Goal: Information Seeking & Learning: Learn about a topic

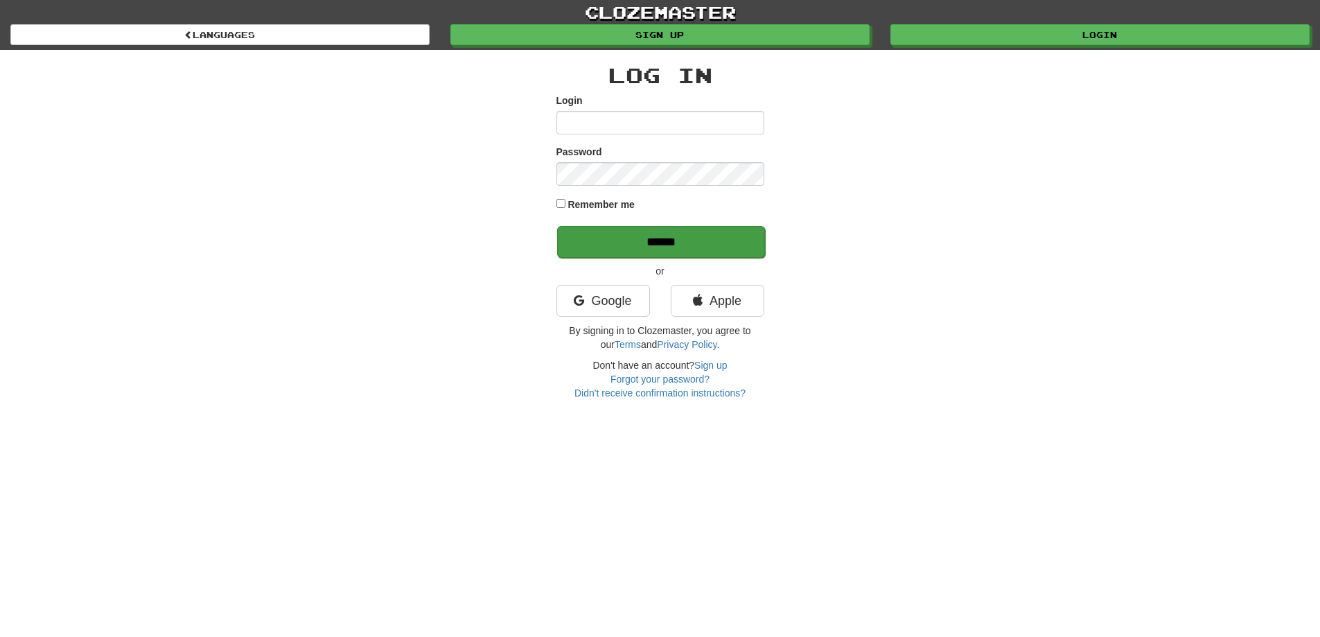
type input "**********"
click at [692, 237] on input "******" at bounding box center [661, 242] width 208 height 32
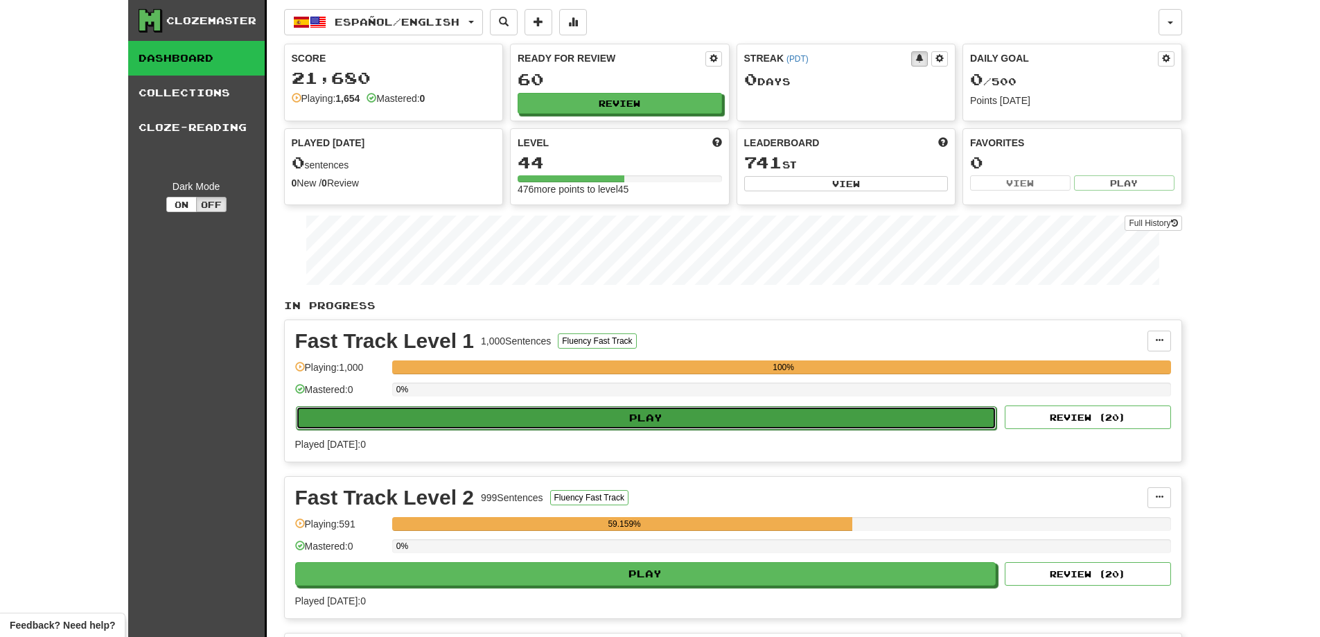
click at [744, 425] on button "Play" at bounding box center [646, 418] width 701 height 24
select select "**"
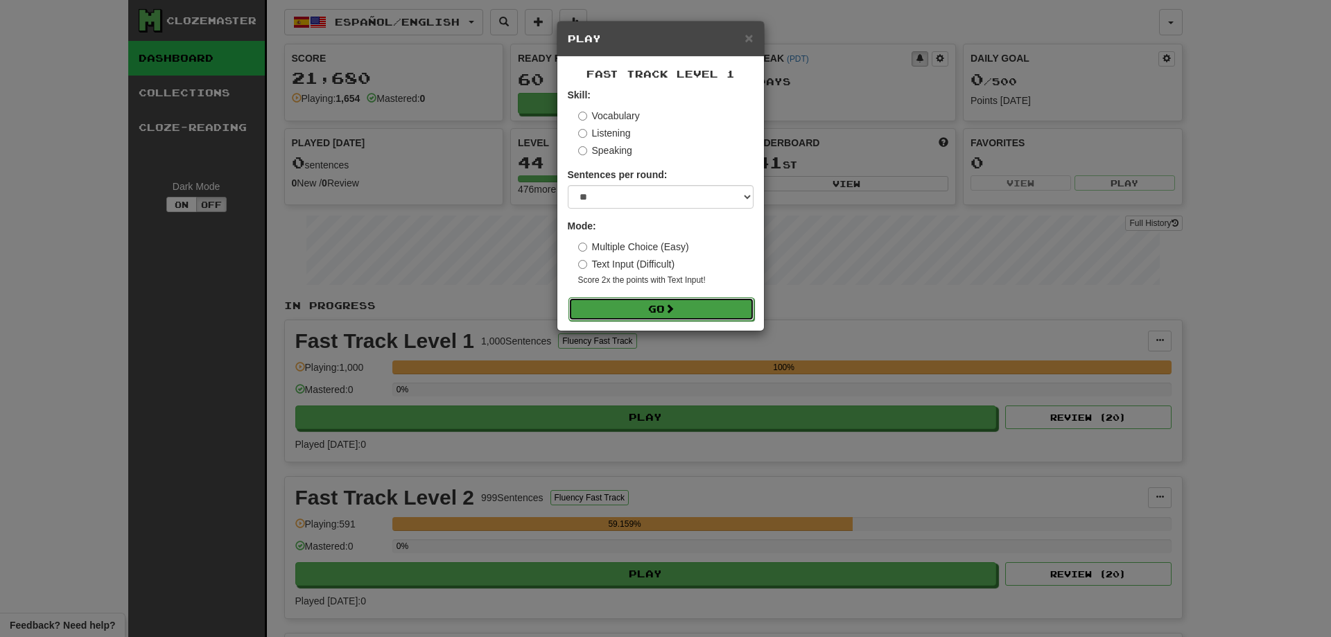
click at [694, 309] on button "Go" at bounding box center [661, 309] width 186 height 24
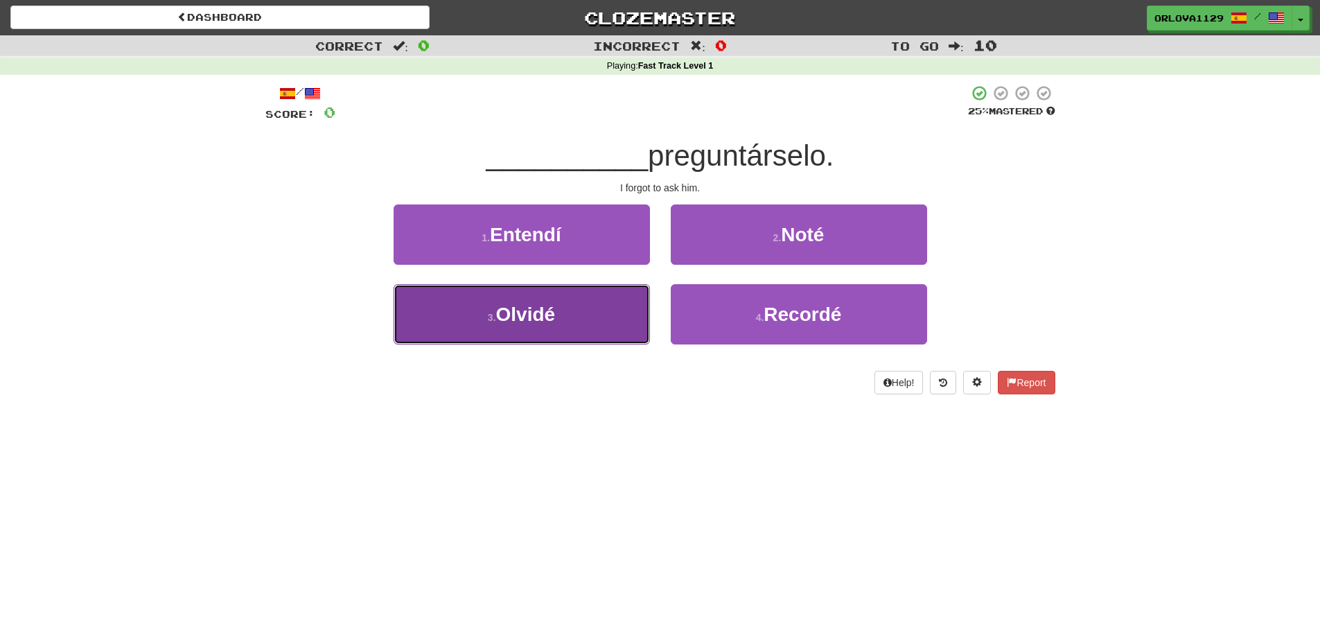
click at [573, 319] on button "3 . Olvidé" at bounding box center [522, 314] width 256 height 60
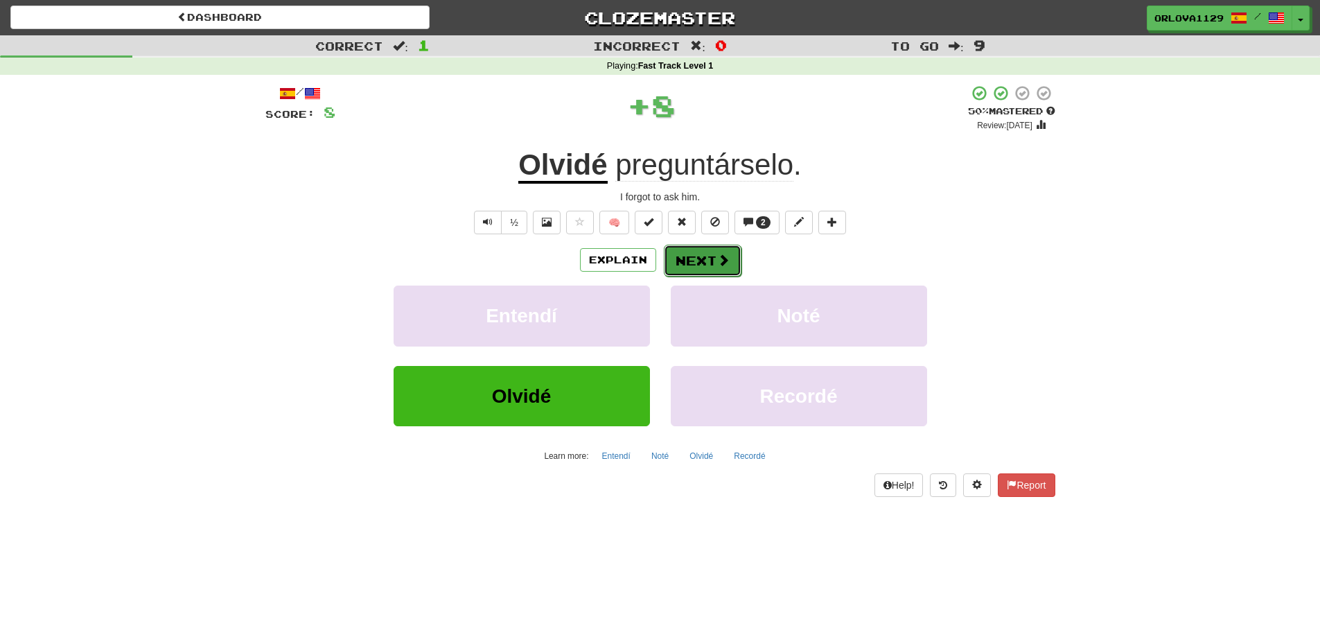
click at [697, 258] on button "Next" at bounding box center [703, 261] width 78 height 32
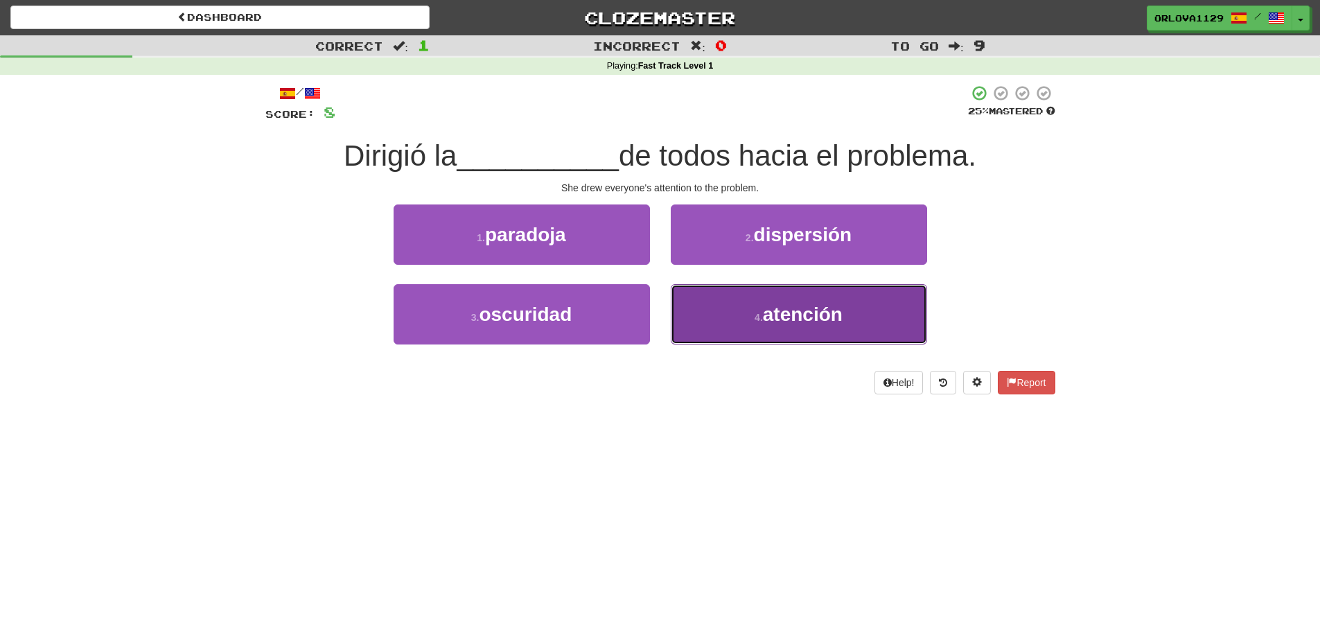
click at [741, 320] on button "4 . atención" at bounding box center [799, 314] width 256 height 60
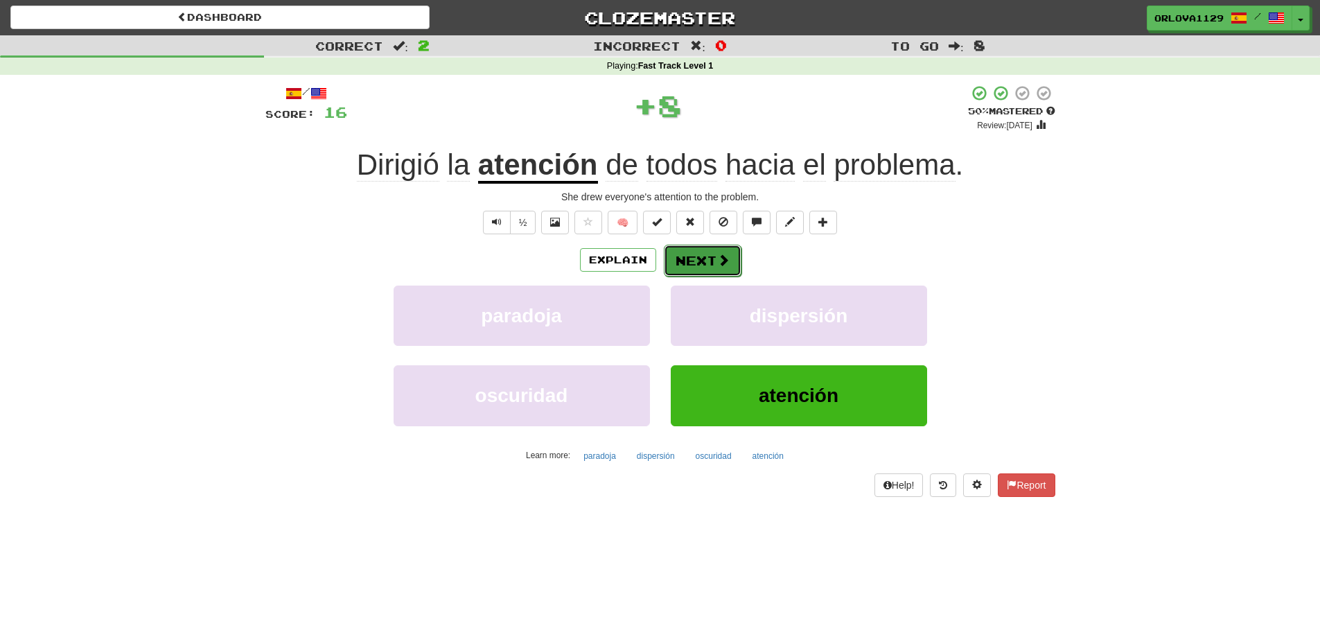
click at [714, 261] on button "Next" at bounding box center [703, 261] width 78 height 32
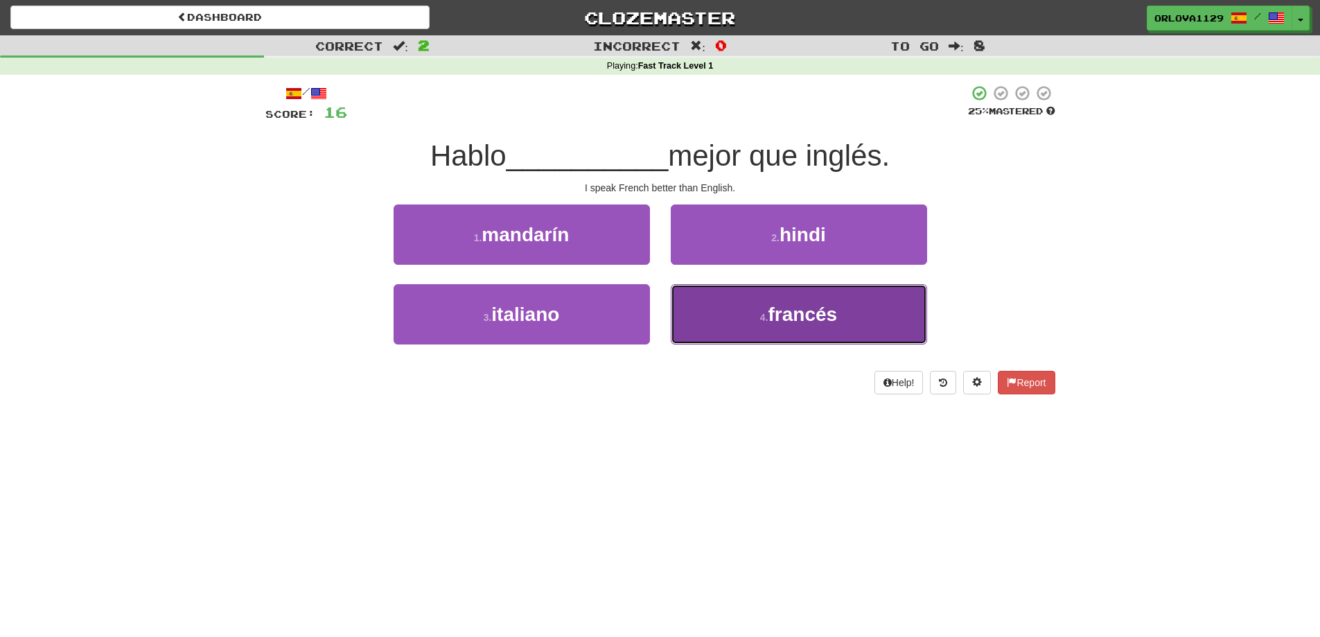
click at [698, 306] on button "4 . francés" at bounding box center [799, 314] width 256 height 60
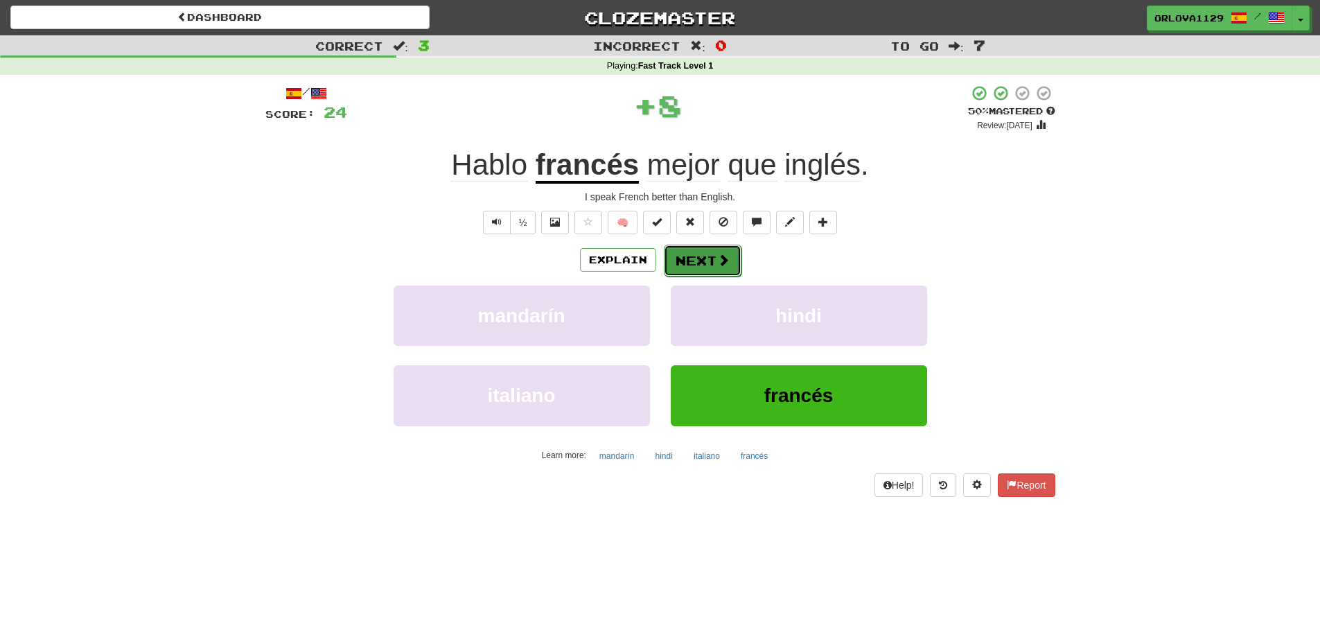
click at [712, 245] on button "Next" at bounding box center [703, 261] width 78 height 32
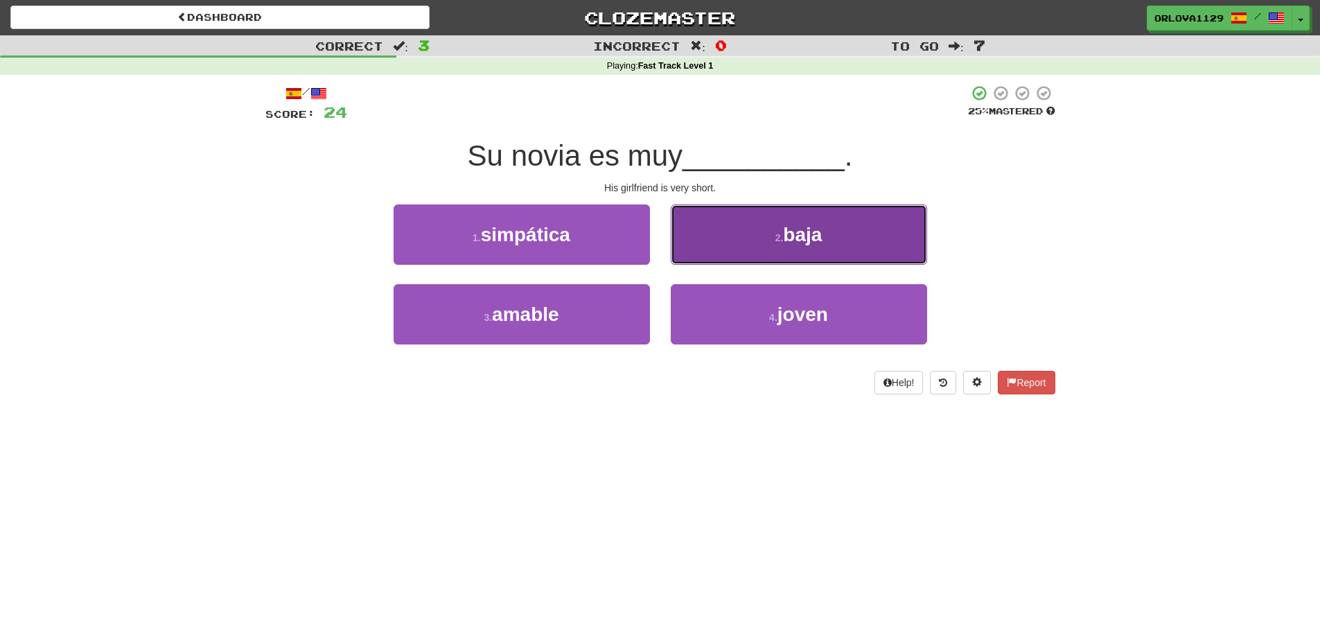
click at [714, 248] on button "2 . baja" at bounding box center [799, 234] width 256 height 60
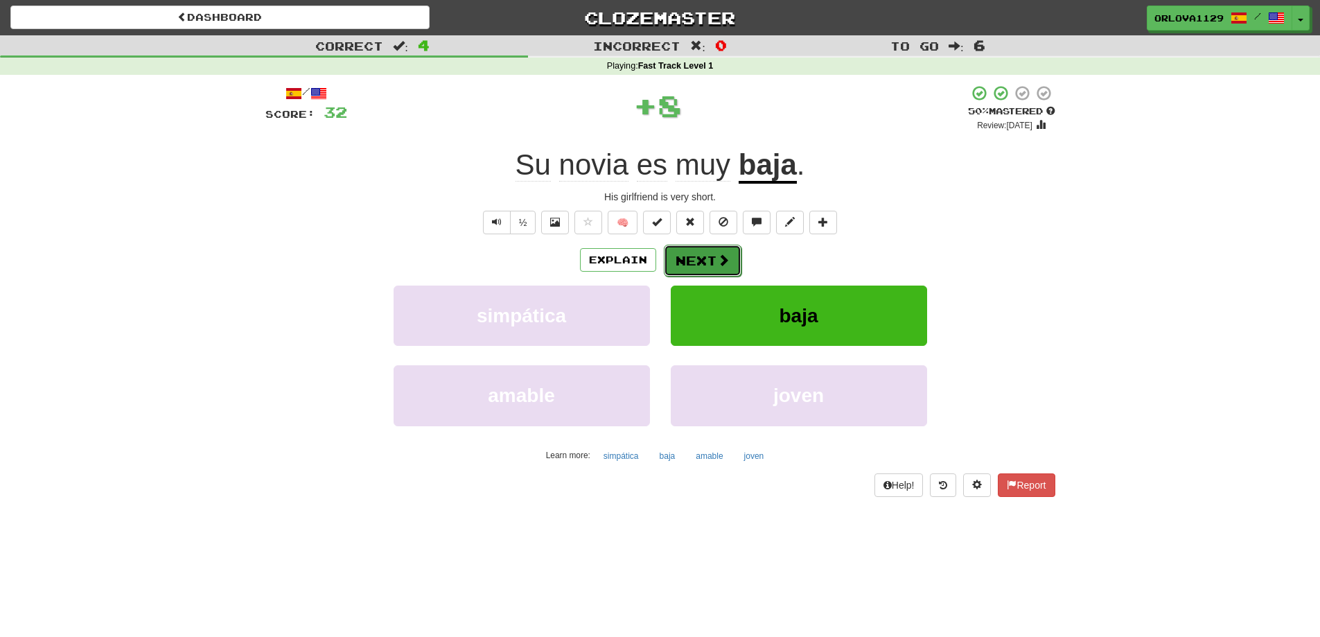
click at [723, 260] on span at bounding box center [723, 260] width 12 height 12
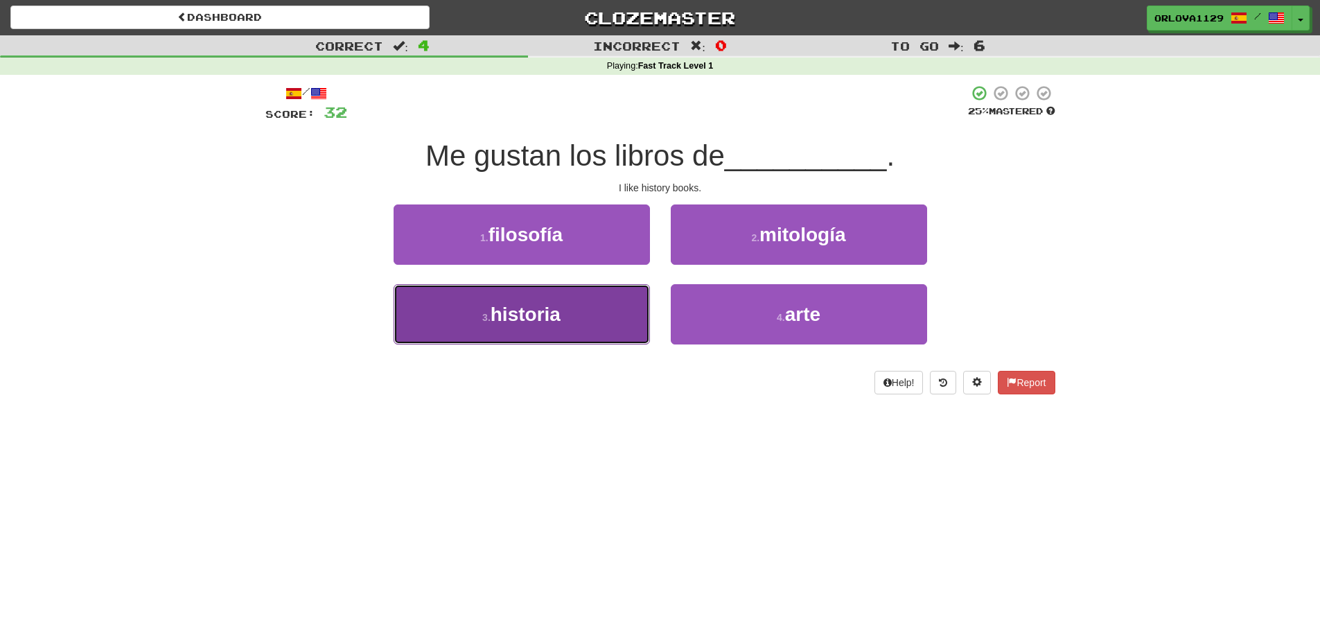
click at [590, 321] on button "3 . historia" at bounding box center [522, 314] width 256 height 60
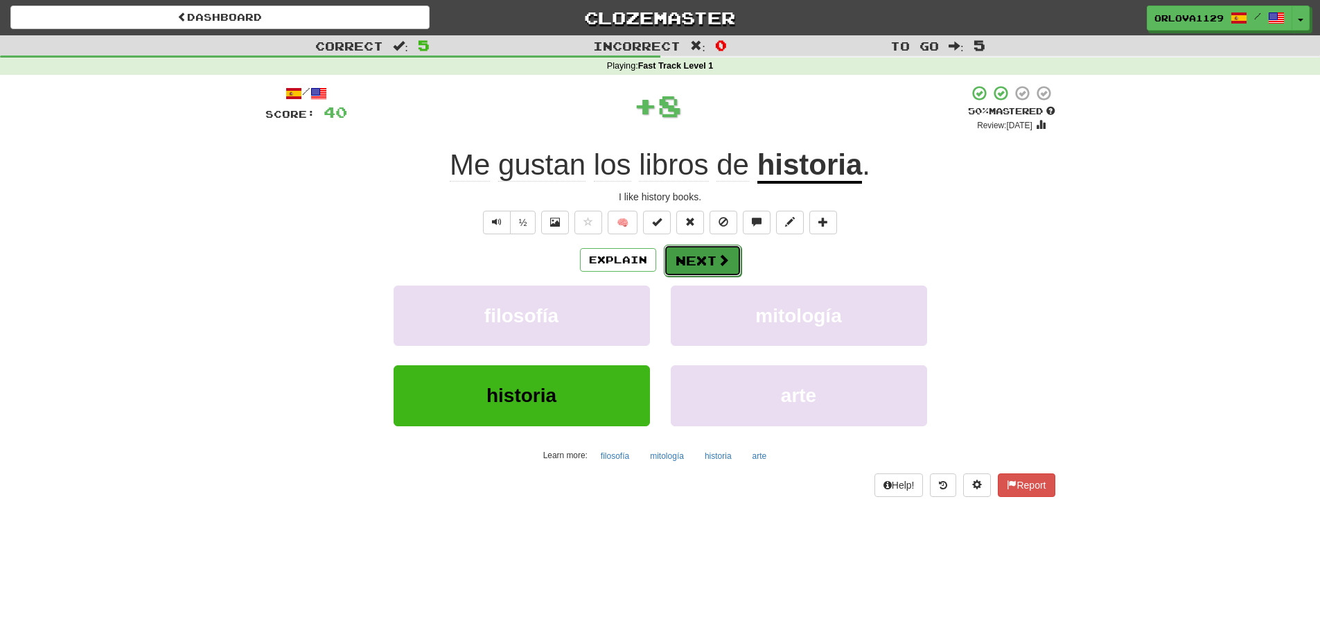
click at [703, 264] on button "Next" at bounding box center [703, 261] width 78 height 32
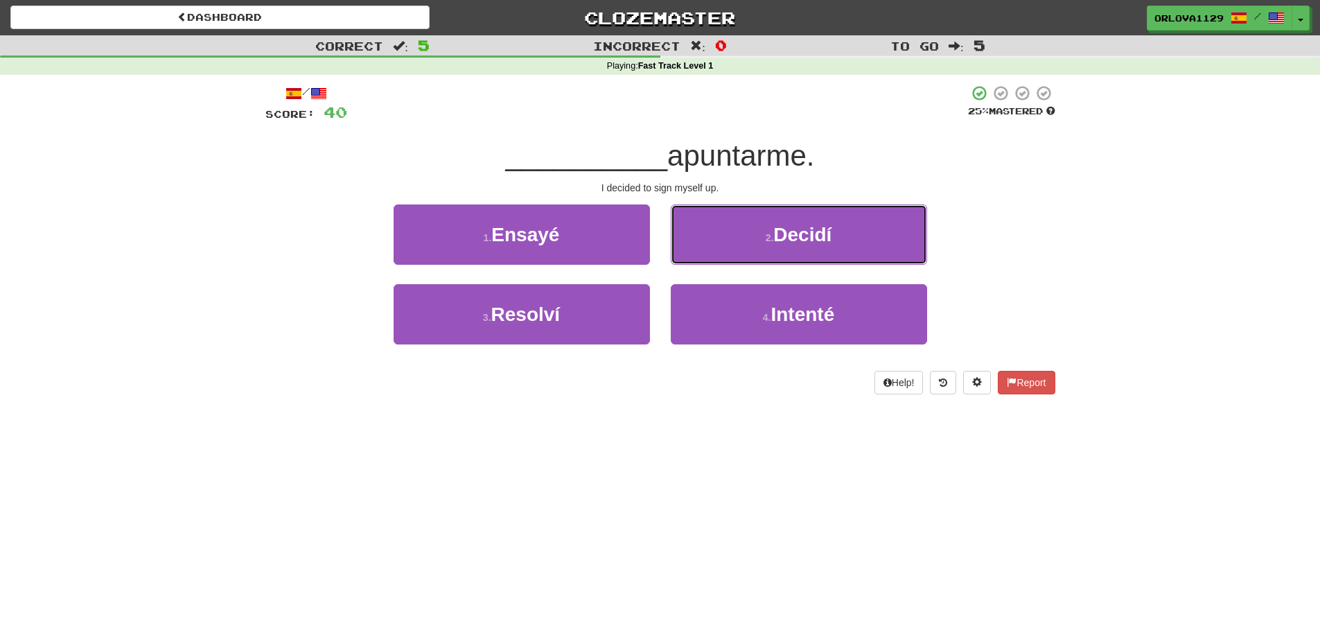
click at [703, 264] on button "2 . Decidí" at bounding box center [799, 234] width 256 height 60
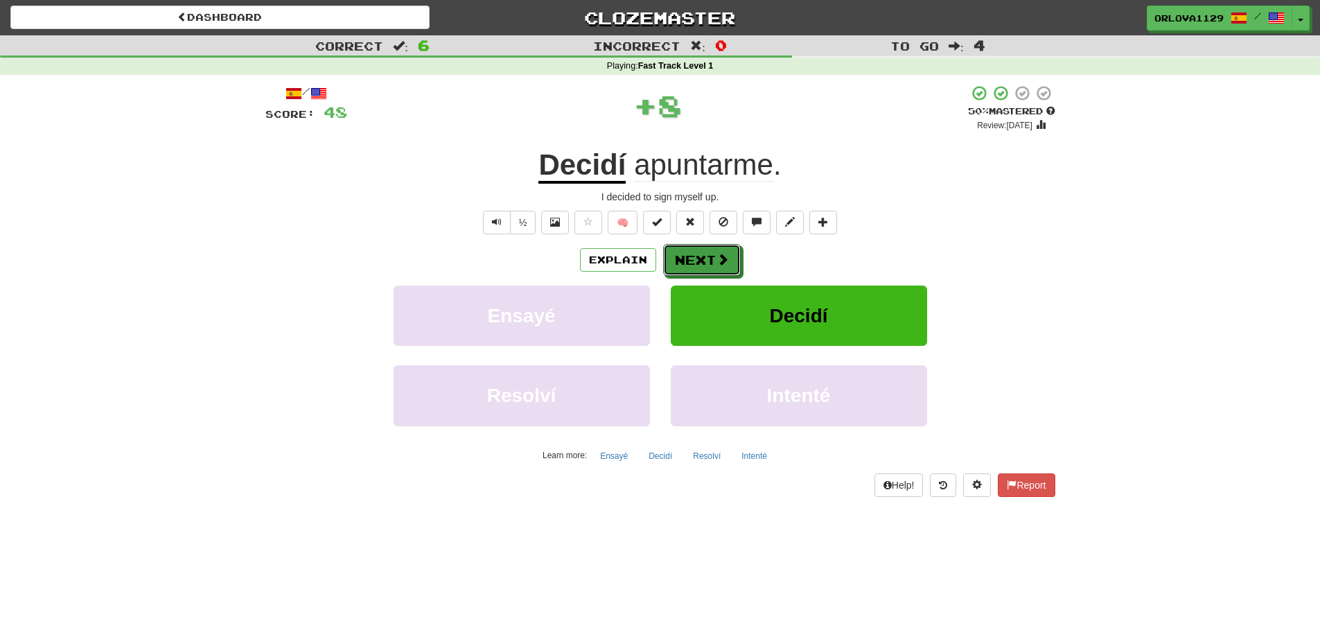
click at [703, 264] on button "Next" at bounding box center [702, 260] width 78 height 32
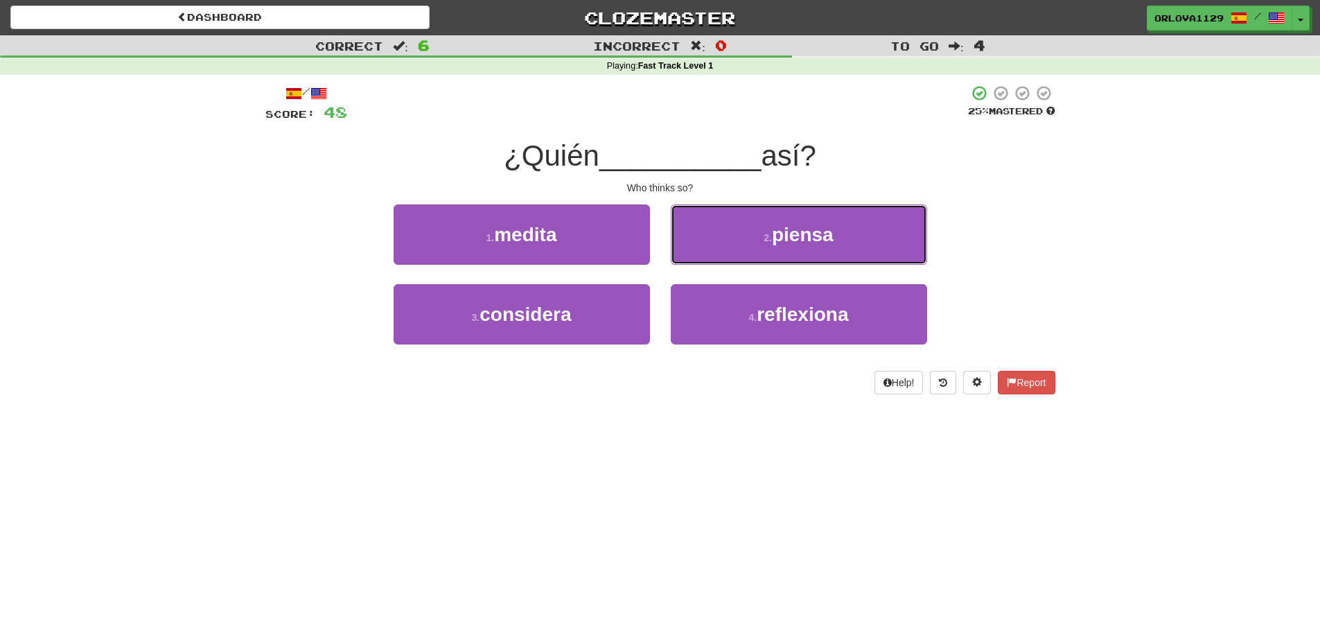
click at [703, 264] on button "2 . piensa" at bounding box center [799, 234] width 256 height 60
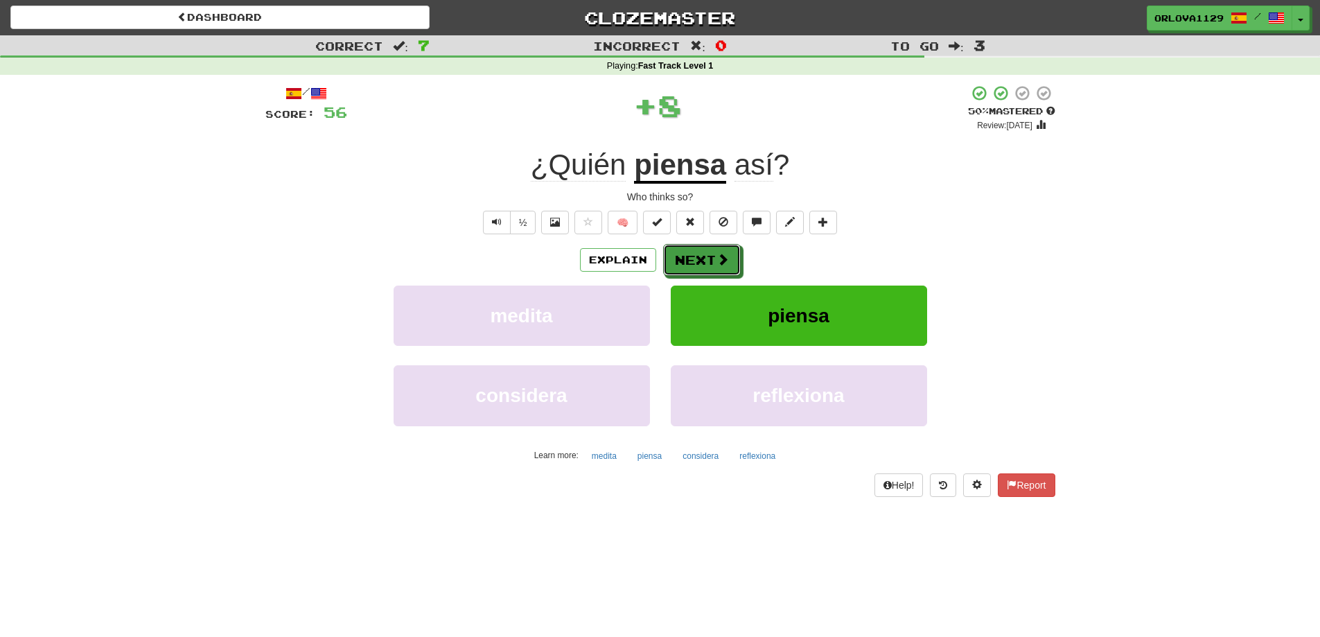
click at [703, 264] on button "Next" at bounding box center [702, 260] width 78 height 32
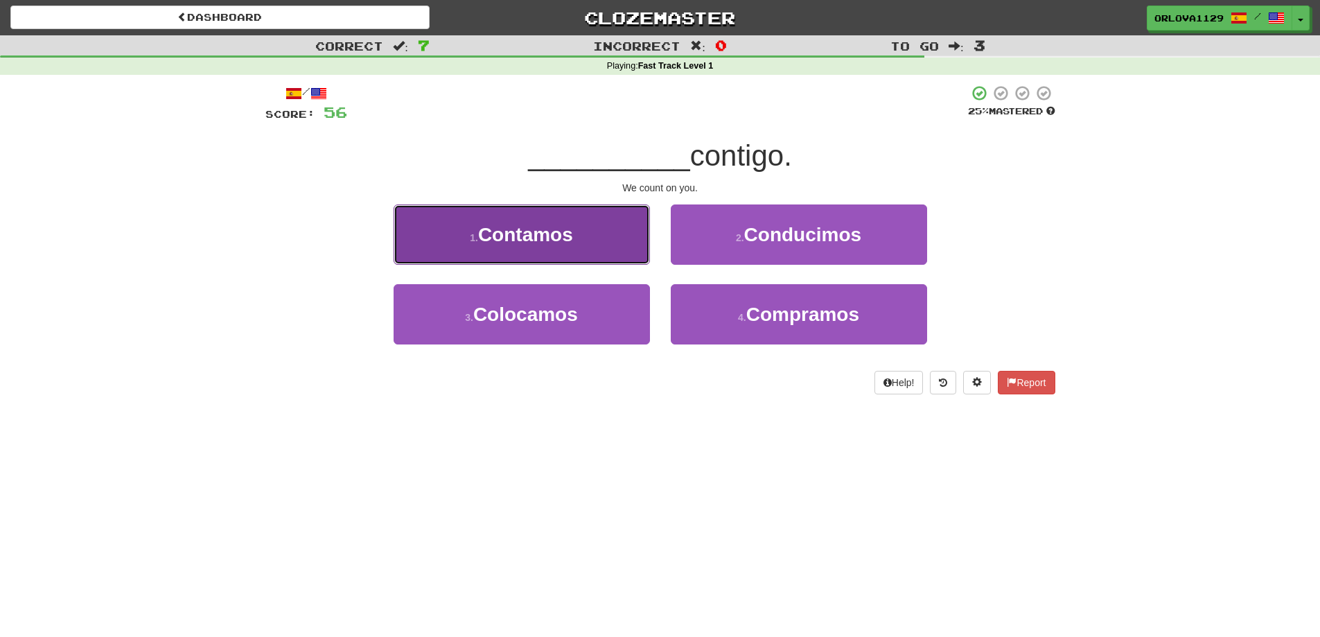
click at [609, 258] on button "1 . Contamos" at bounding box center [522, 234] width 256 height 60
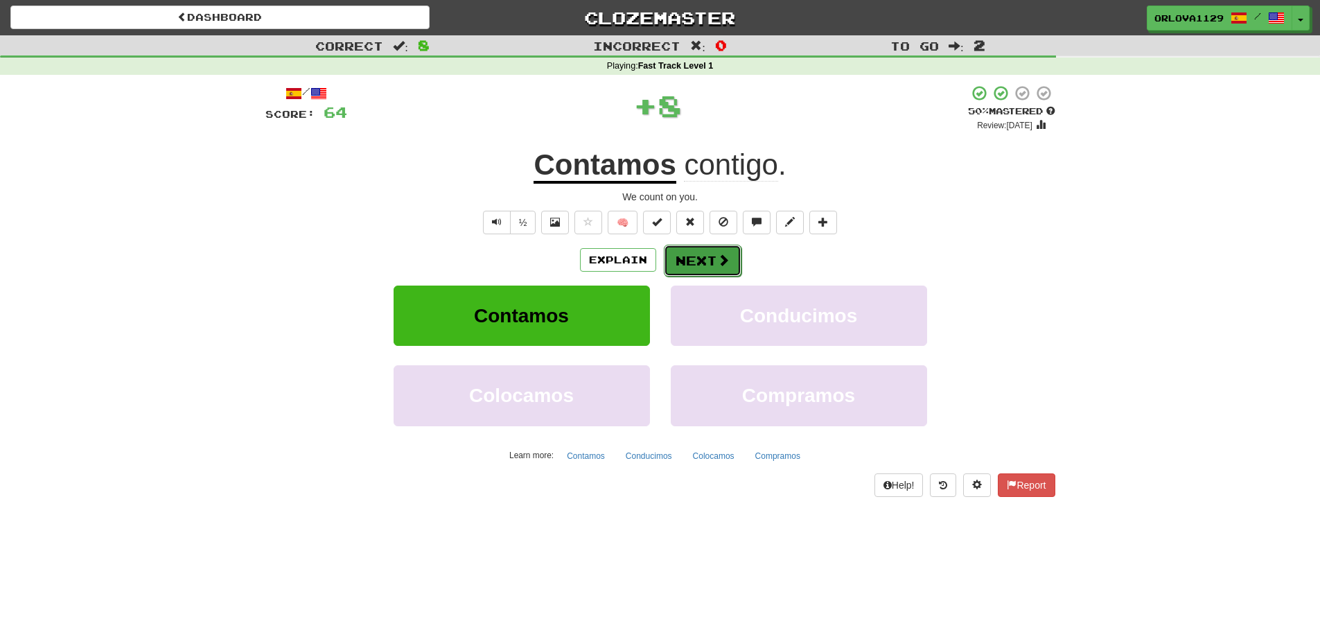
click at [701, 261] on button "Next" at bounding box center [703, 261] width 78 height 32
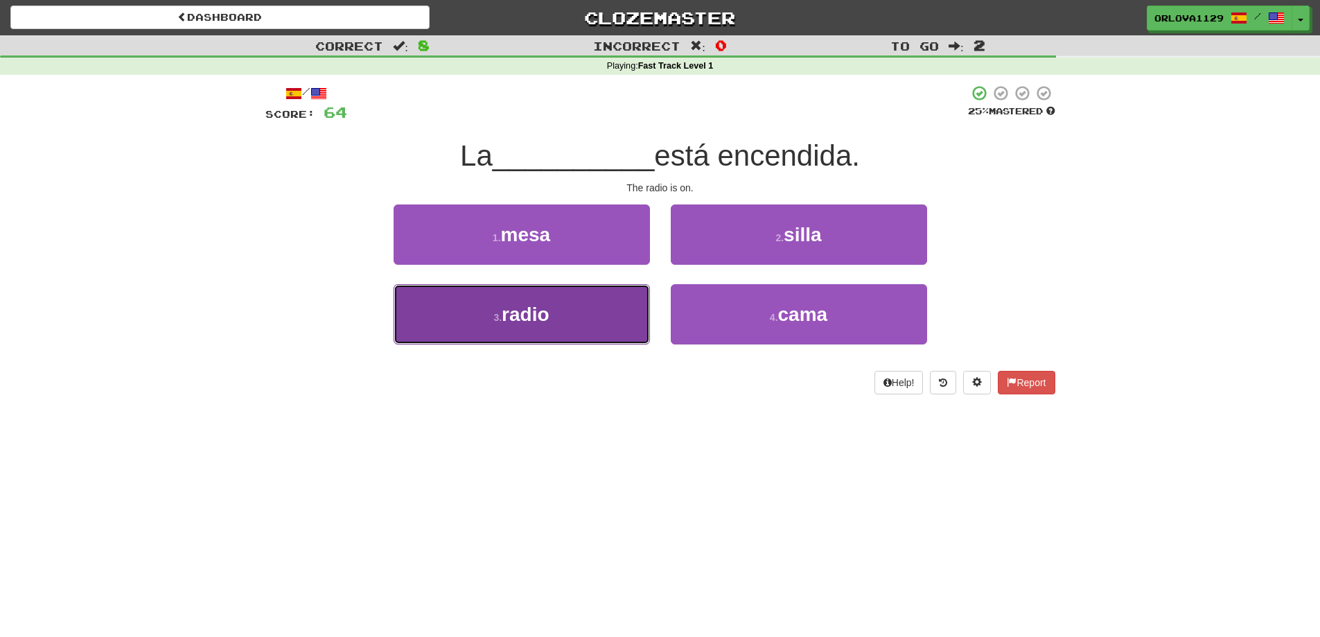
click at [566, 310] on button "3 . radio" at bounding box center [522, 314] width 256 height 60
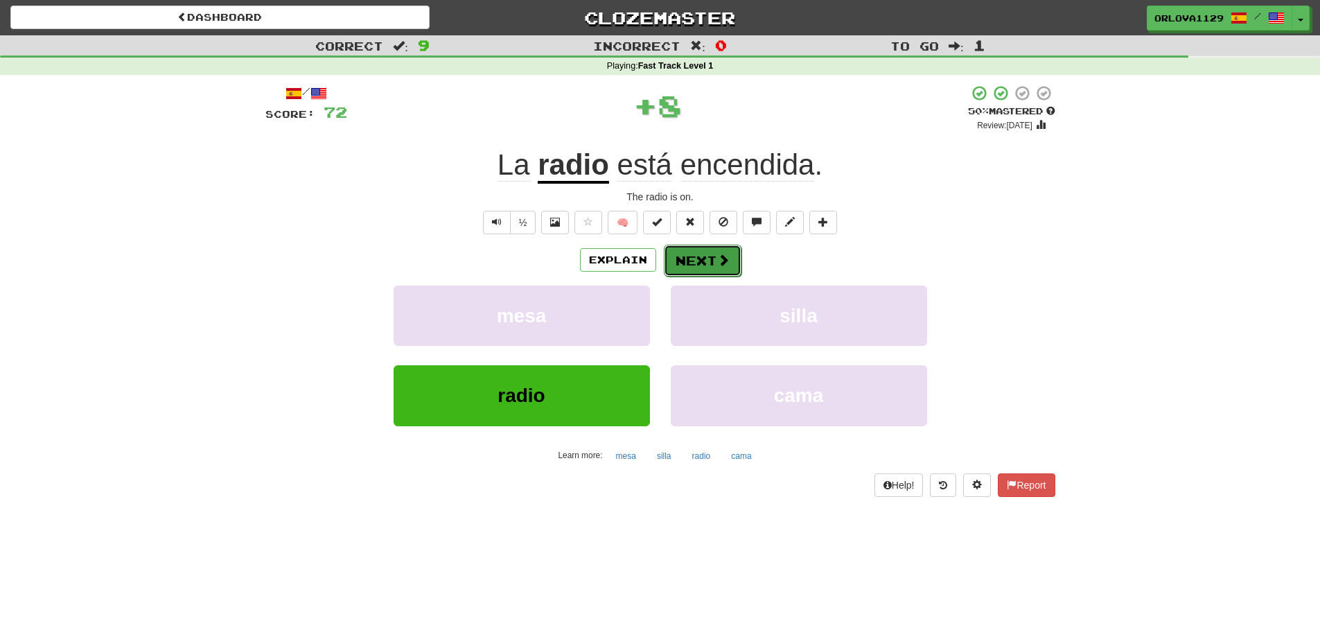
click at [692, 257] on button "Next" at bounding box center [703, 261] width 78 height 32
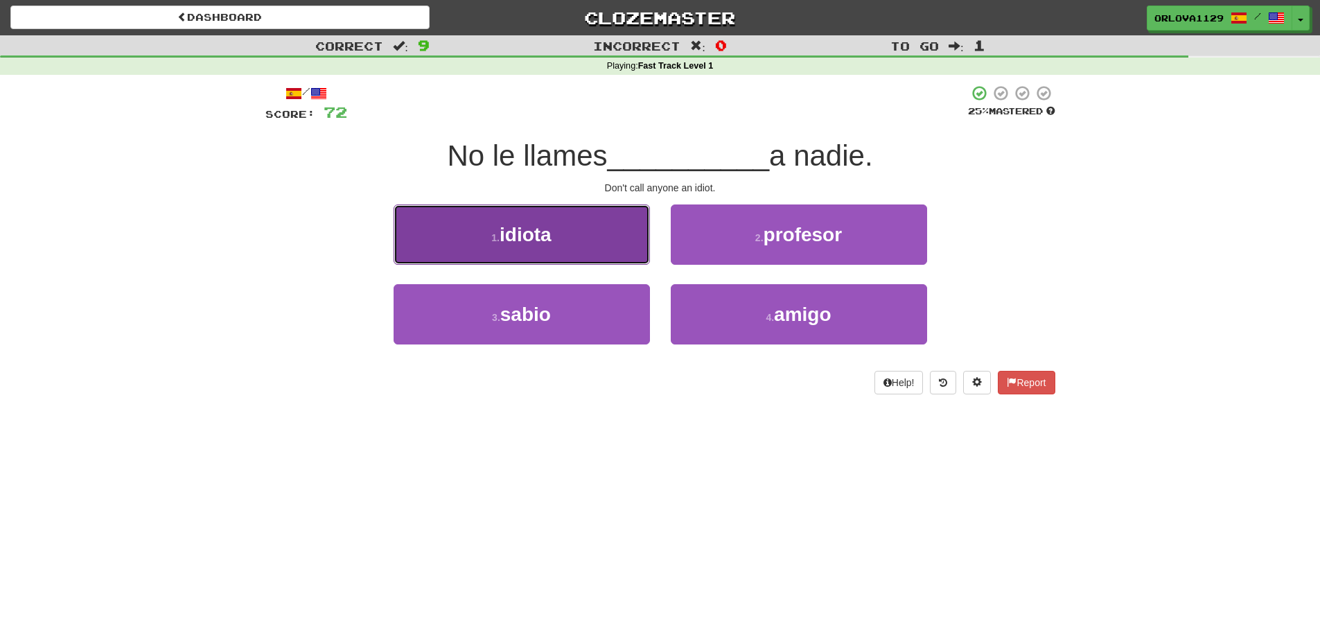
click at [584, 243] on button "1 . idiota" at bounding box center [522, 234] width 256 height 60
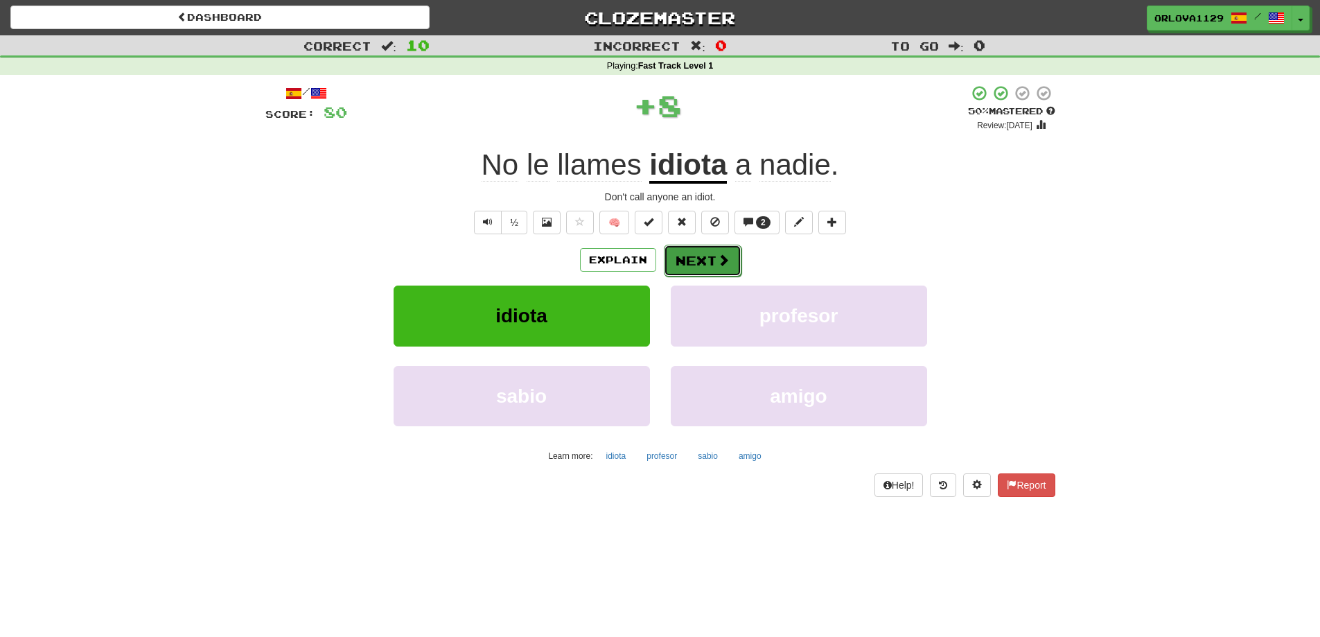
click at [701, 251] on button "Next" at bounding box center [703, 261] width 78 height 32
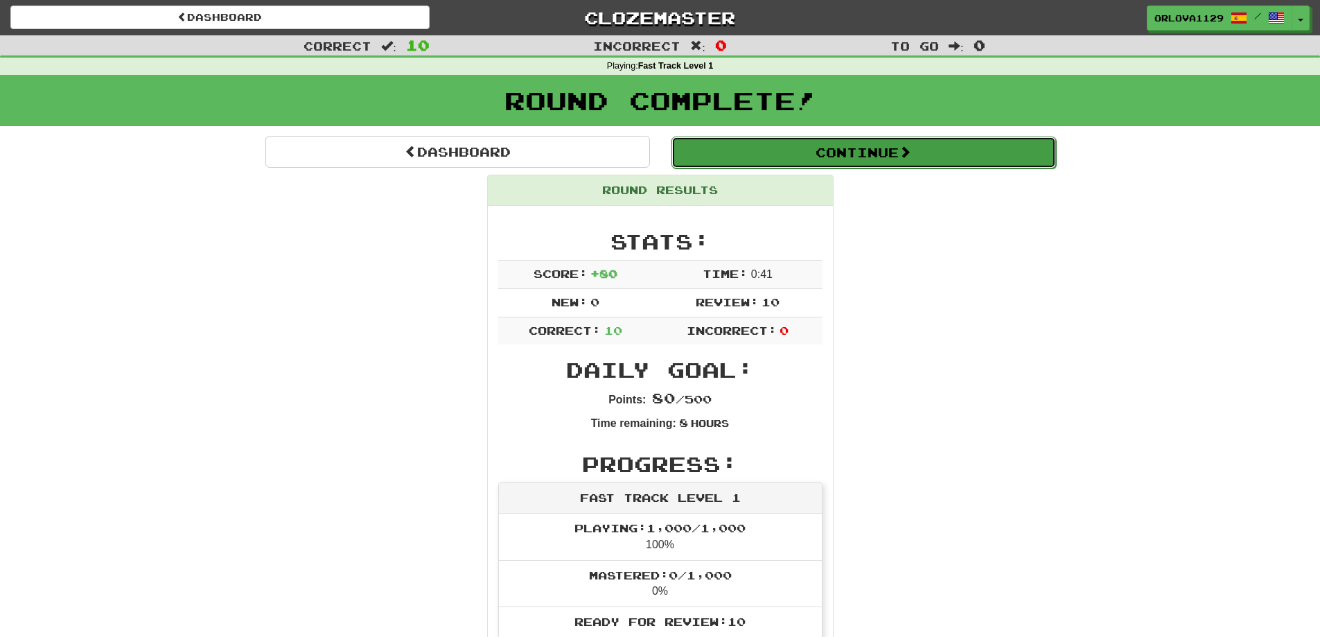
click at [892, 150] on button "Continue" at bounding box center [864, 153] width 385 height 32
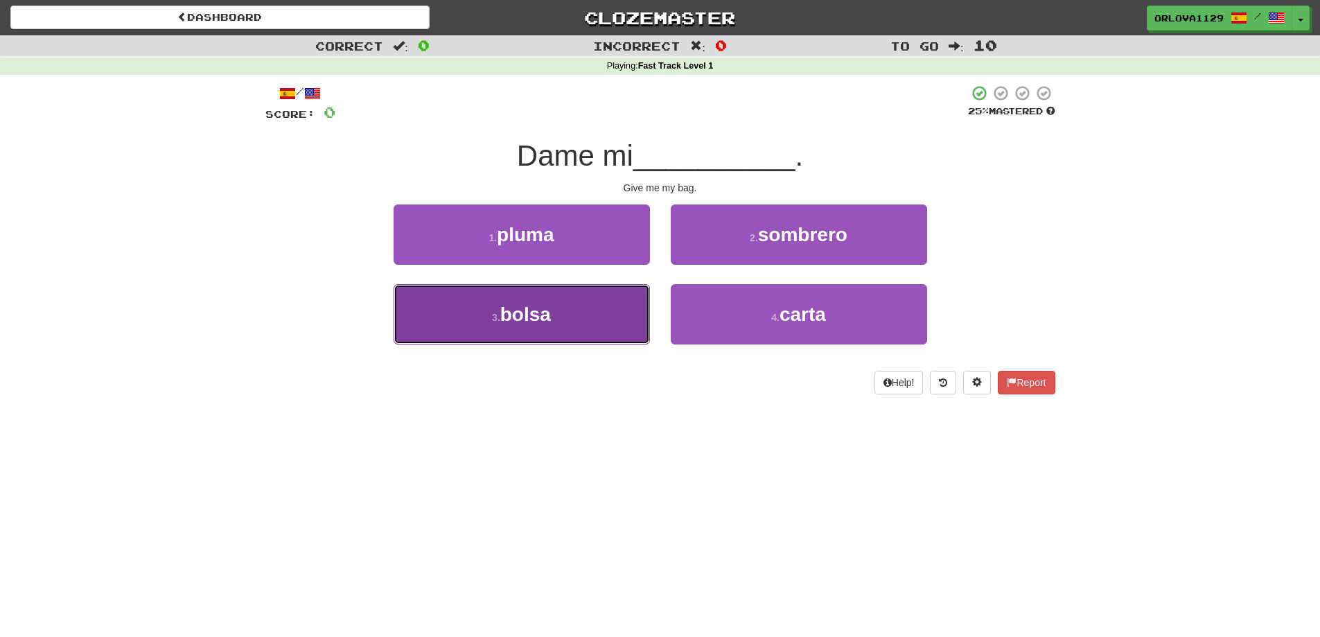
click at [599, 319] on button "3 . bolsa" at bounding box center [522, 314] width 256 height 60
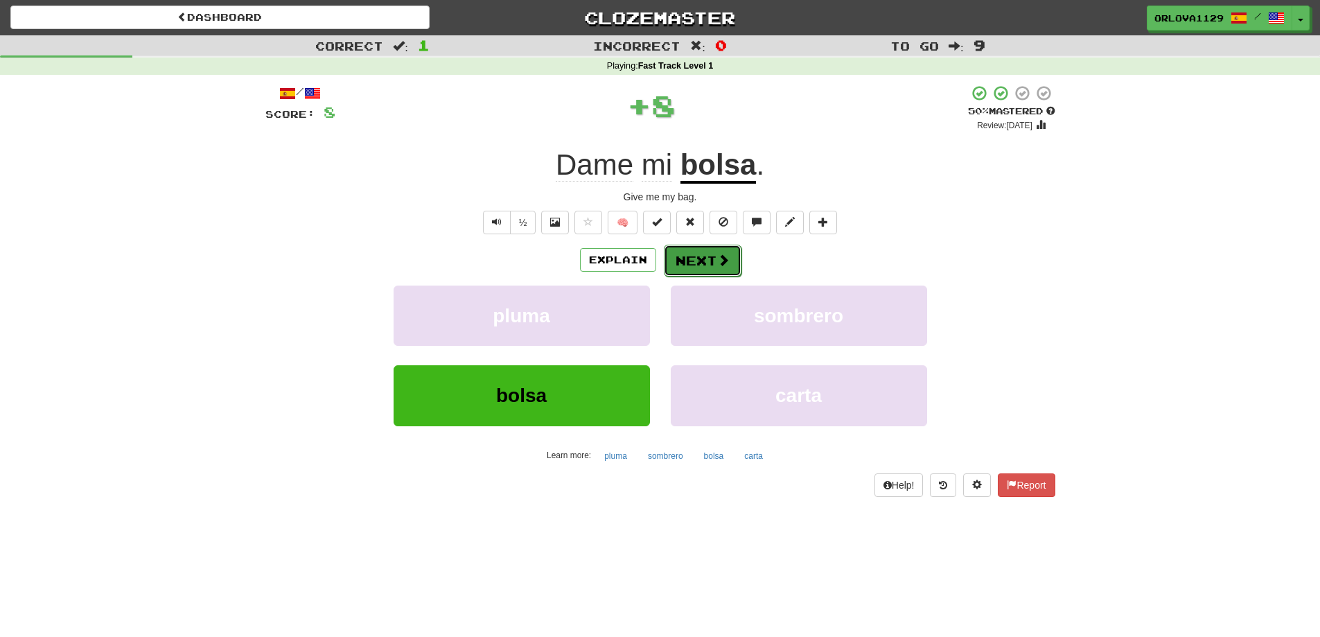
click at [699, 265] on button "Next" at bounding box center [703, 261] width 78 height 32
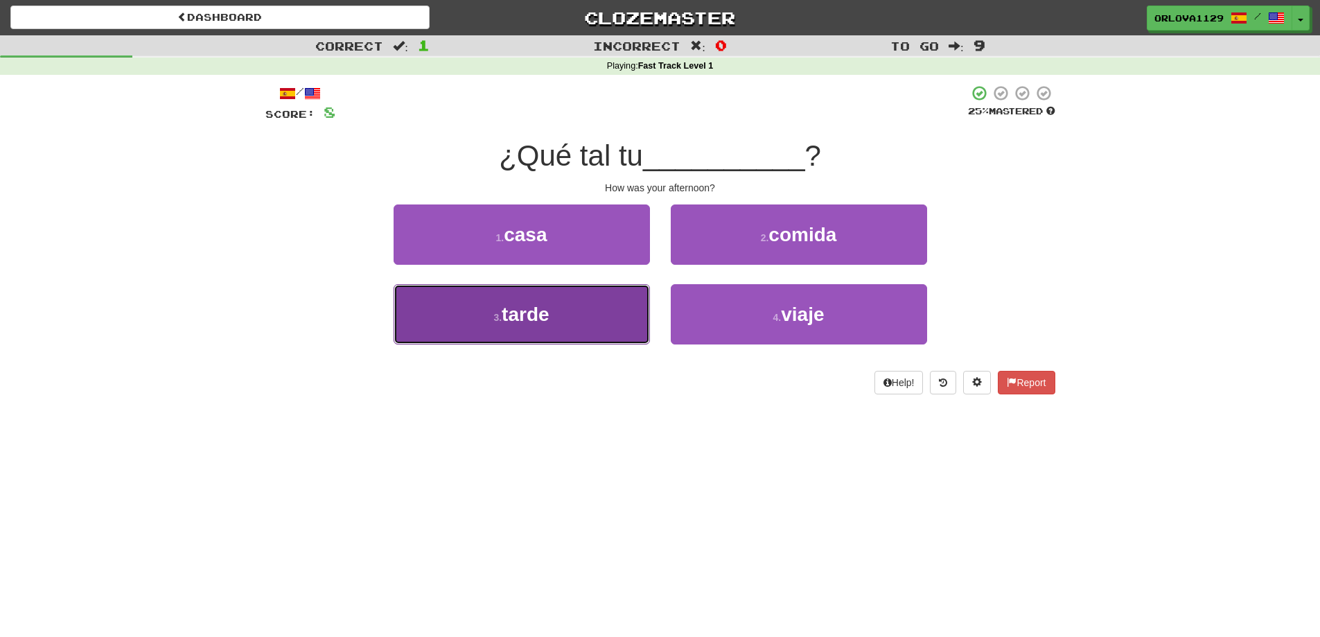
click at [620, 321] on button "3 . tarde" at bounding box center [522, 314] width 256 height 60
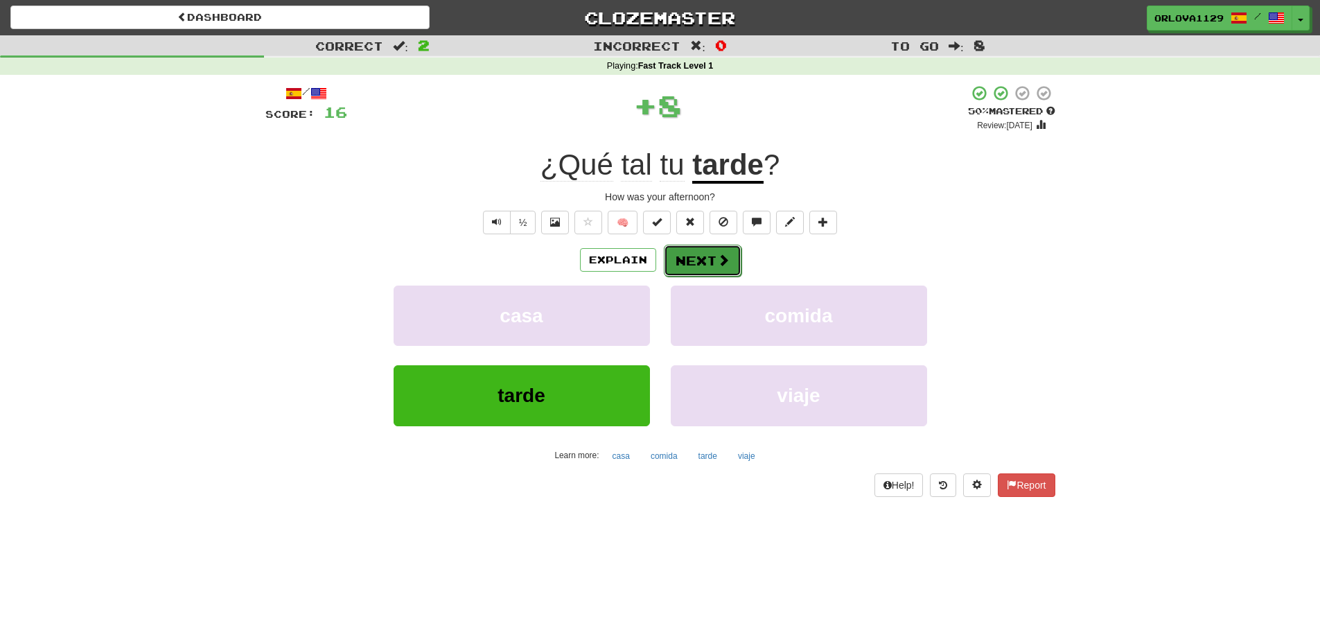
click at [731, 265] on button "Next" at bounding box center [703, 261] width 78 height 32
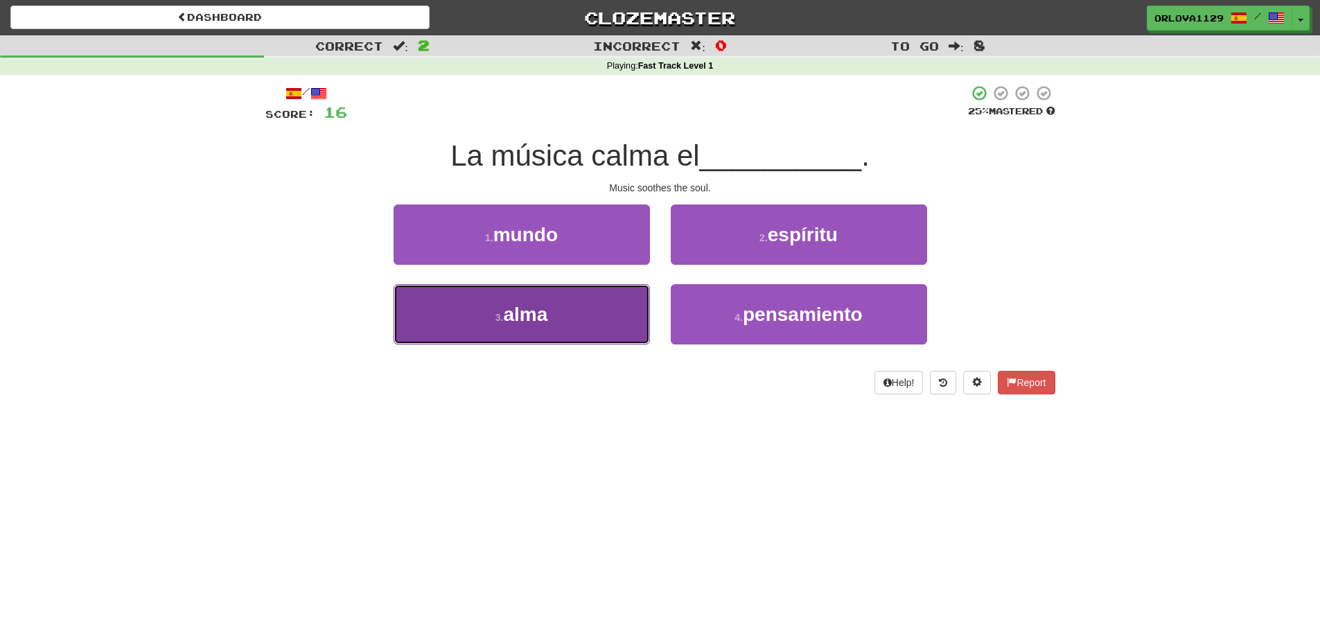
click at [586, 317] on button "3 . alma" at bounding box center [522, 314] width 256 height 60
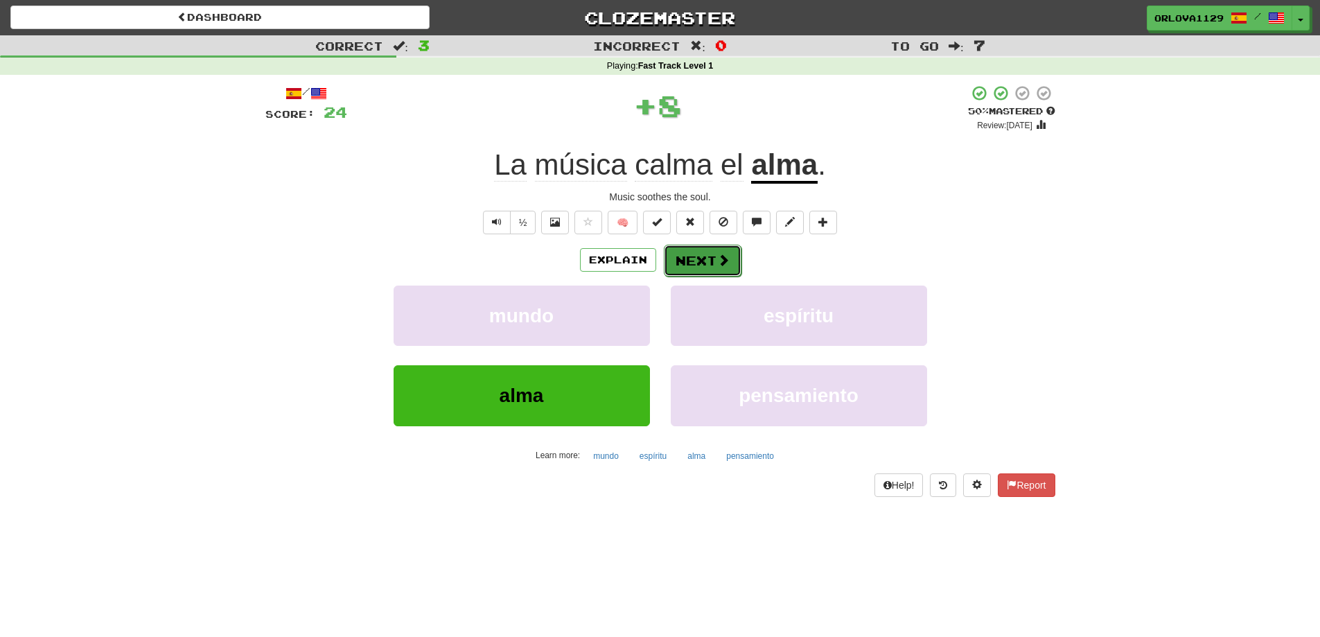
click at [696, 251] on button "Next" at bounding box center [703, 261] width 78 height 32
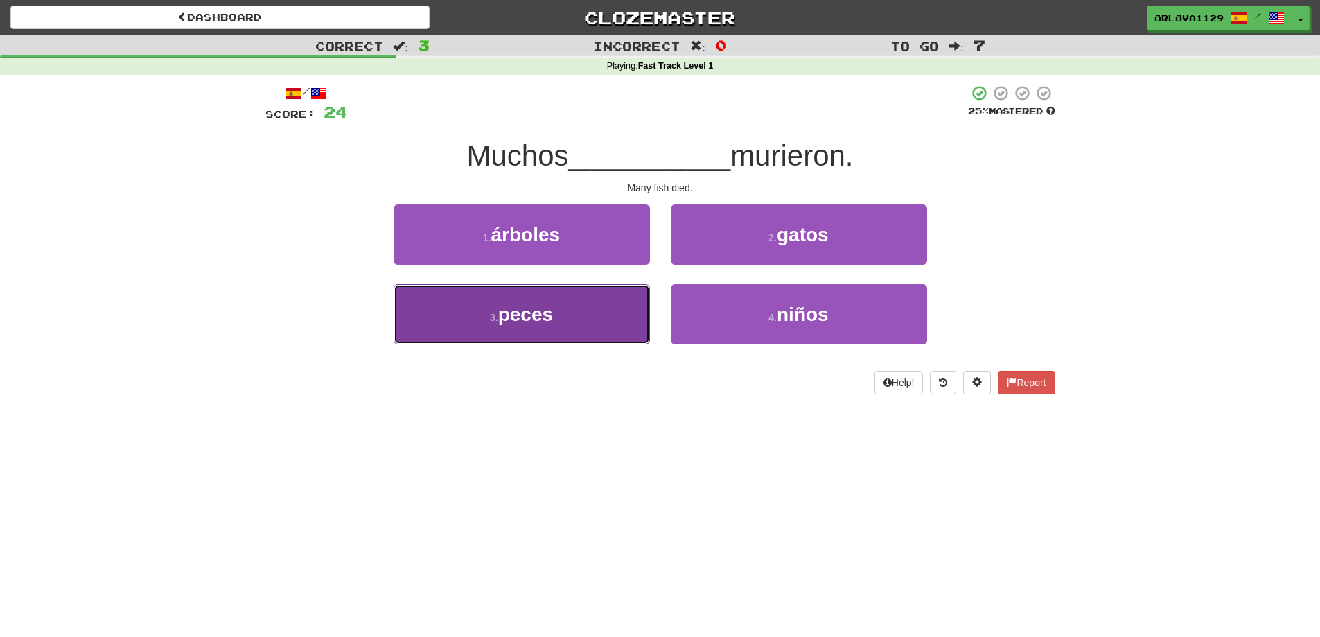
click at [608, 316] on button "3 . peces" at bounding box center [522, 314] width 256 height 60
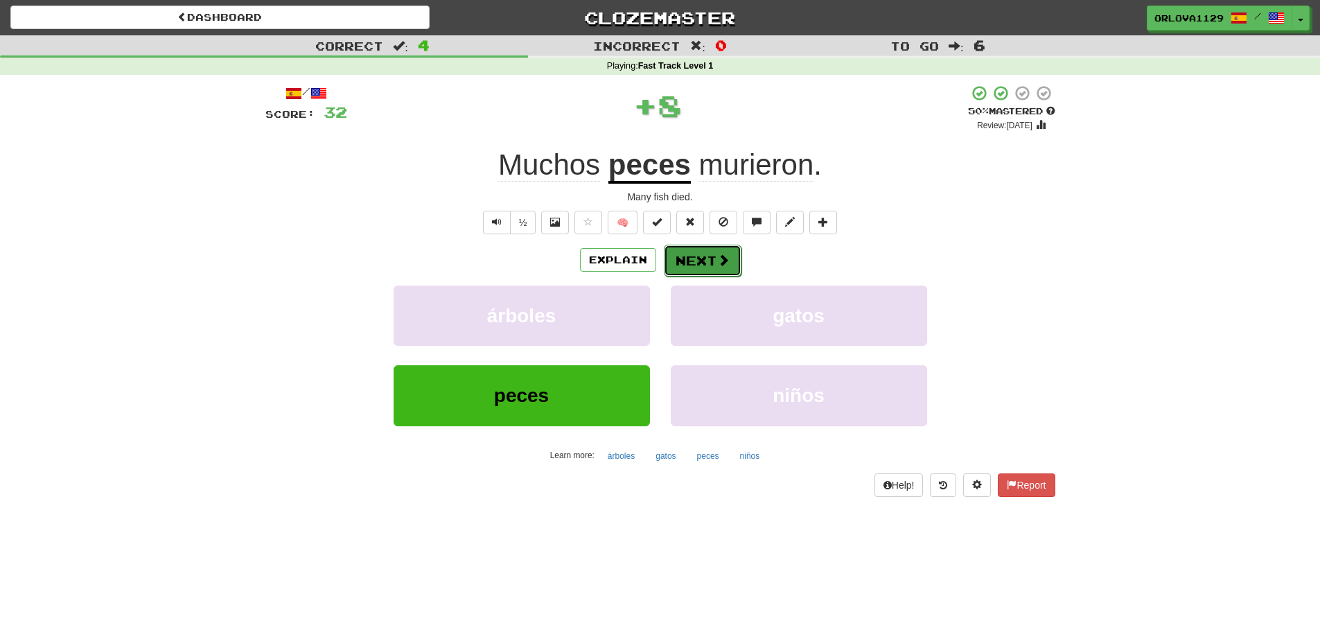
click at [669, 264] on button "Next" at bounding box center [703, 261] width 78 height 32
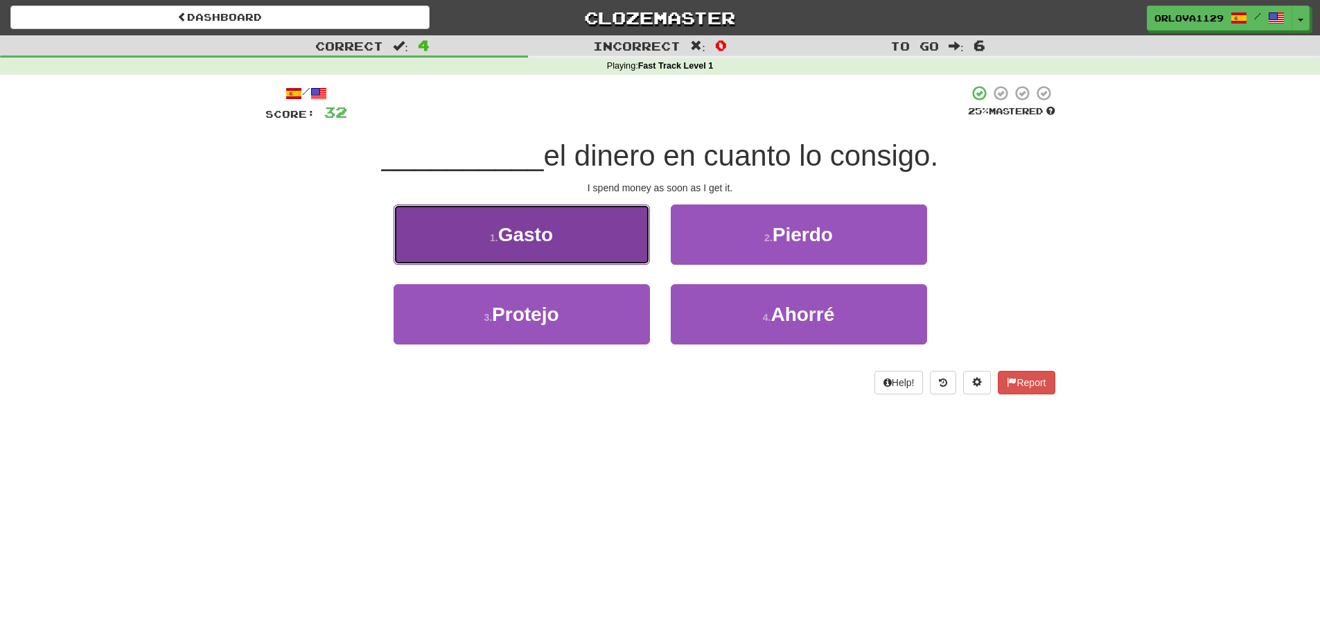
click at [586, 230] on button "1 . Gasto" at bounding box center [522, 234] width 256 height 60
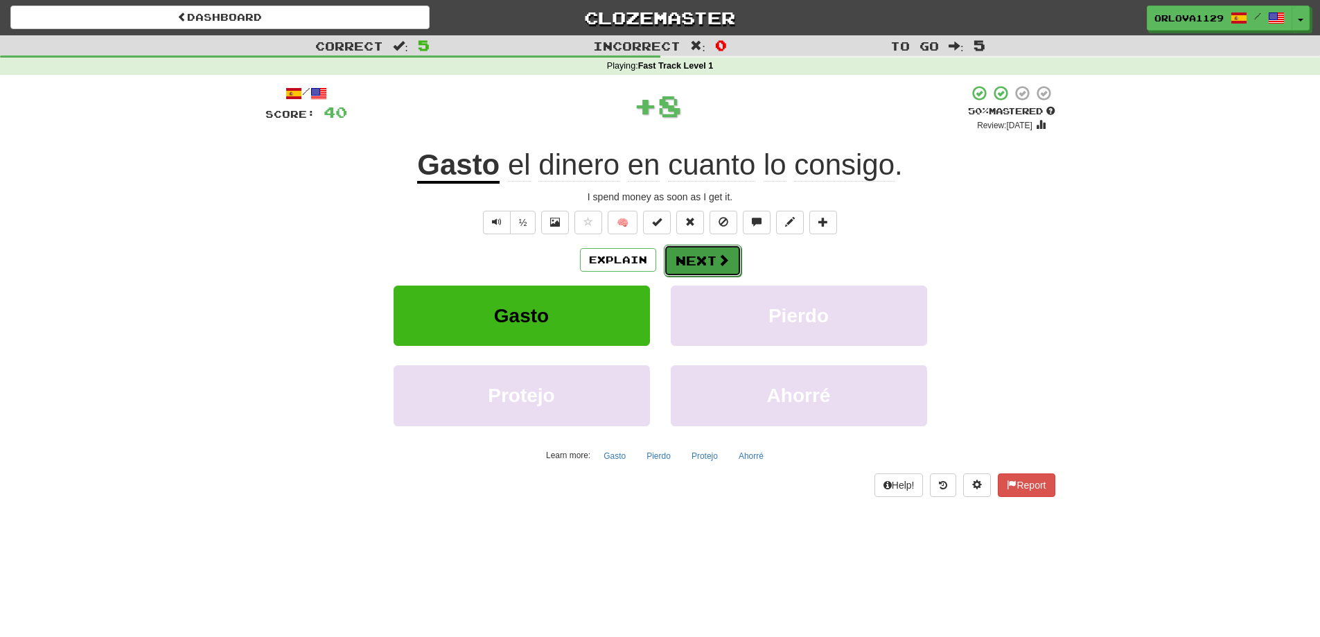
click at [707, 248] on button "Next" at bounding box center [703, 261] width 78 height 32
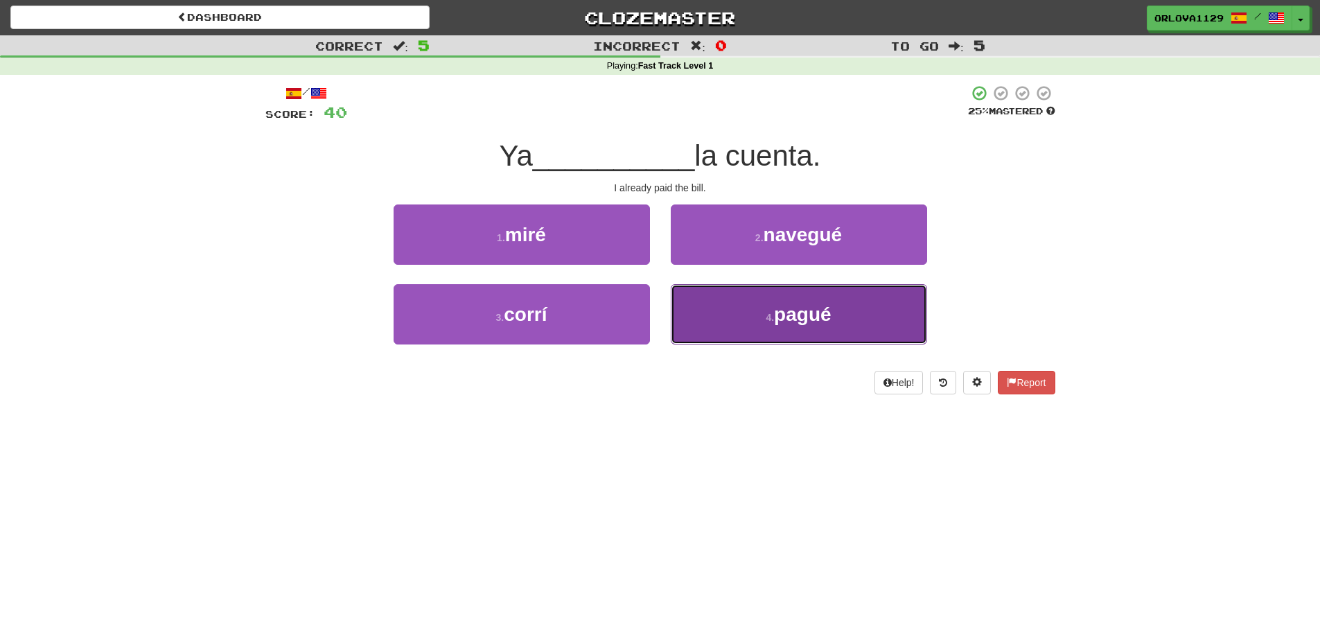
click at [750, 319] on button "4 . pagué" at bounding box center [799, 314] width 256 height 60
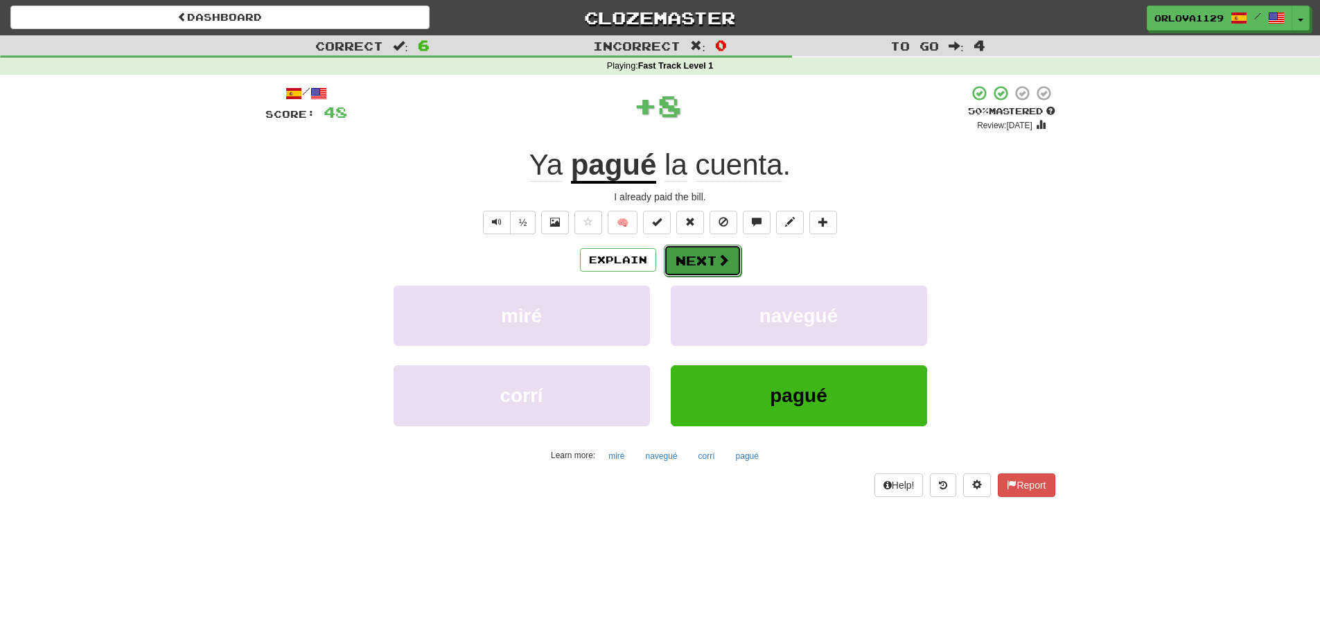
click at [724, 261] on span at bounding box center [723, 260] width 12 height 12
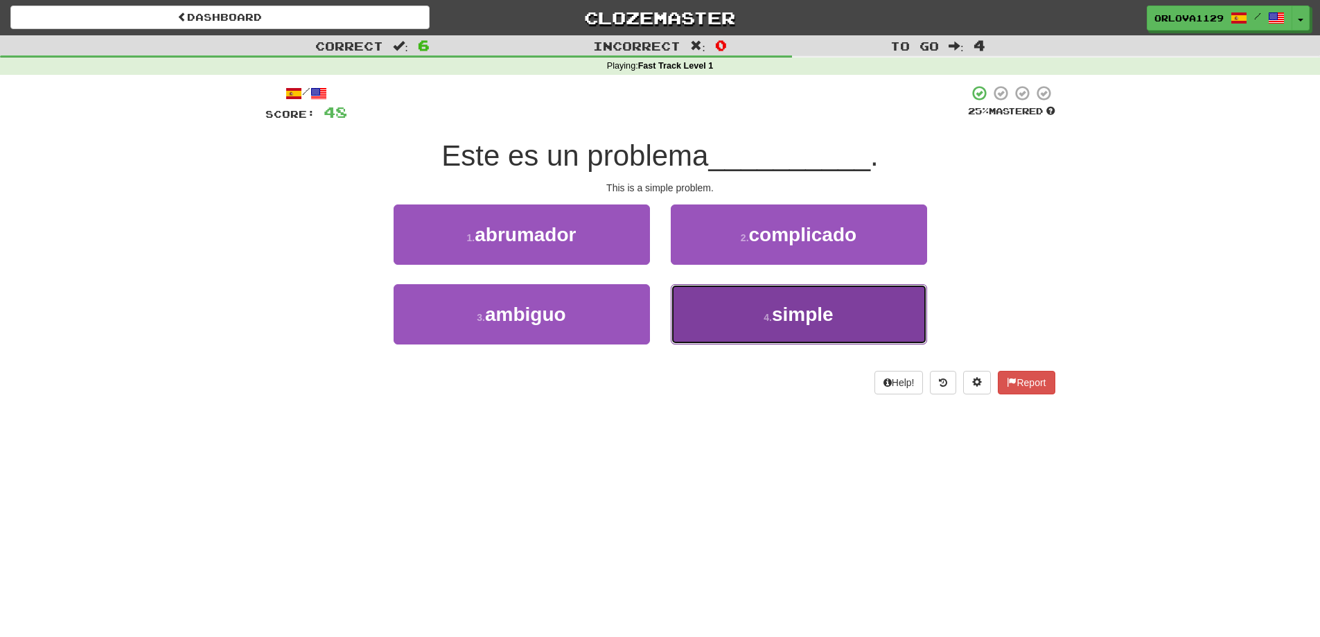
click at [759, 298] on button "4 . simple" at bounding box center [799, 314] width 256 height 60
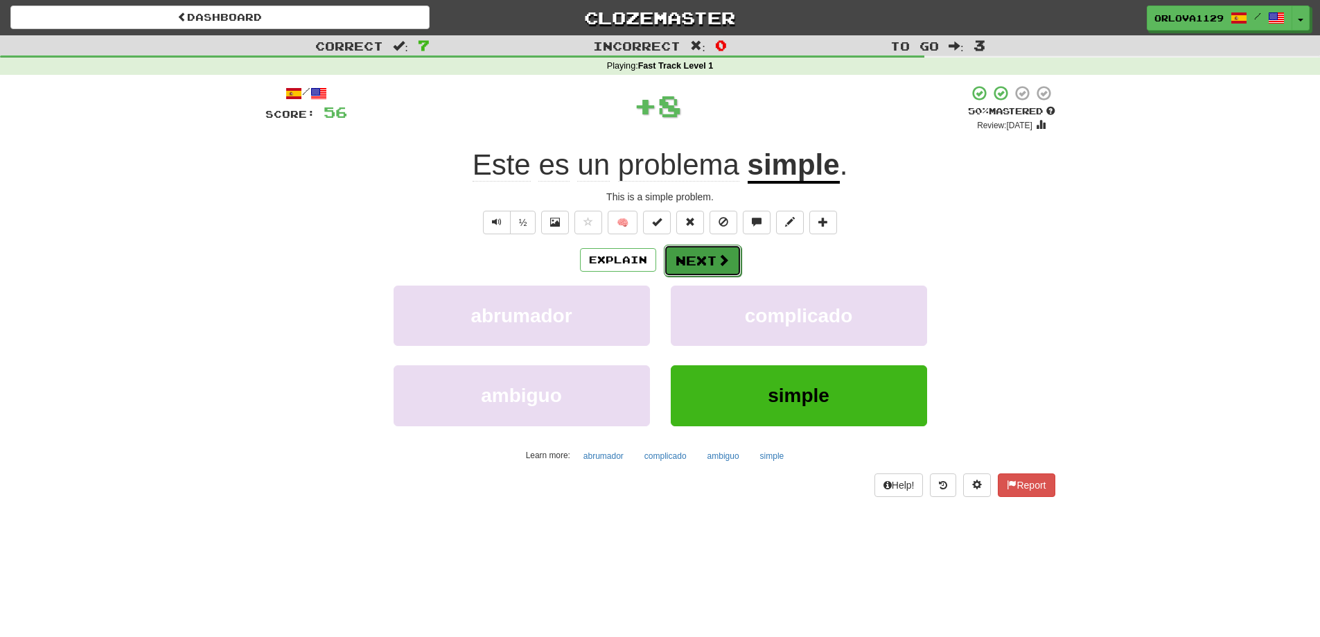
click at [728, 258] on button "Next" at bounding box center [703, 261] width 78 height 32
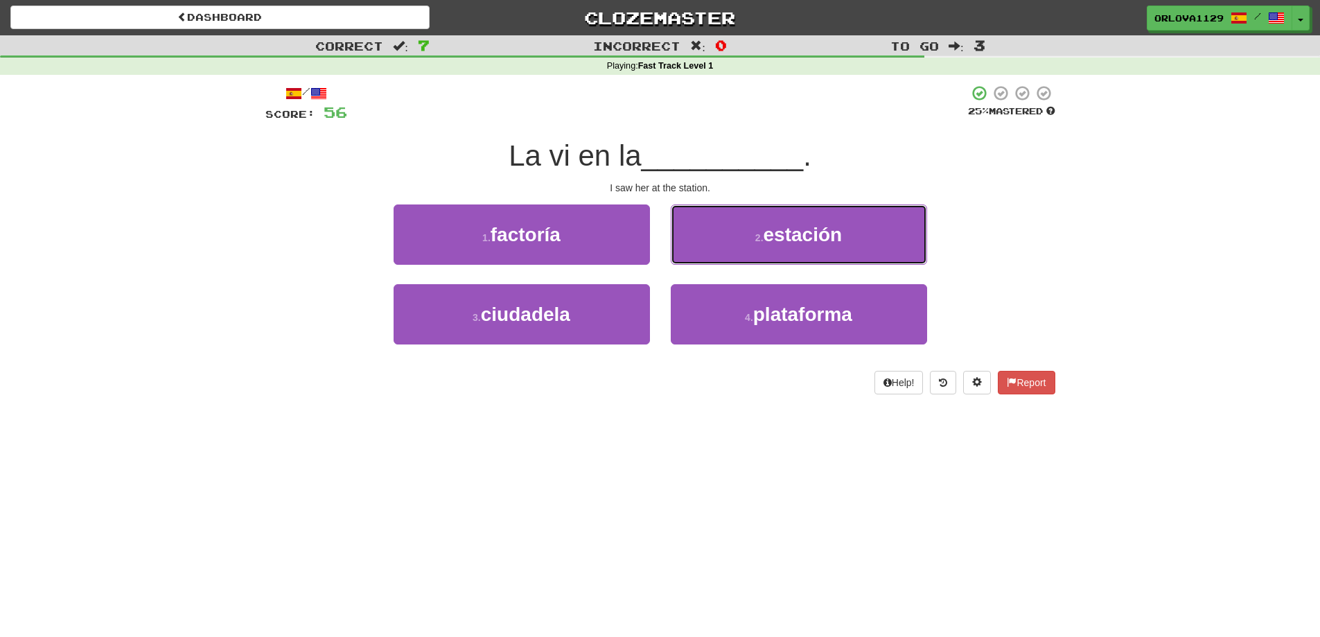
click at [728, 258] on button "2 . estación" at bounding box center [799, 234] width 256 height 60
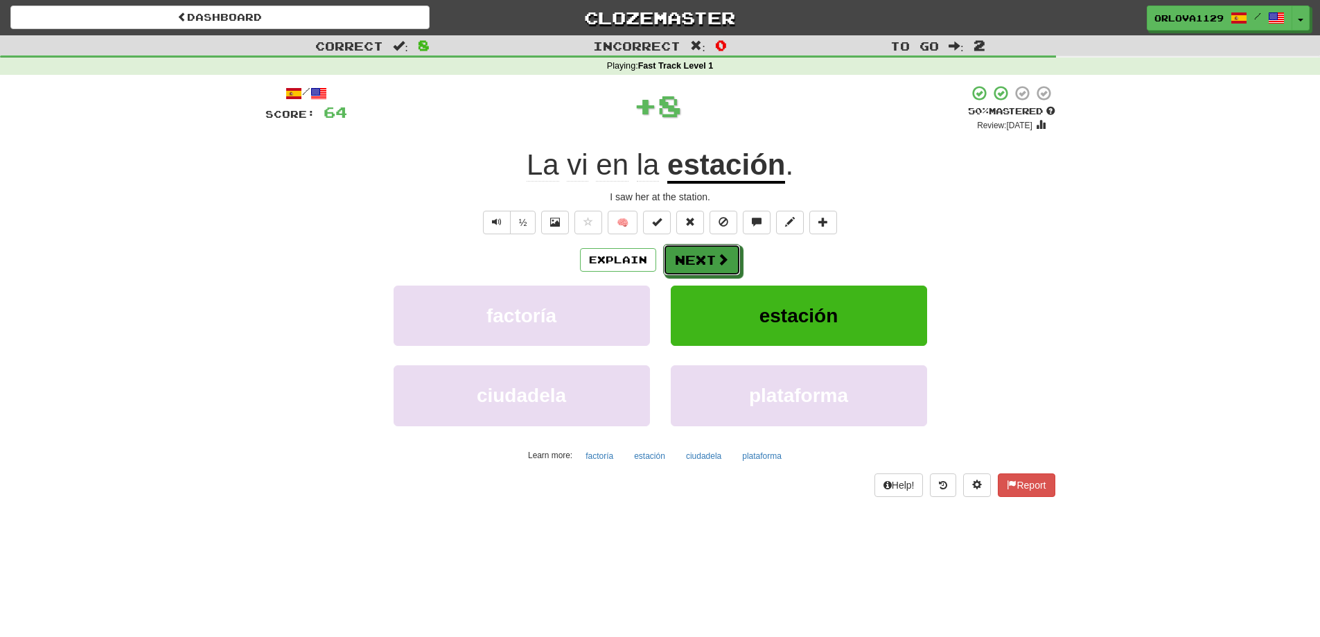
click at [728, 258] on button "Next" at bounding box center [702, 260] width 78 height 32
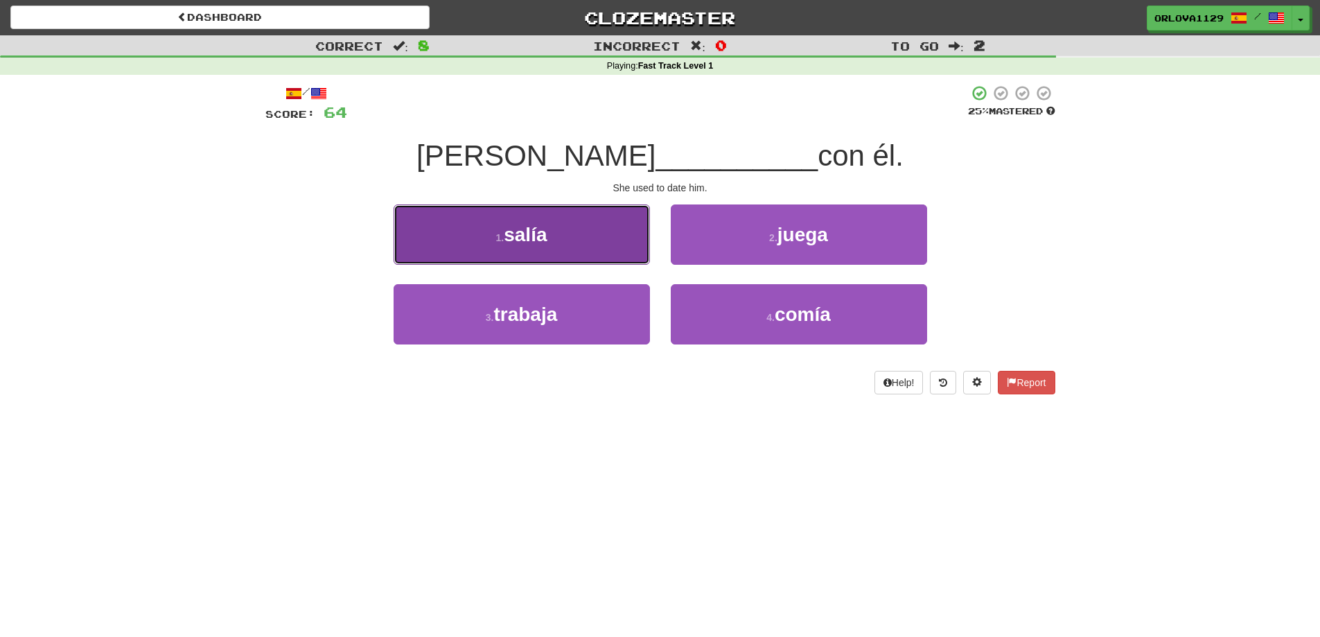
click at [555, 231] on button "1 . salía" at bounding box center [522, 234] width 256 height 60
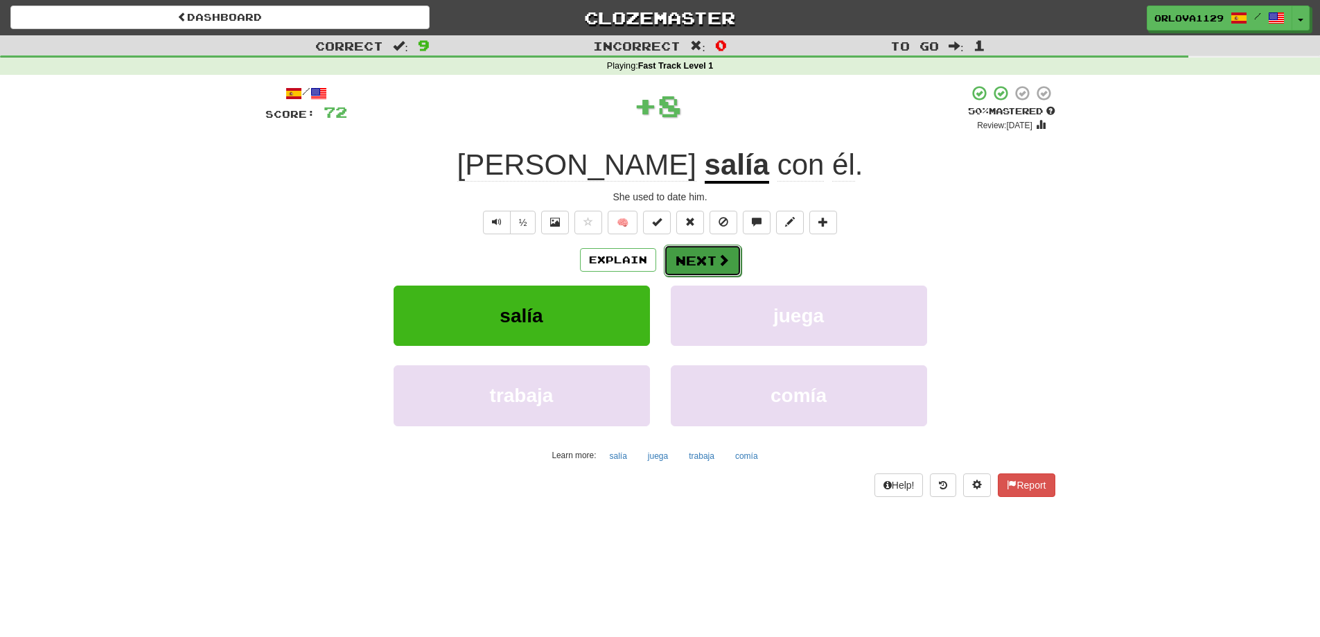
click at [725, 259] on span at bounding box center [723, 260] width 12 height 12
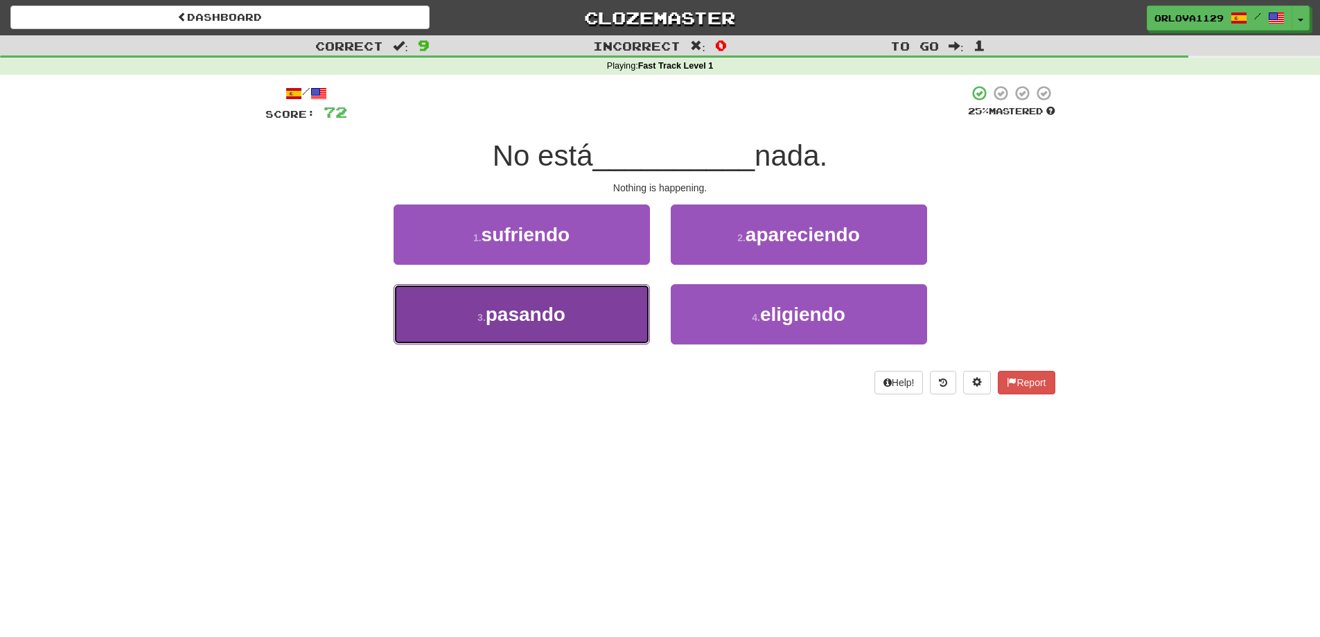
click at [601, 313] on button "3 . pasando" at bounding box center [522, 314] width 256 height 60
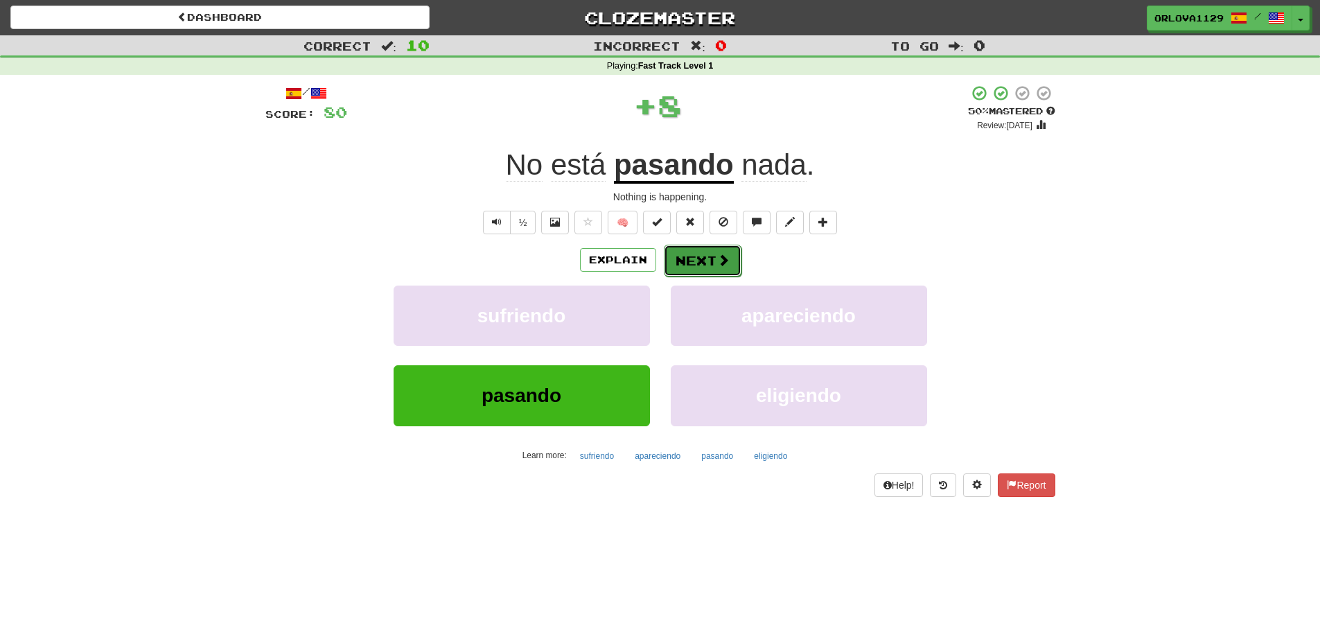
click at [708, 252] on button "Next" at bounding box center [703, 261] width 78 height 32
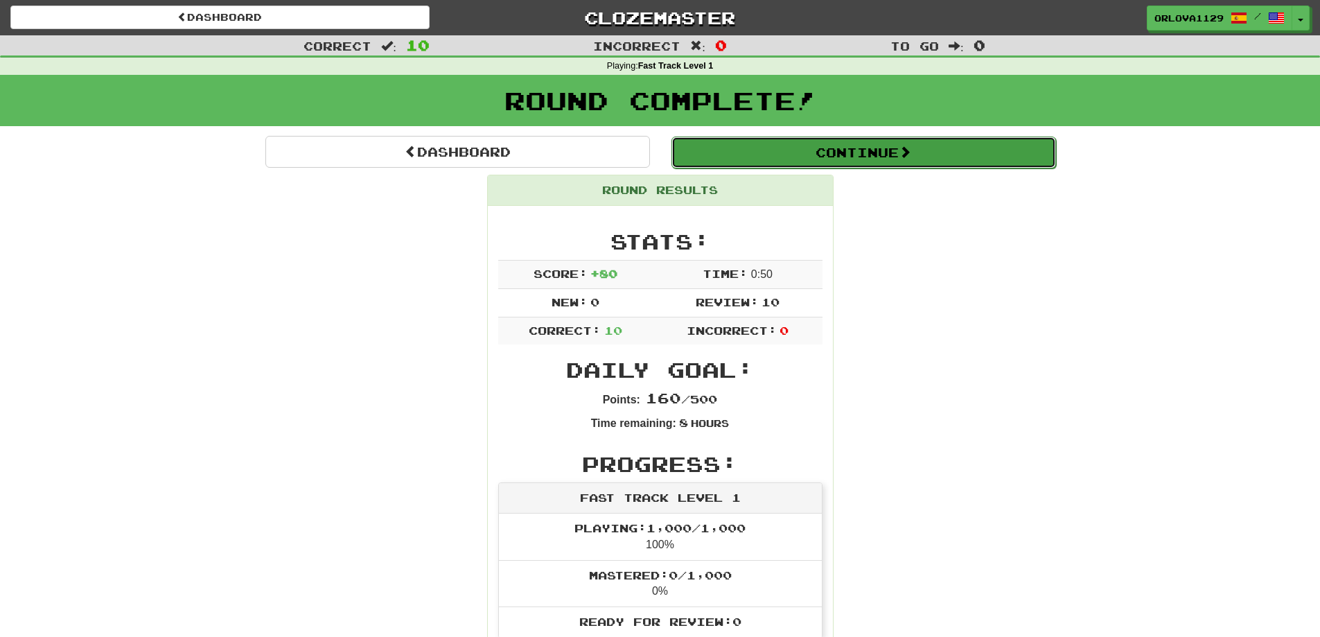
click at [836, 141] on button "Continue" at bounding box center [864, 153] width 385 height 32
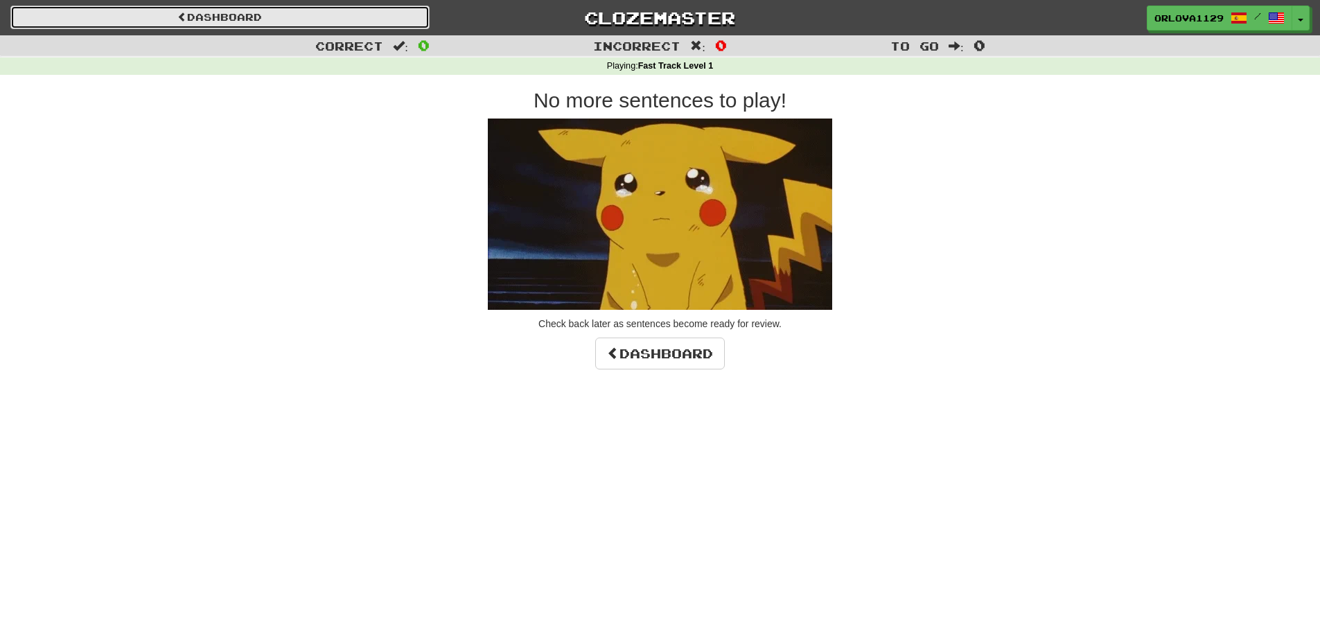
click at [315, 10] on link "Dashboard" at bounding box center [219, 18] width 419 height 24
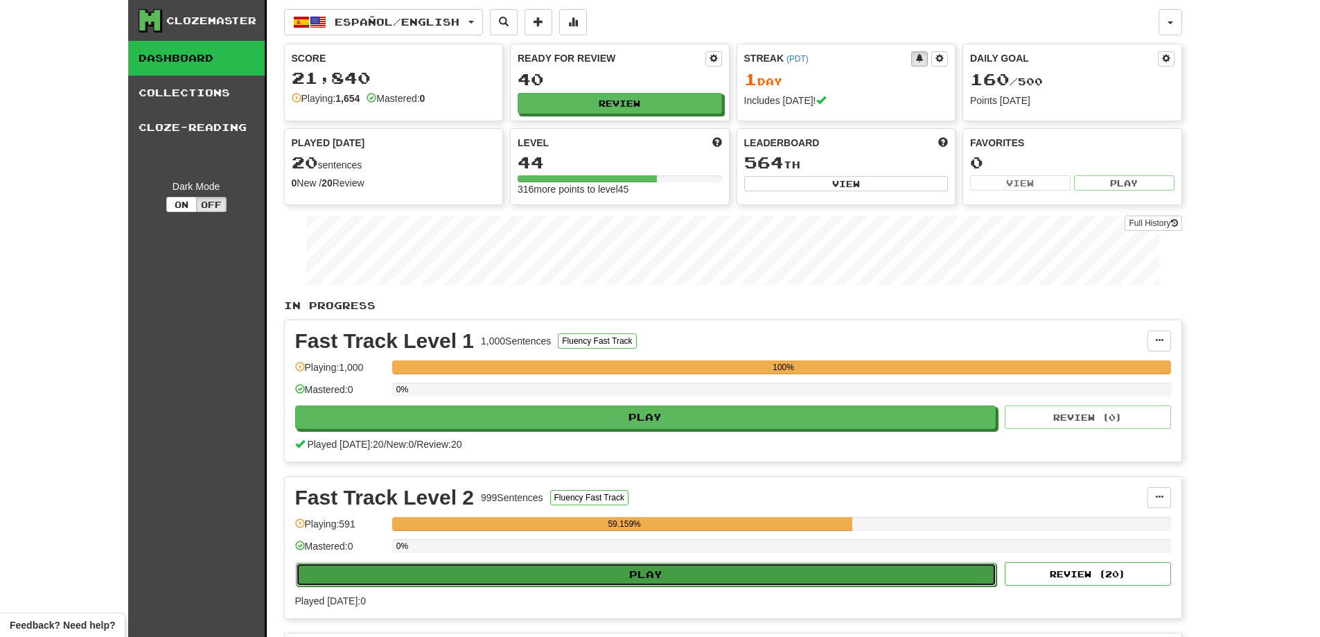
click at [749, 581] on button "Play" at bounding box center [646, 575] width 701 height 24
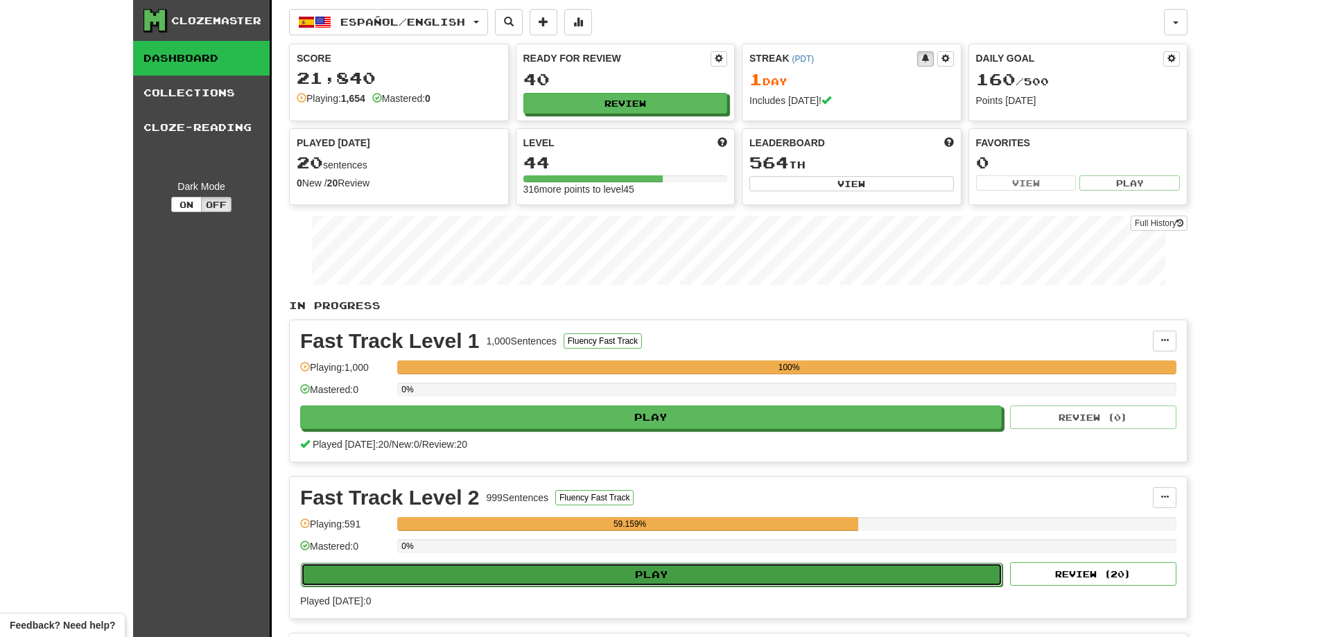
select select "**"
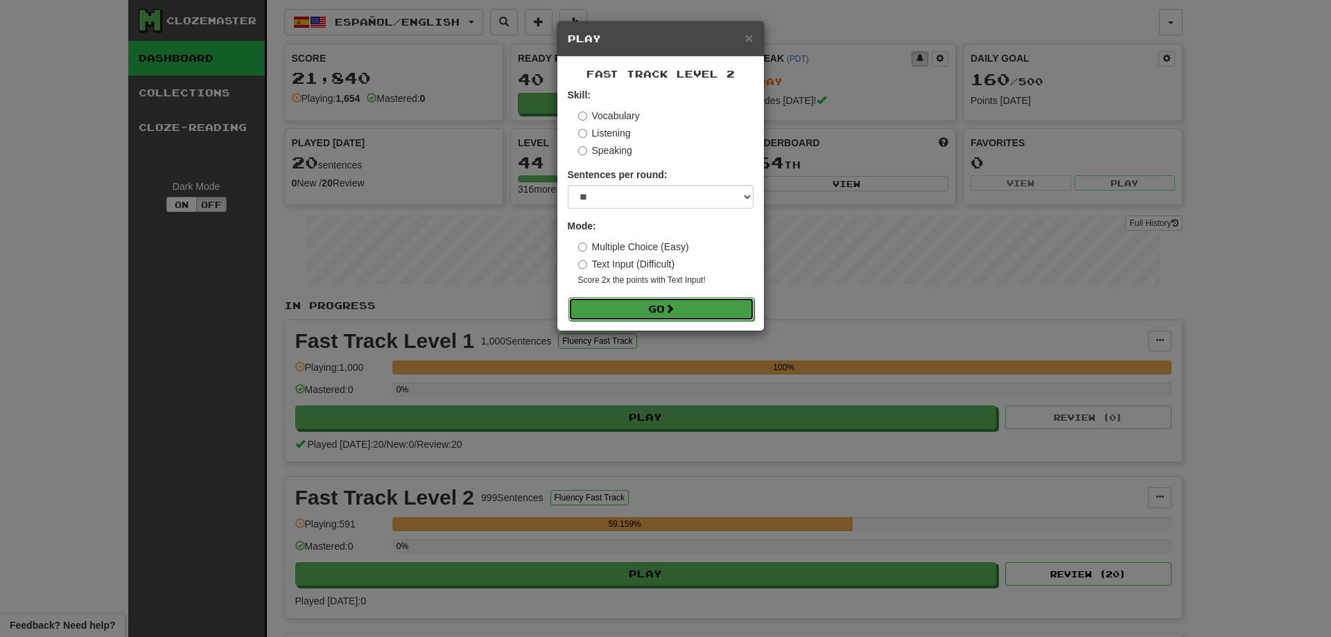
click at [671, 307] on span at bounding box center [670, 309] width 10 height 10
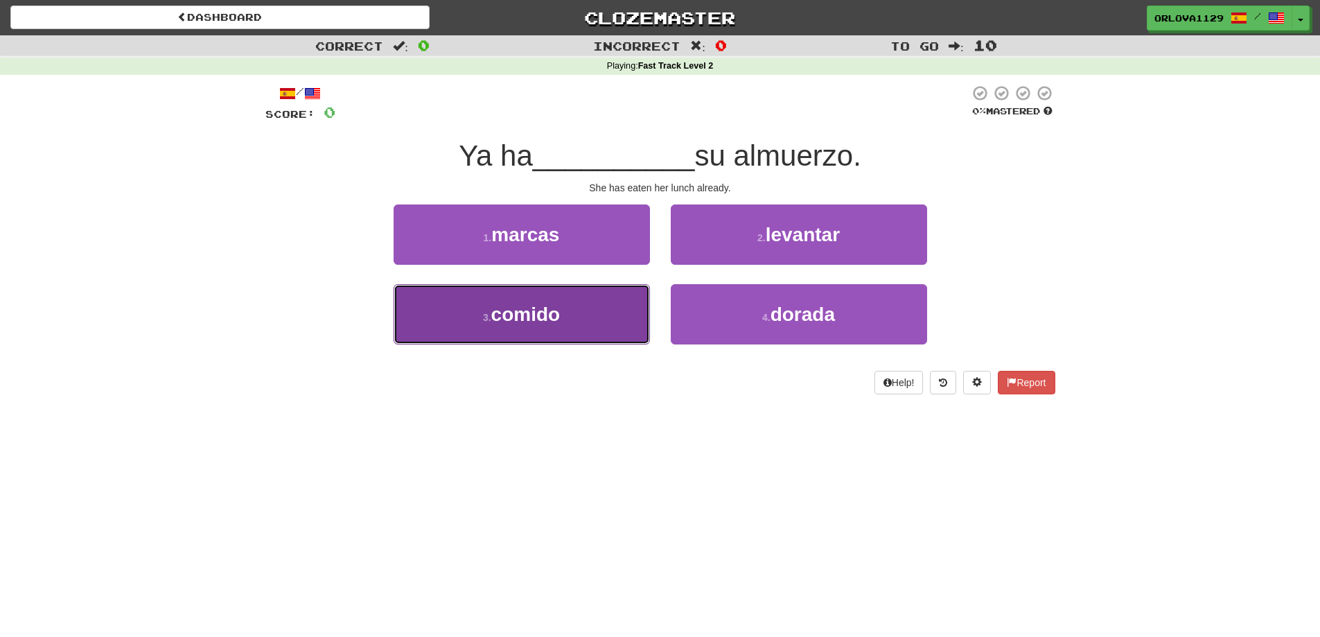
click at [604, 322] on button "3 . comido" at bounding box center [522, 314] width 256 height 60
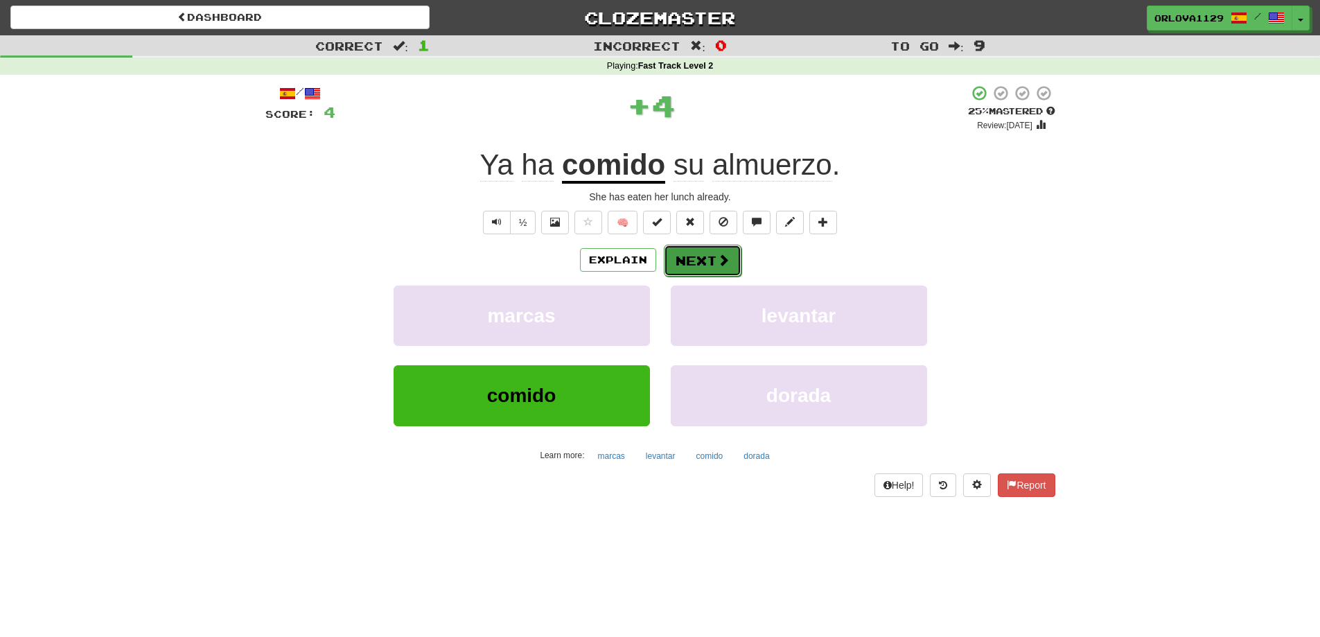
click at [712, 256] on button "Next" at bounding box center [703, 261] width 78 height 32
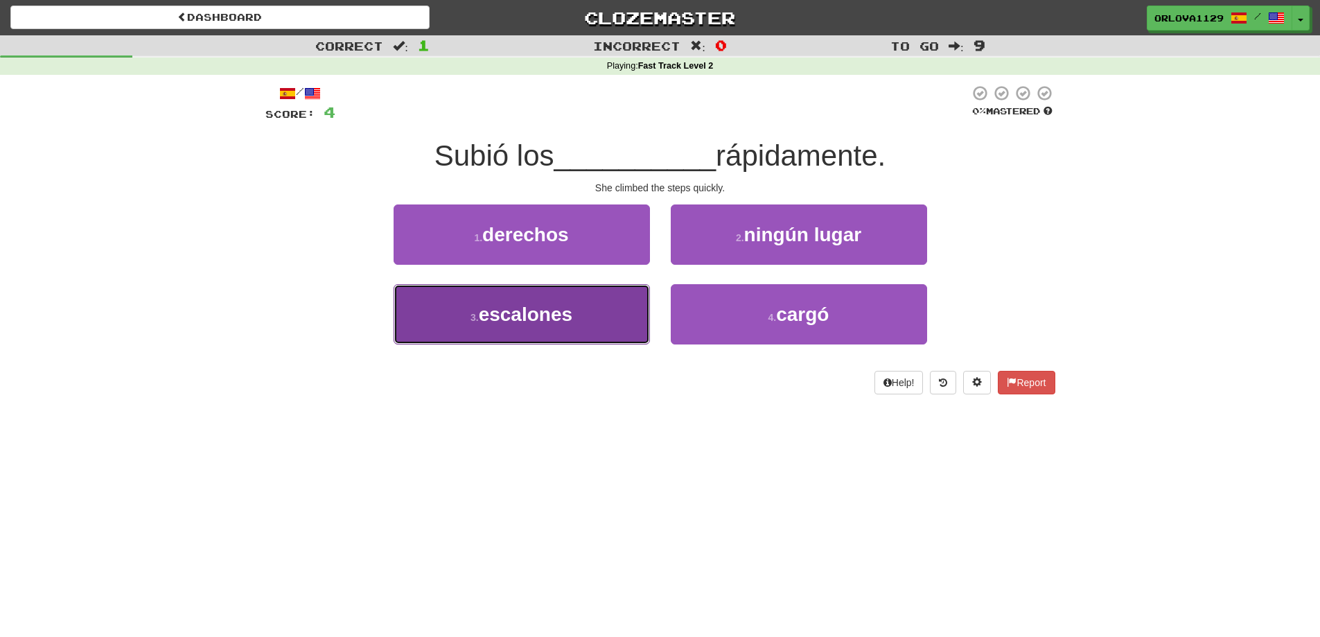
click at [605, 310] on button "3 . escalones" at bounding box center [522, 314] width 256 height 60
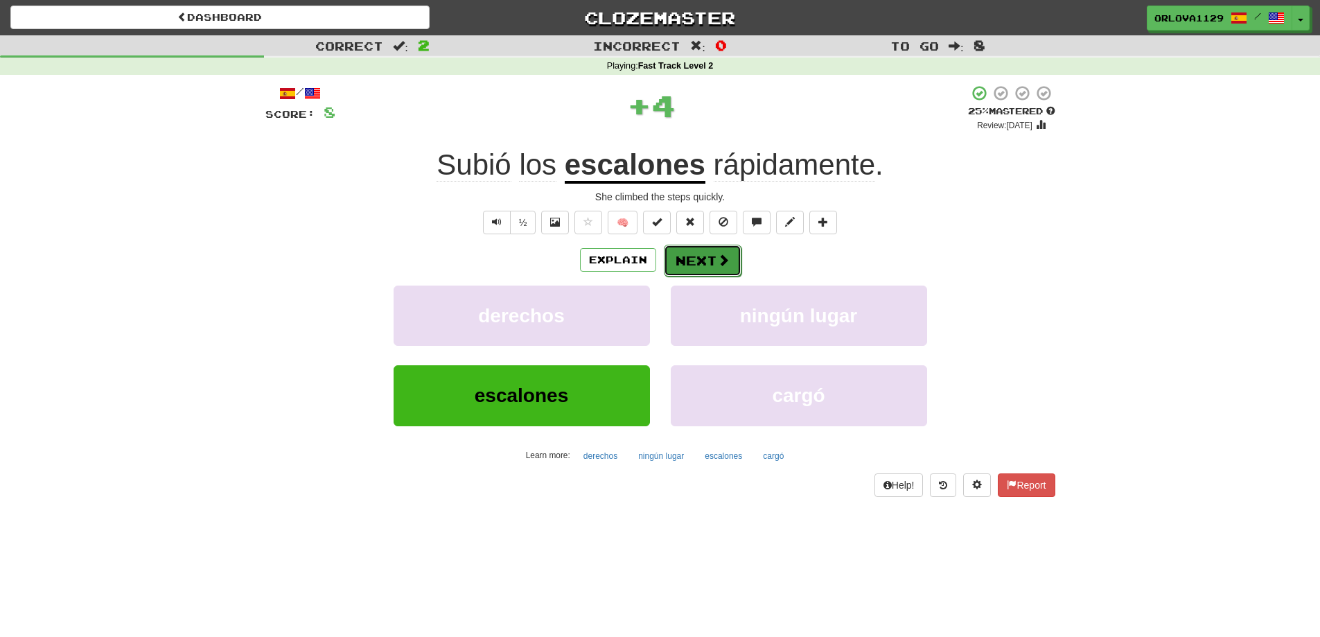
click at [702, 264] on button "Next" at bounding box center [703, 261] width 78 height 32
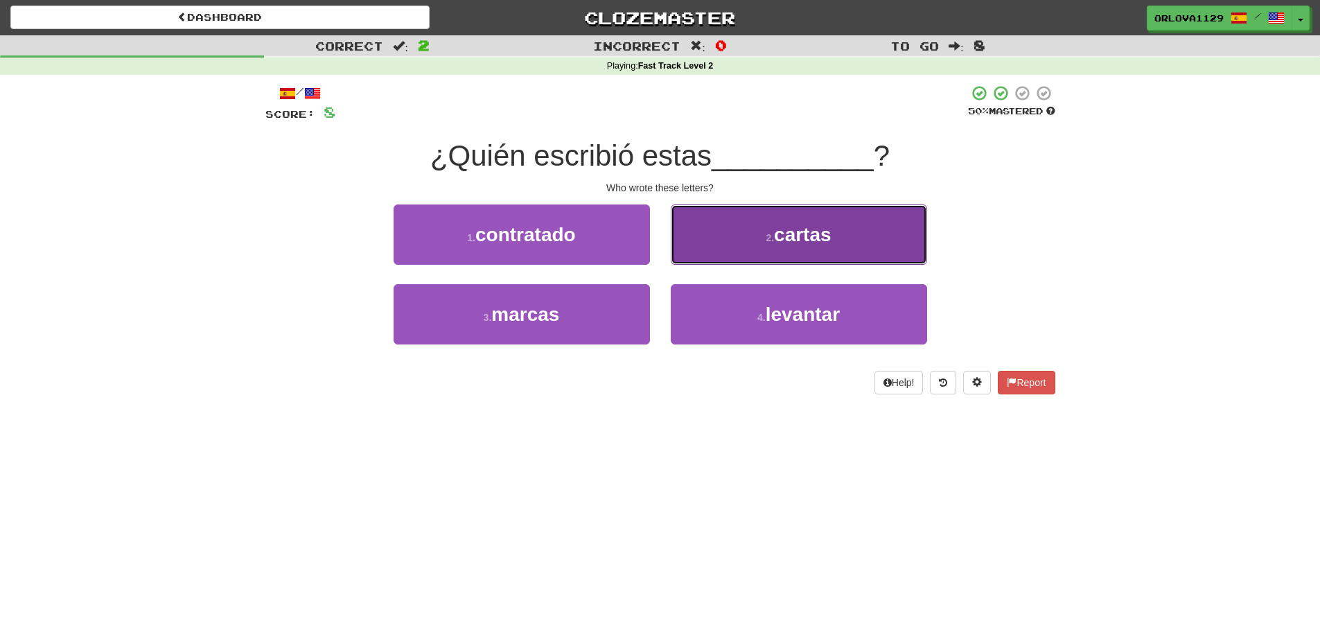
click at [721, 225] on button "2 . cartas" at bounding box center [799, 234] width 256 height 60
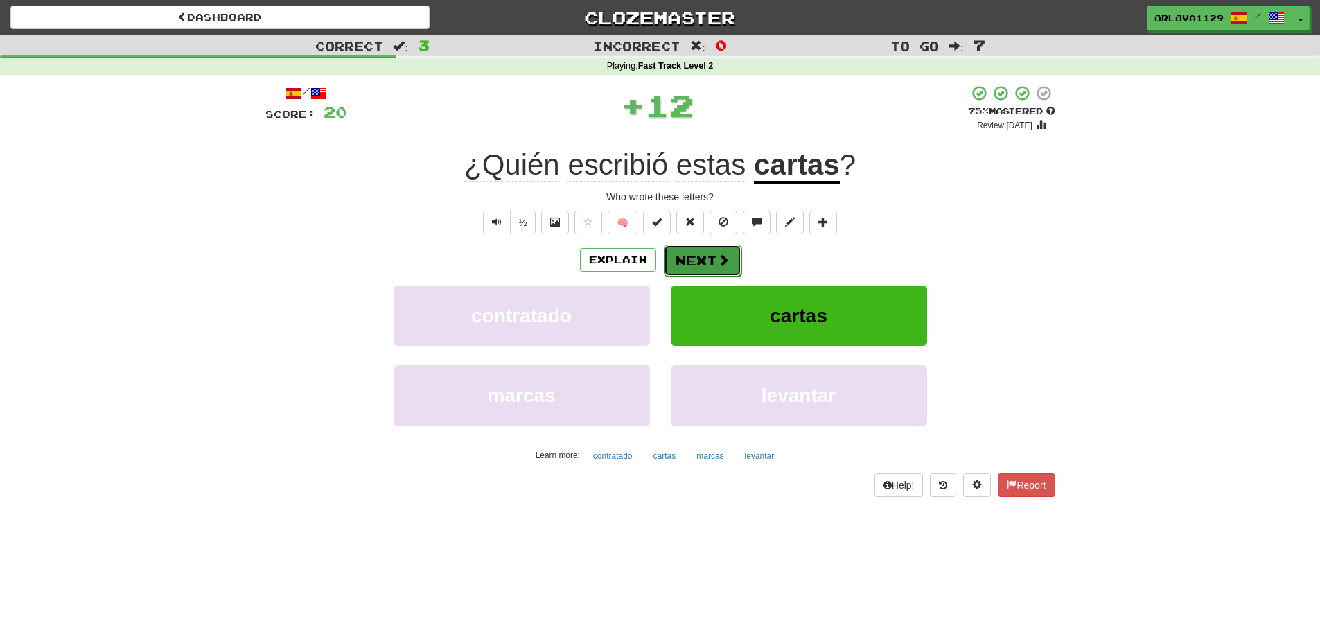
click at [713, 264] on button "Next" at bounding box center [703, 261] width 78 height 32
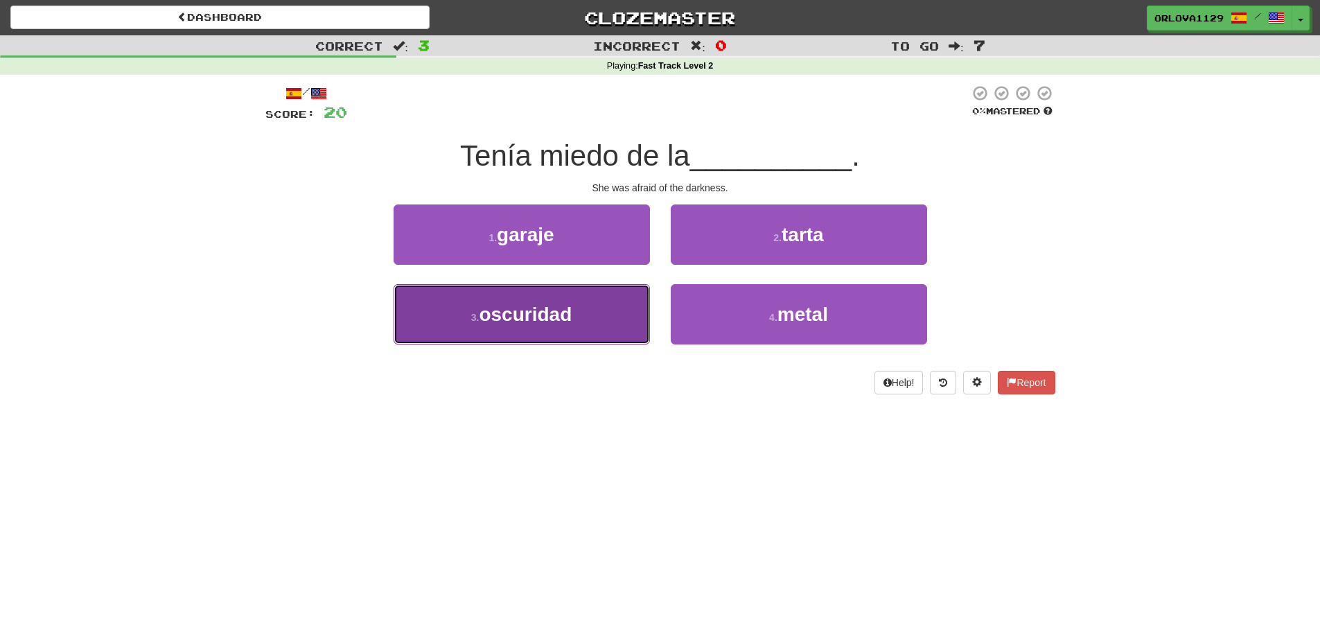
click at [602, 327] on button "3 . oscuridad" at bounding box center [522, 314] width 256 height 60
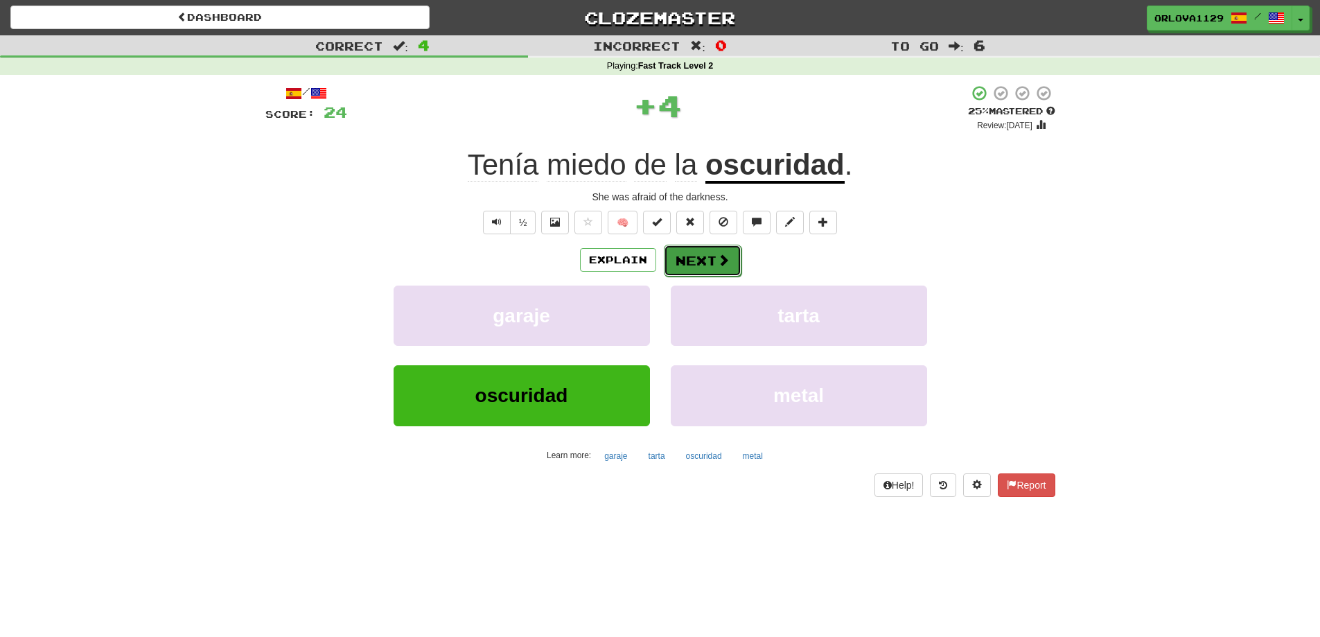
click at [726, 258] on span at bounding box center [723, 260] width 12 height 12
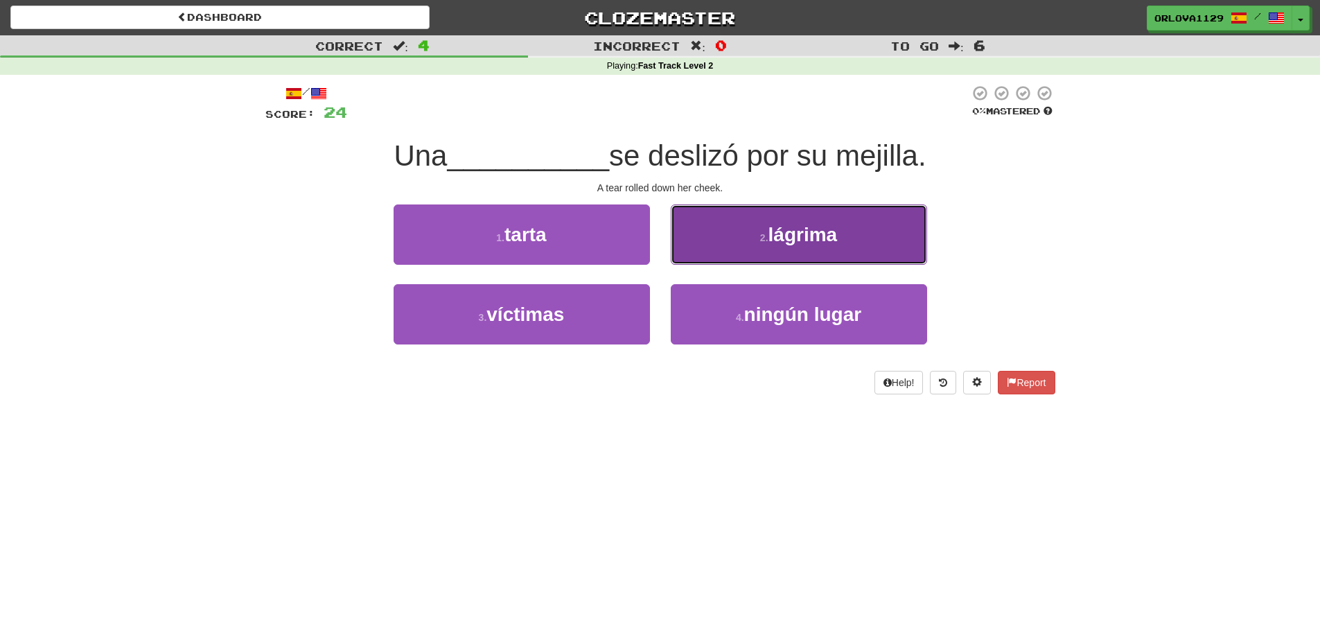
click at [771, 234] on span "lágrima" at bounding box center [803, 234] width 69 height 21
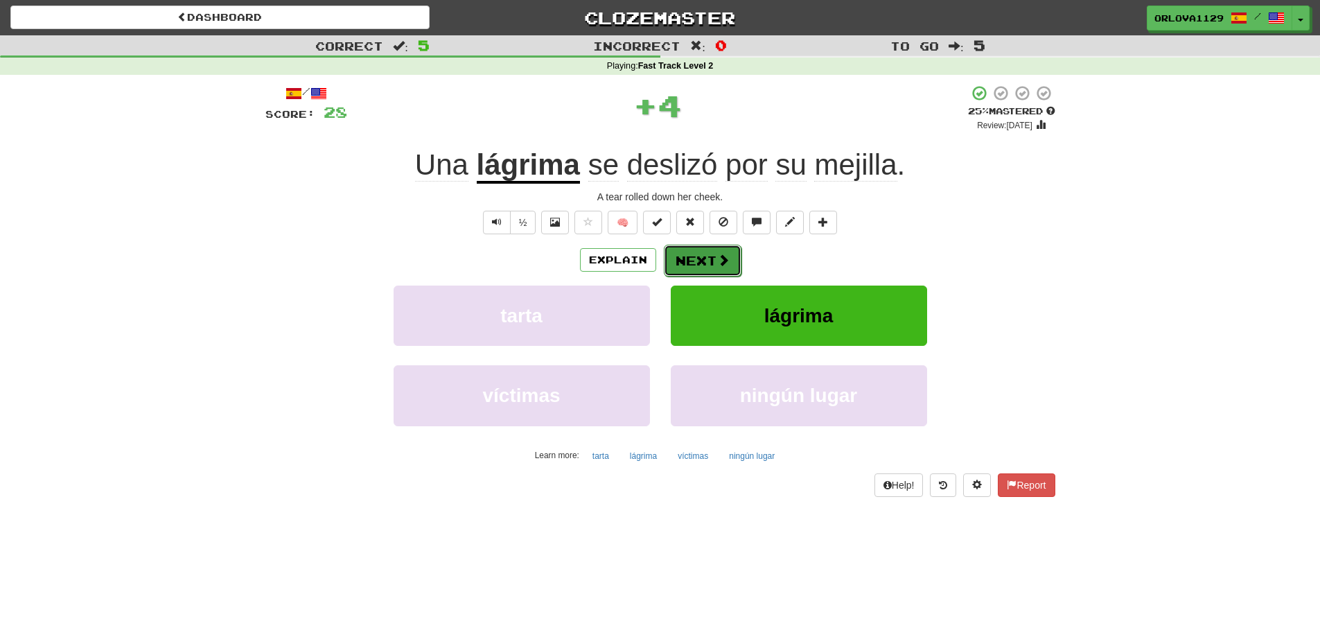
click at [686, 252] on button "Next" at bounding box center [703, 261] width 78 height 32
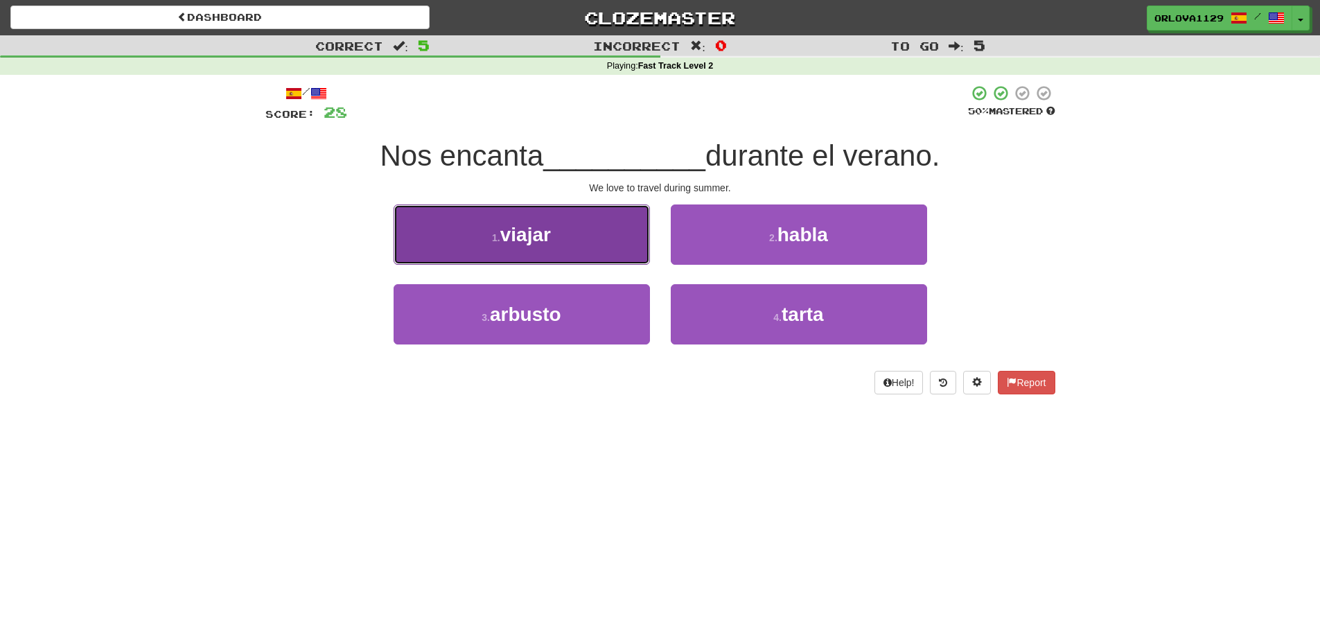
click at [564, 250] on button "1 . viajar" at bounding box center [522, 234] width 256 height 60
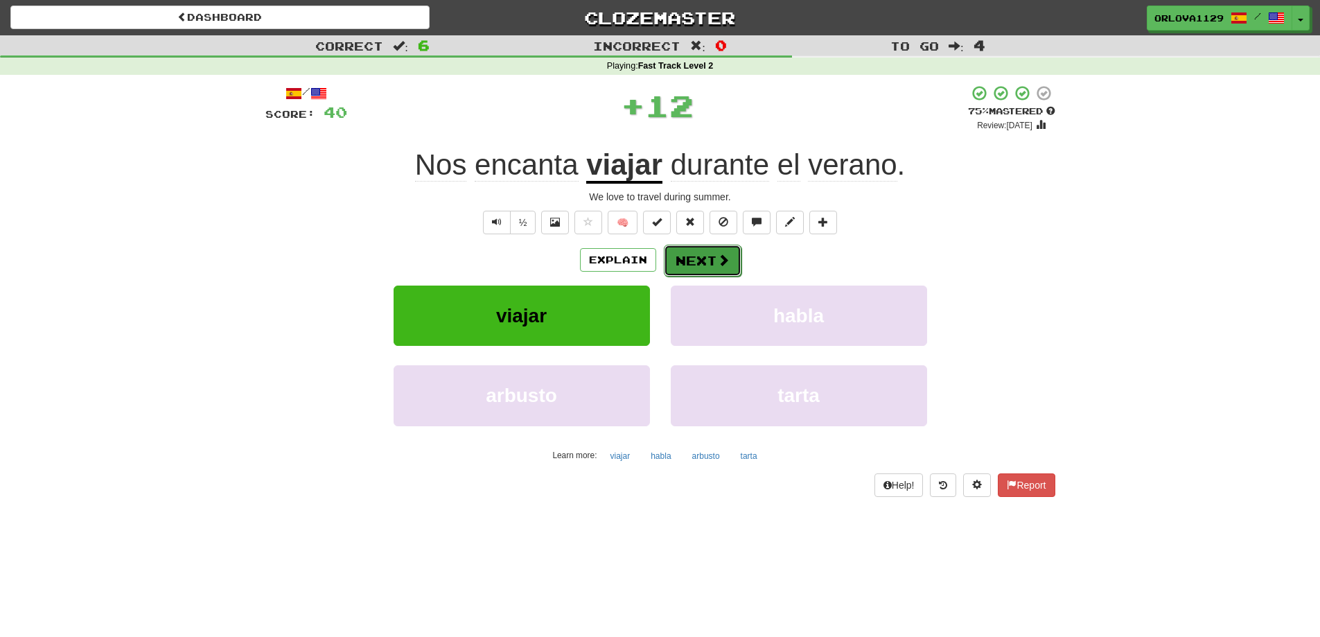
click at [686, 256] on button "Next" at bounding box center [703, 261] width 78 height 32
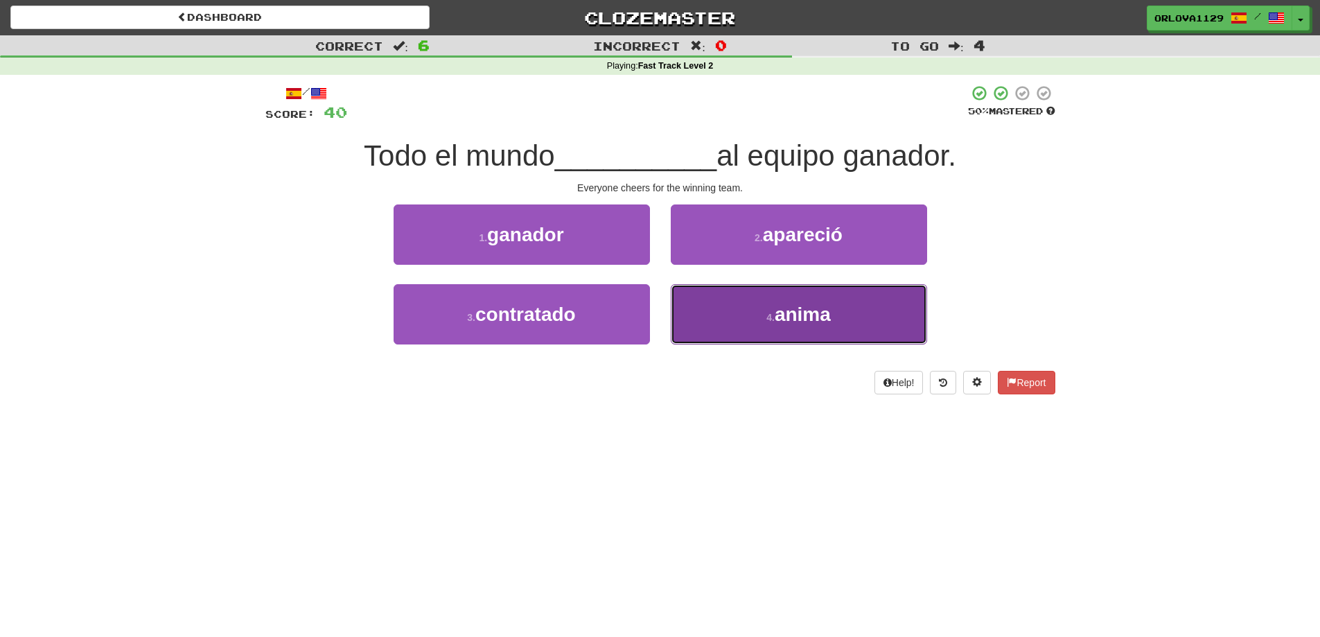
click at [767, 319] on small "4 ." at bounding box center [770, 317] width 8 height 11
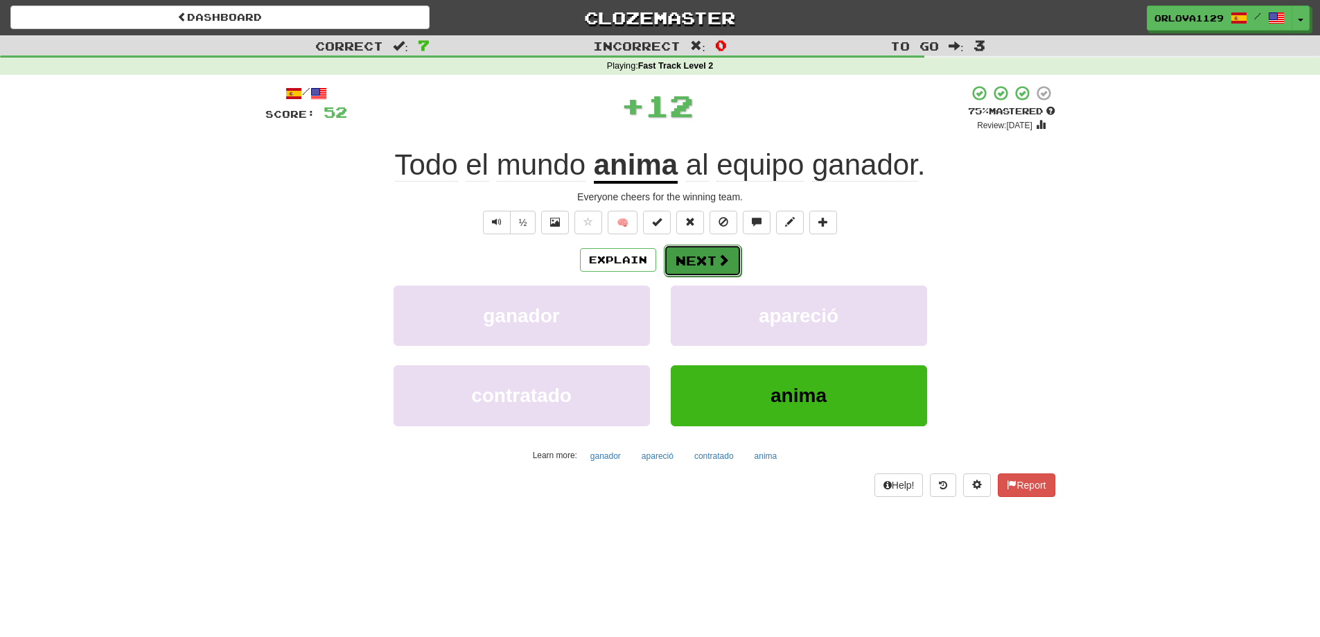
click at [709, 258] on button "Next" at bounding box center [703, 261] width 78 height 32
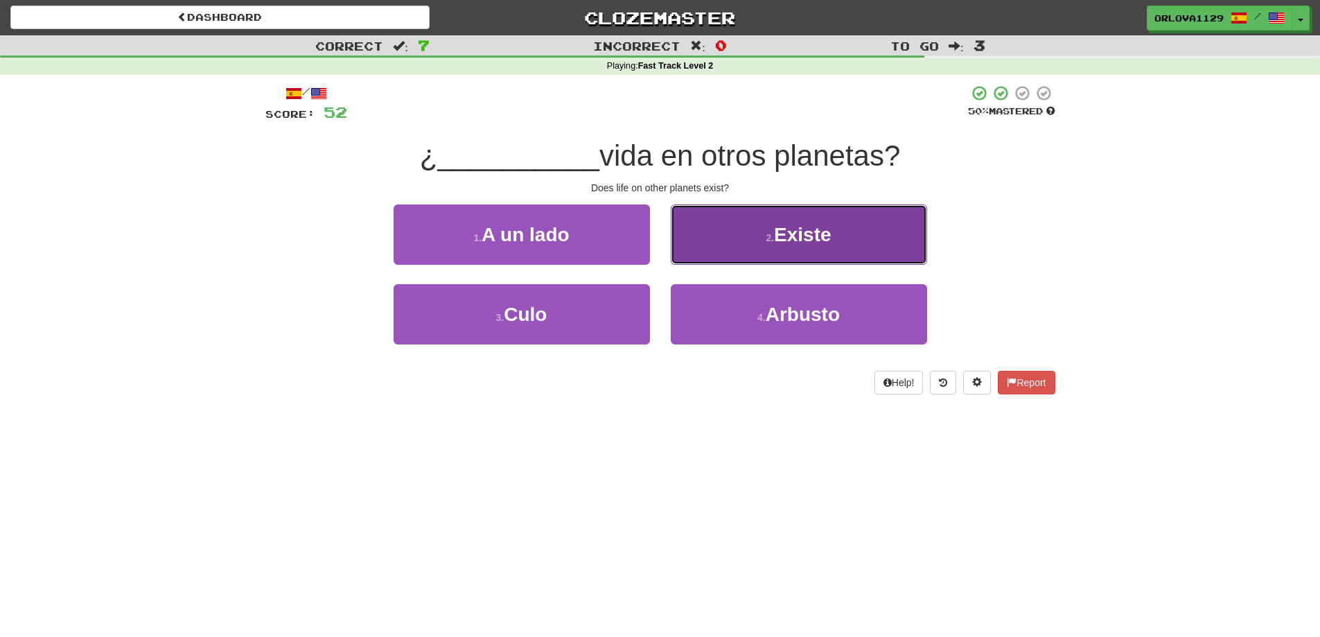
click at [823, 231] on span "Existe" at bounding box center [803, 234] width 58 height 21
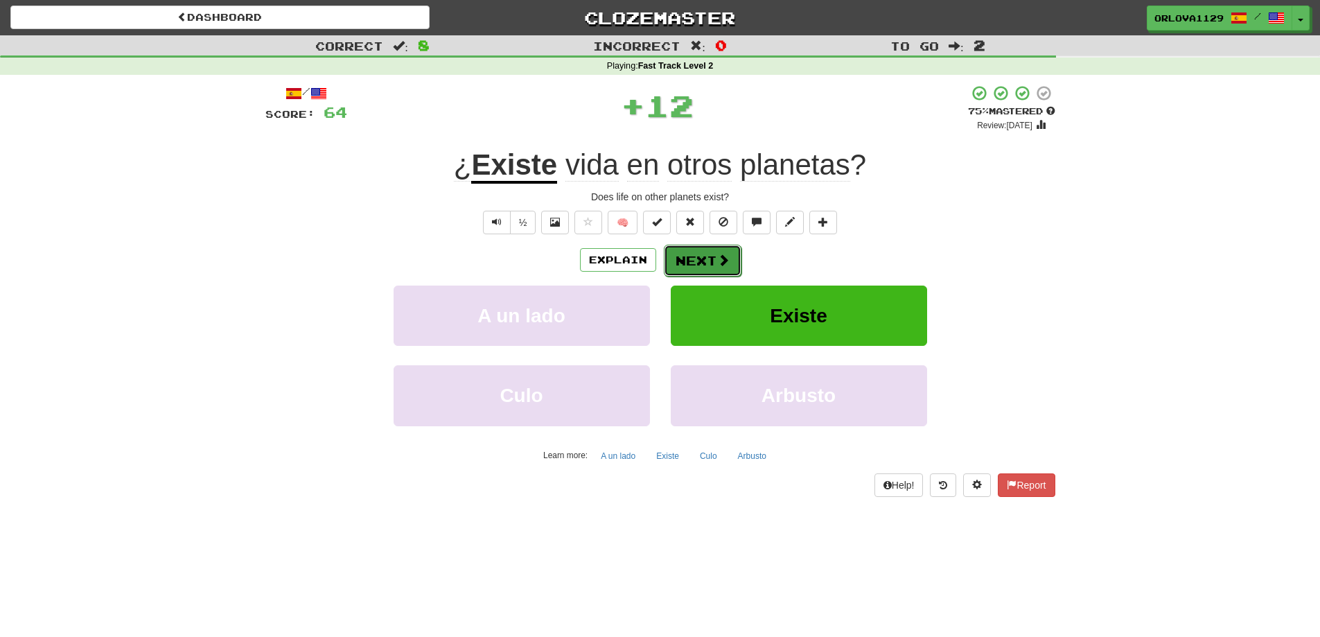
click at [705, 250] on button "Next" at bounding box center [703, 261] width 78 height 32
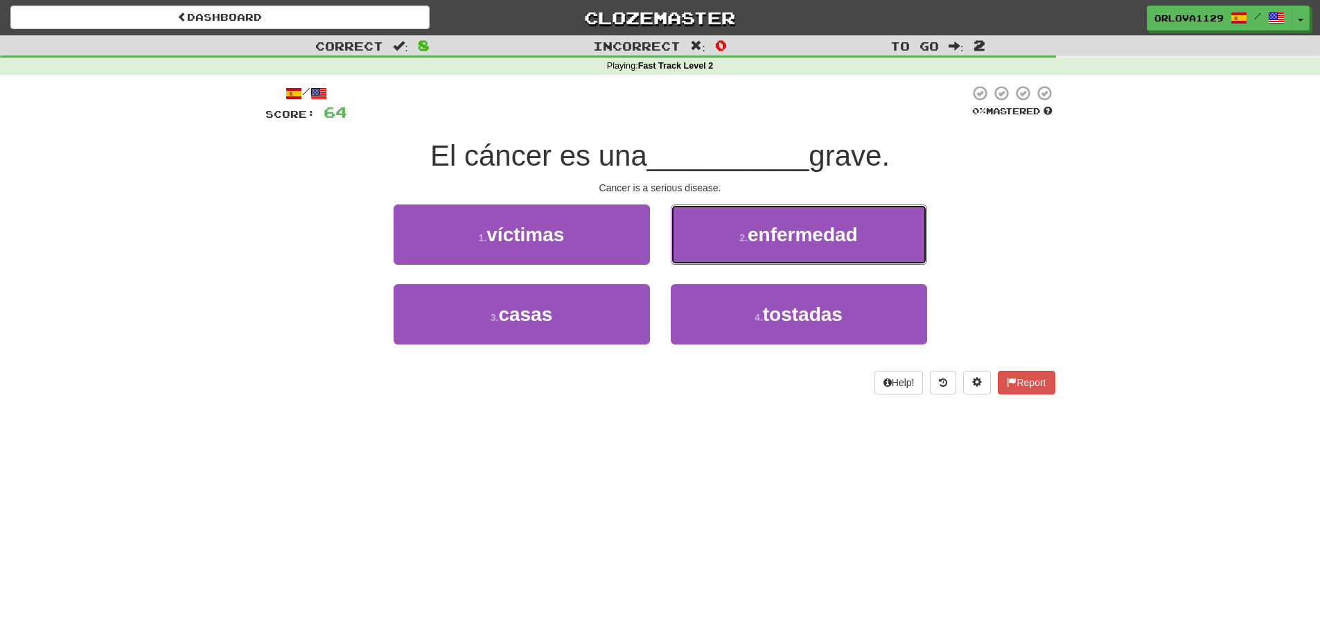
click at [705, 250] on button "2 . enfermedad" at bounding box center [799, 234] width 256 height 60
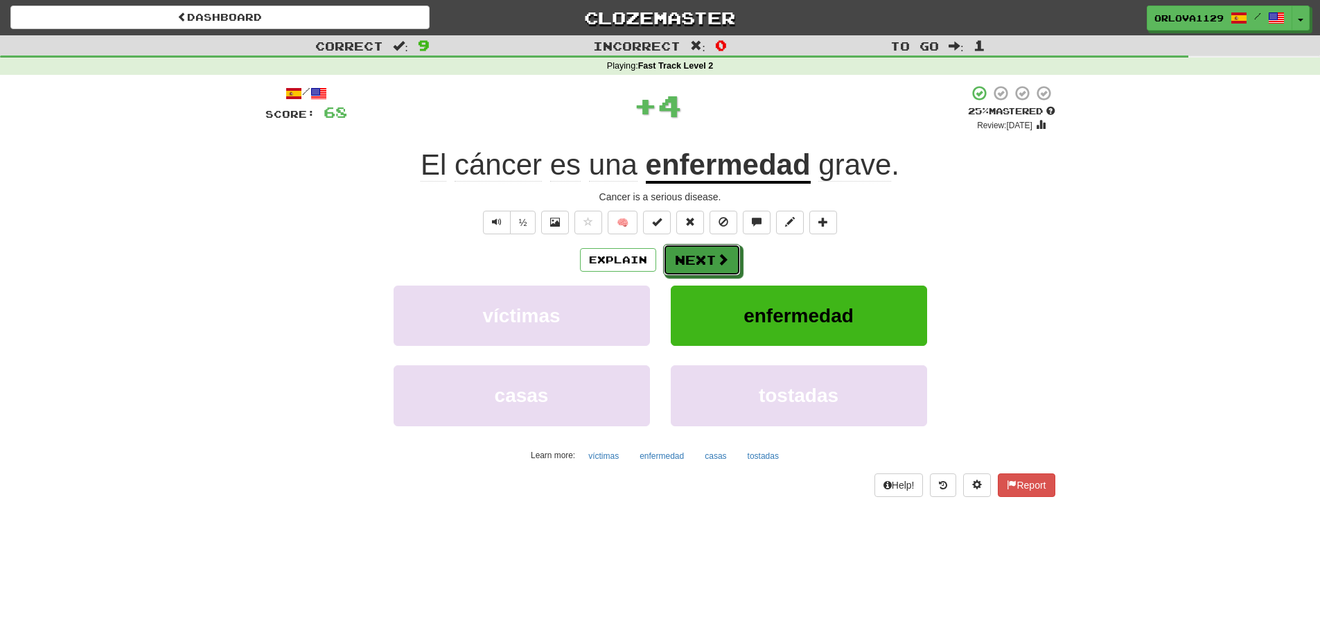
click at [705, 250] on button "Next" at bounding box center [702, 260] width 78 height 32
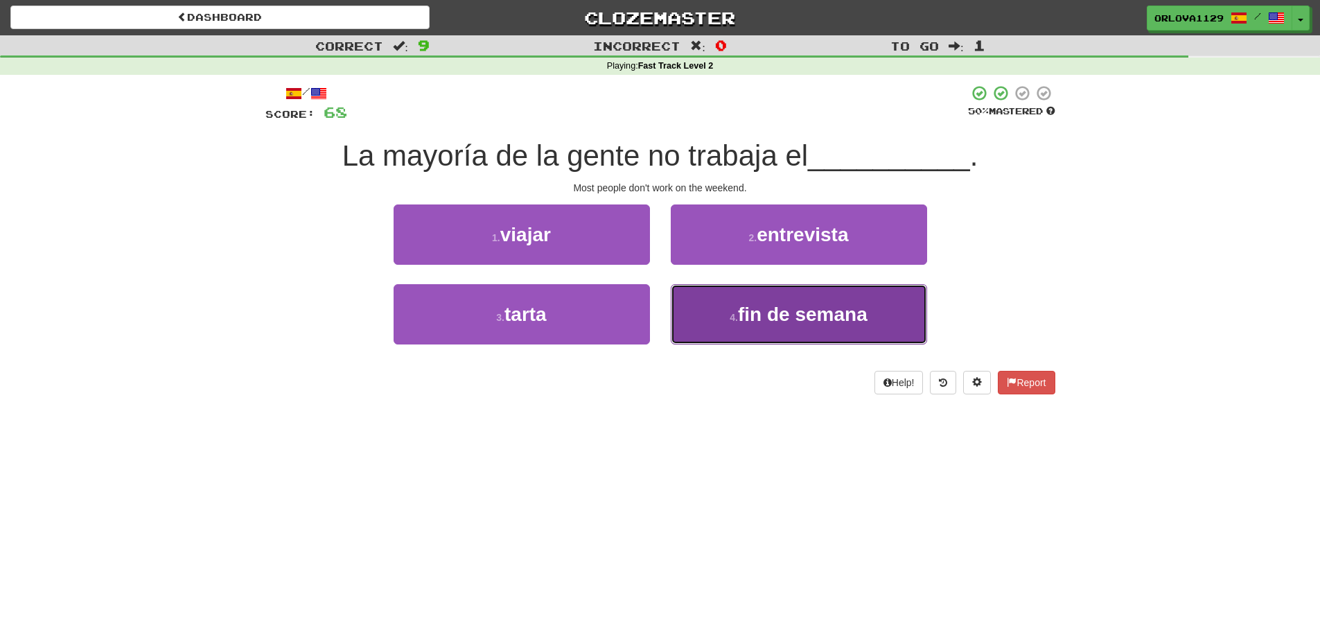
click at [752, 306] on span "fin de semana" at bounding box center [803, 314] width 130 height 21
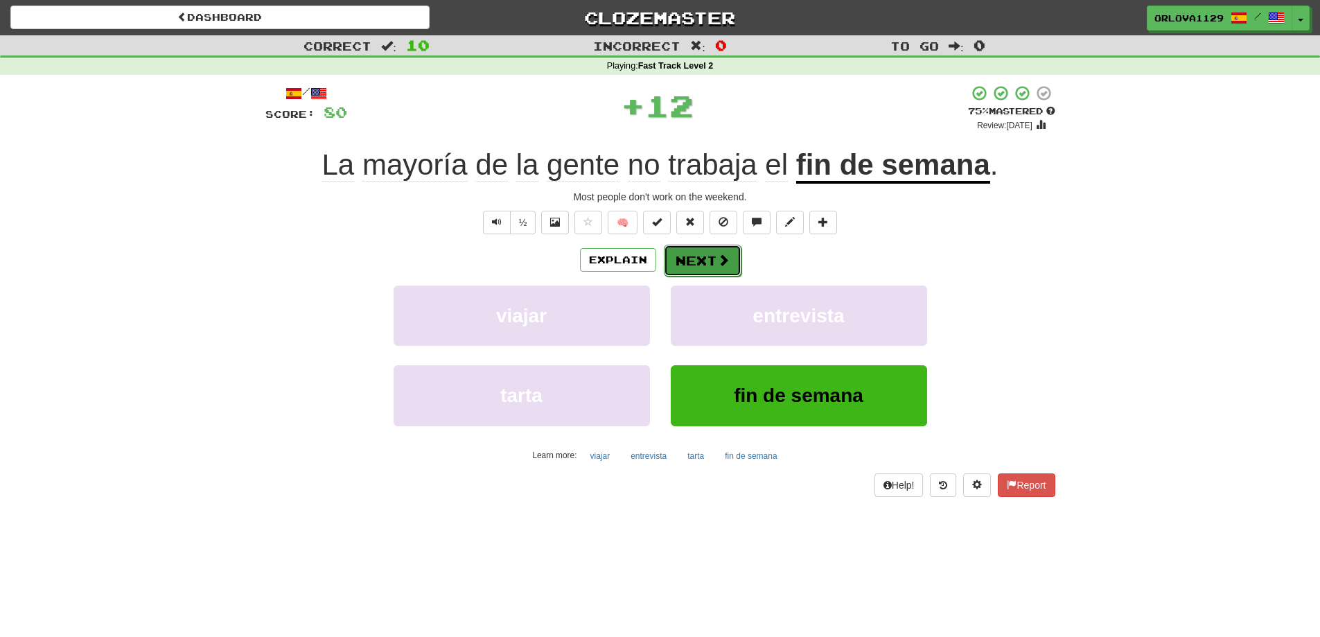
click at [723, 254] on span at bounding box center [723, 260] width 12 height 12
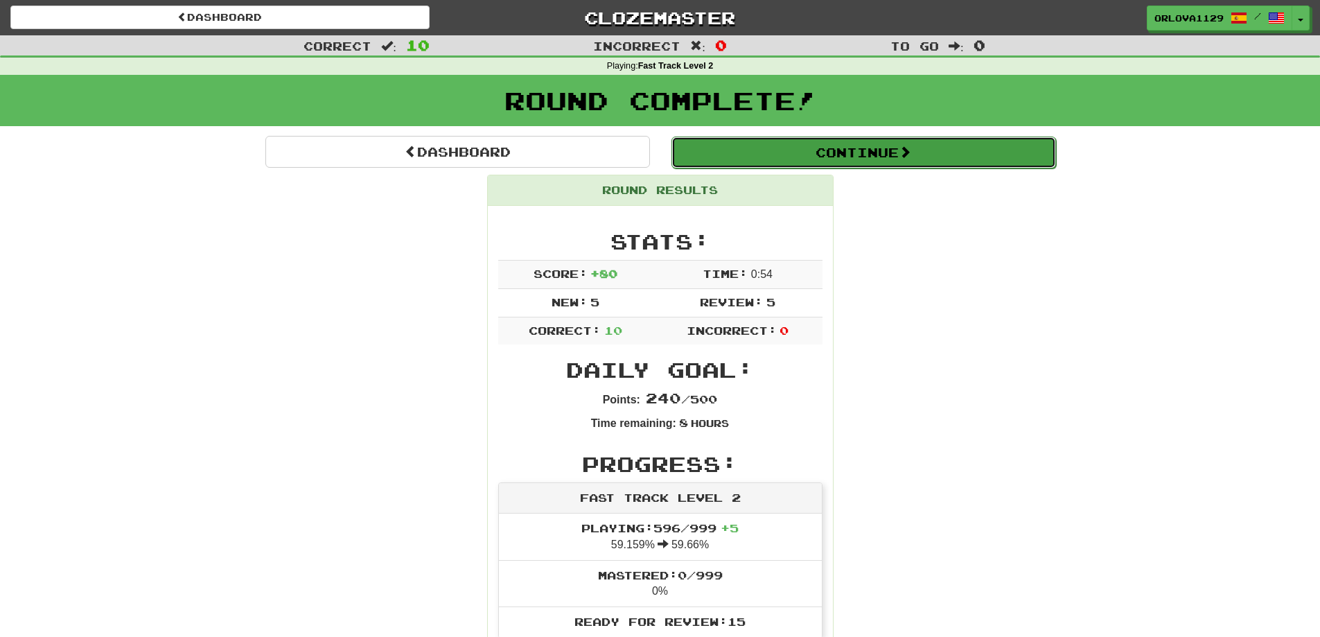
click at [911, 150] on span at bounding box center [905, 152] width 12 height 12
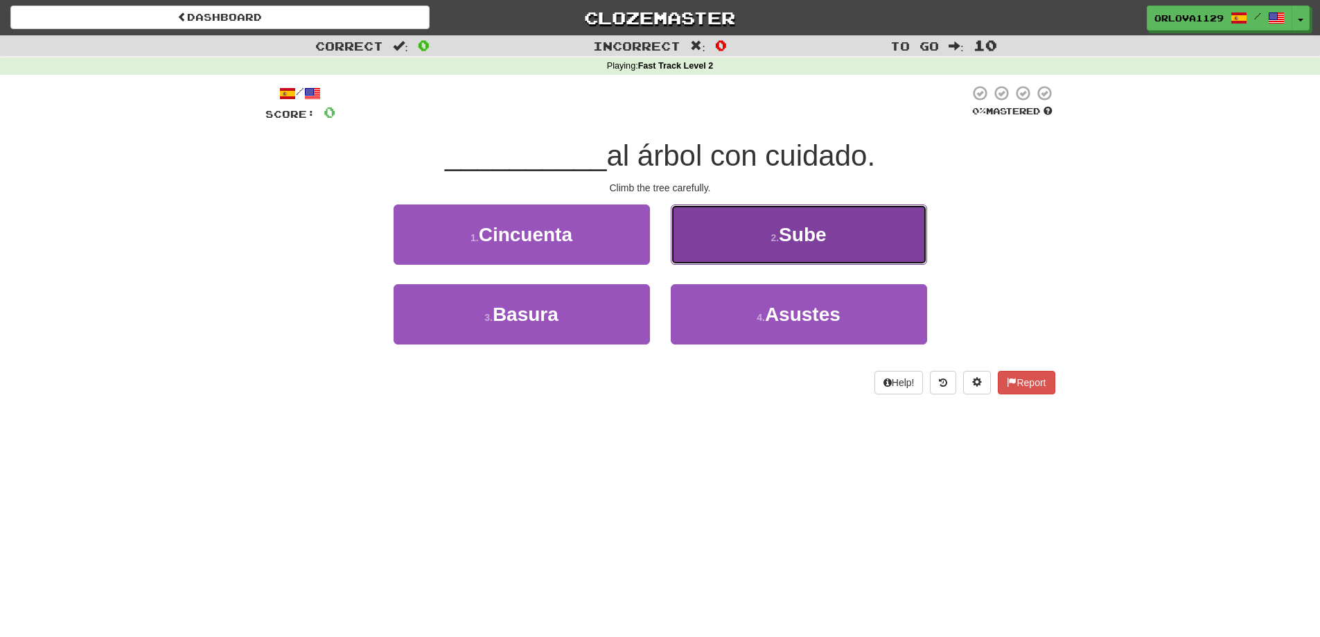
click at [827, 246] on button "2 . Sube" at bounding box center [799, 234] width 256 height 60
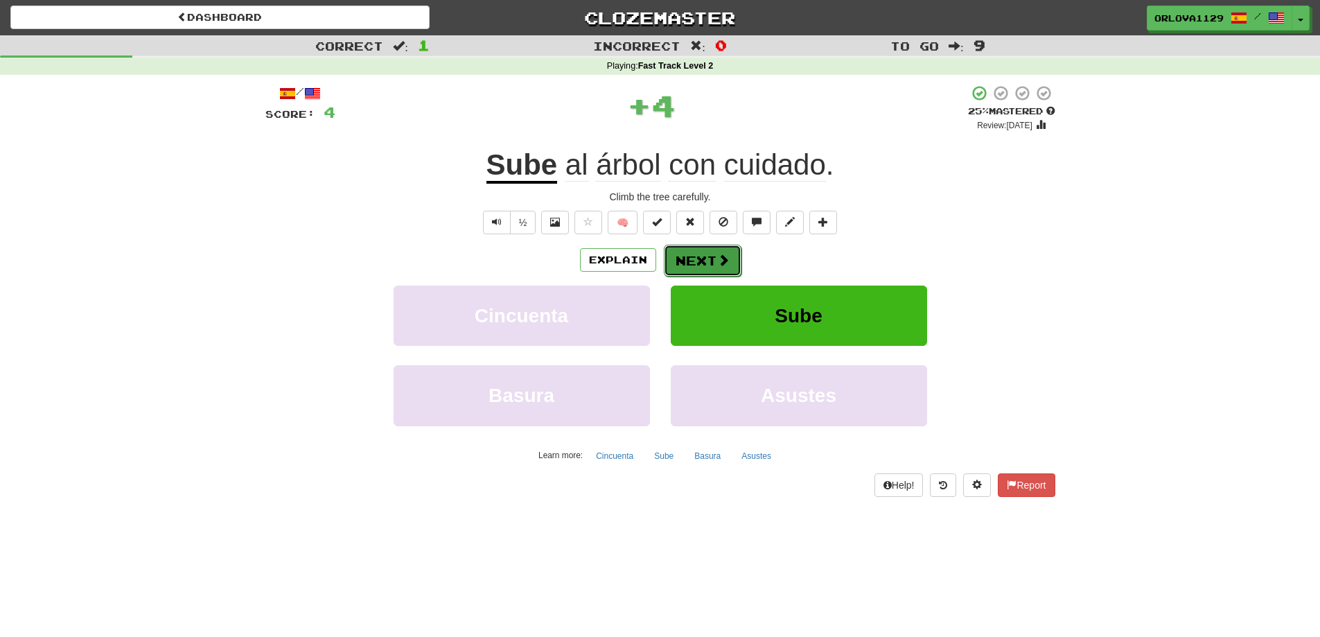
click at [713, 261] on button "Next" at bounding box center [703, 261] width 78 height 32
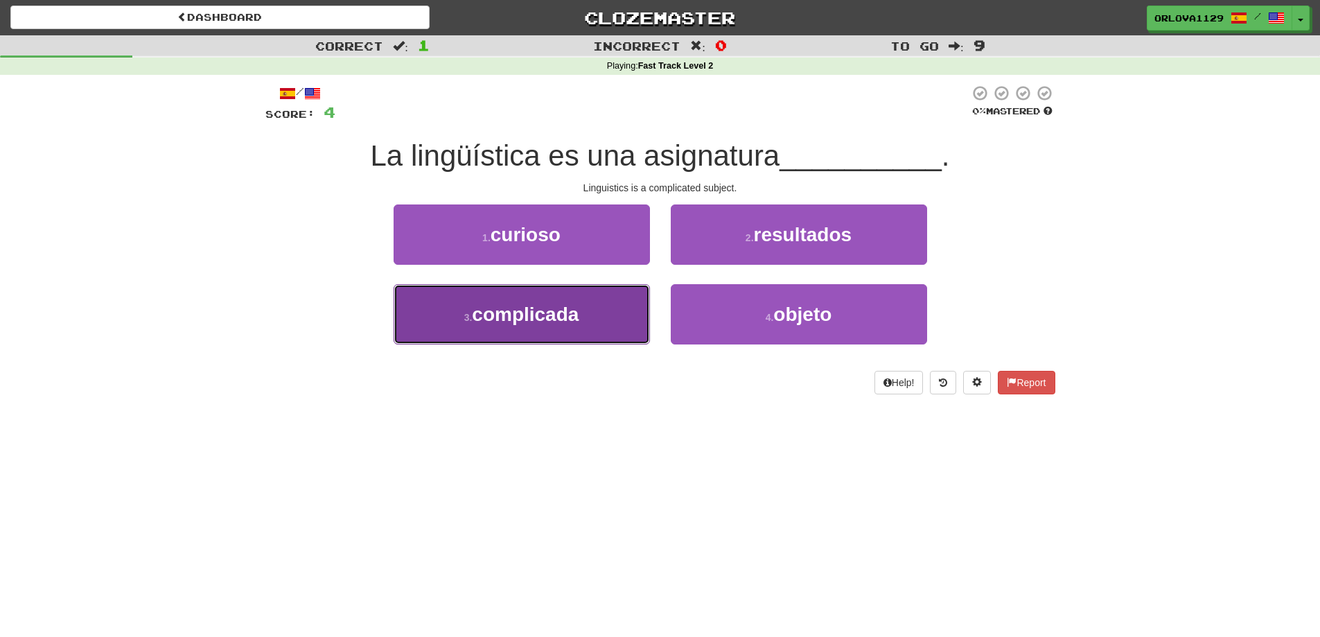
click at [590, 316] on button "3 . complicada" at bounding box center [522, 314] width 256 height 60
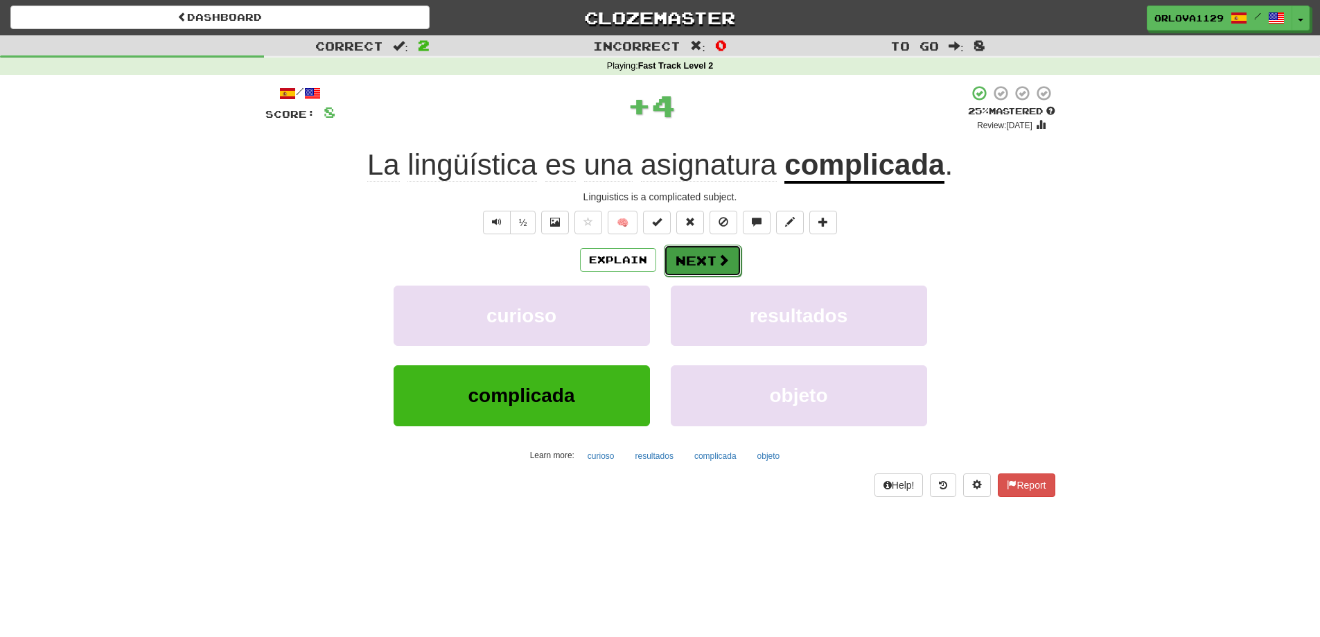
click at [712, 246] on button "Next" at bounding box center [703, 261] width 78 height 32
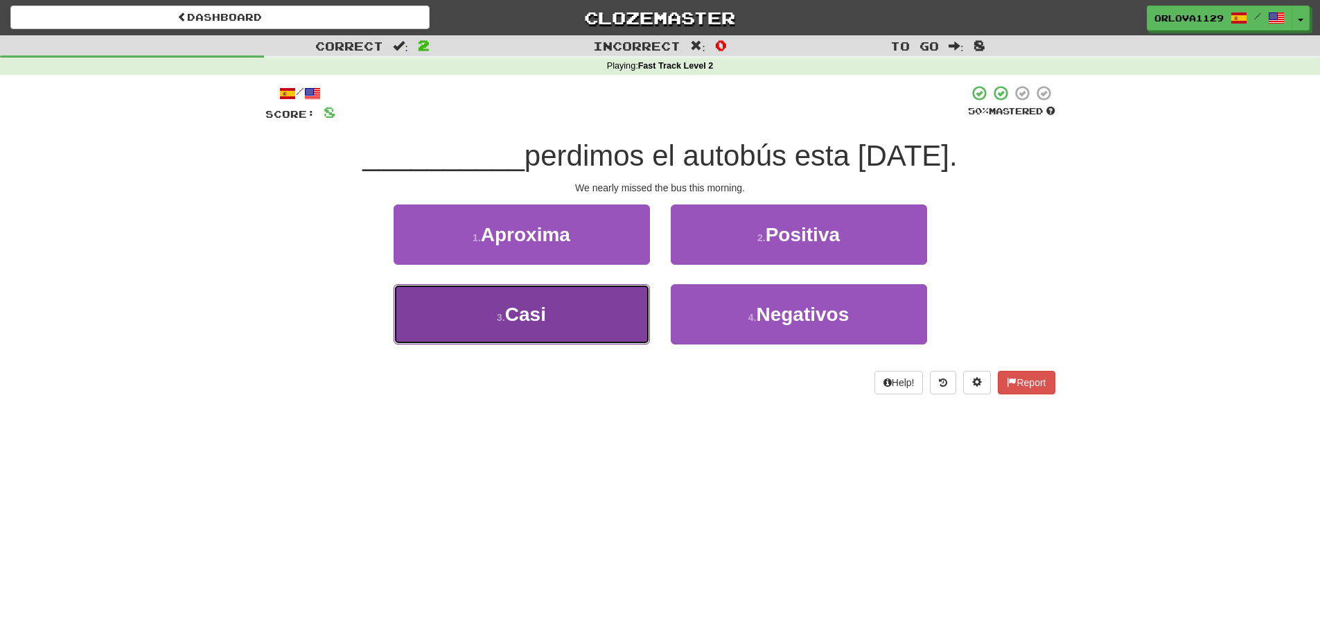
click at [608, 315] on button "3 . [GEOGRAPHIC_DATA]" at bounding box center [522, 314] width 256 height 60
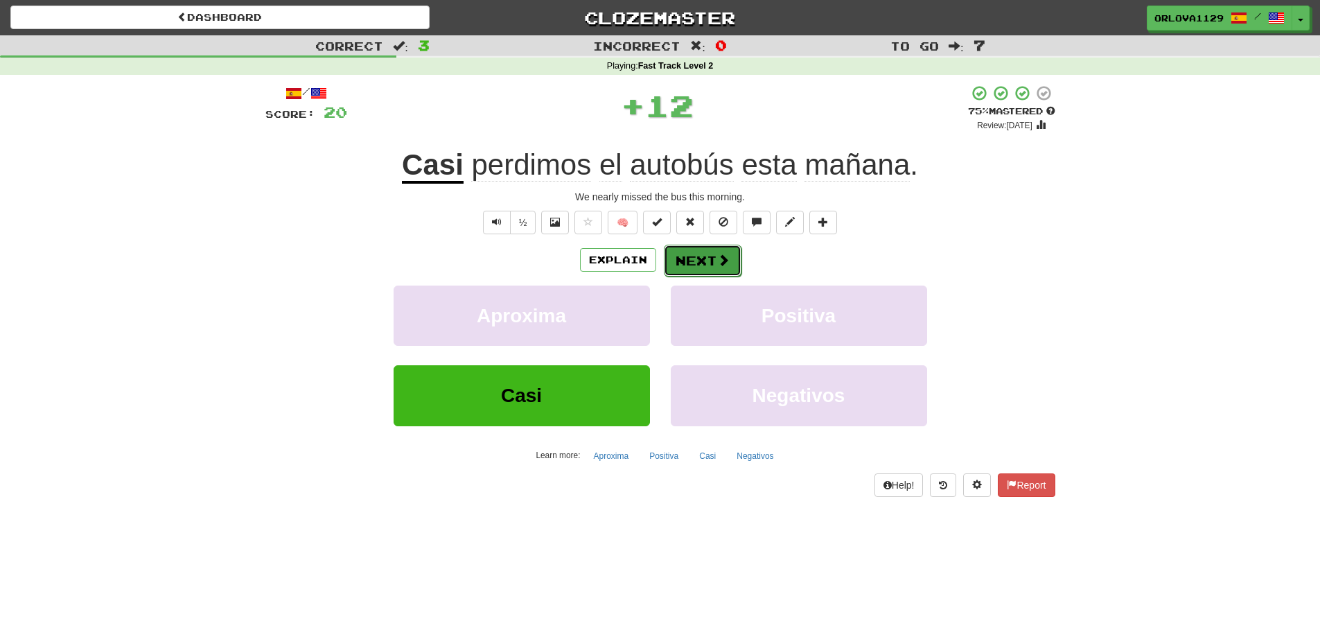
click at [693, 257] on button "Next" at bounding box center [703, 261] width 78 height 32
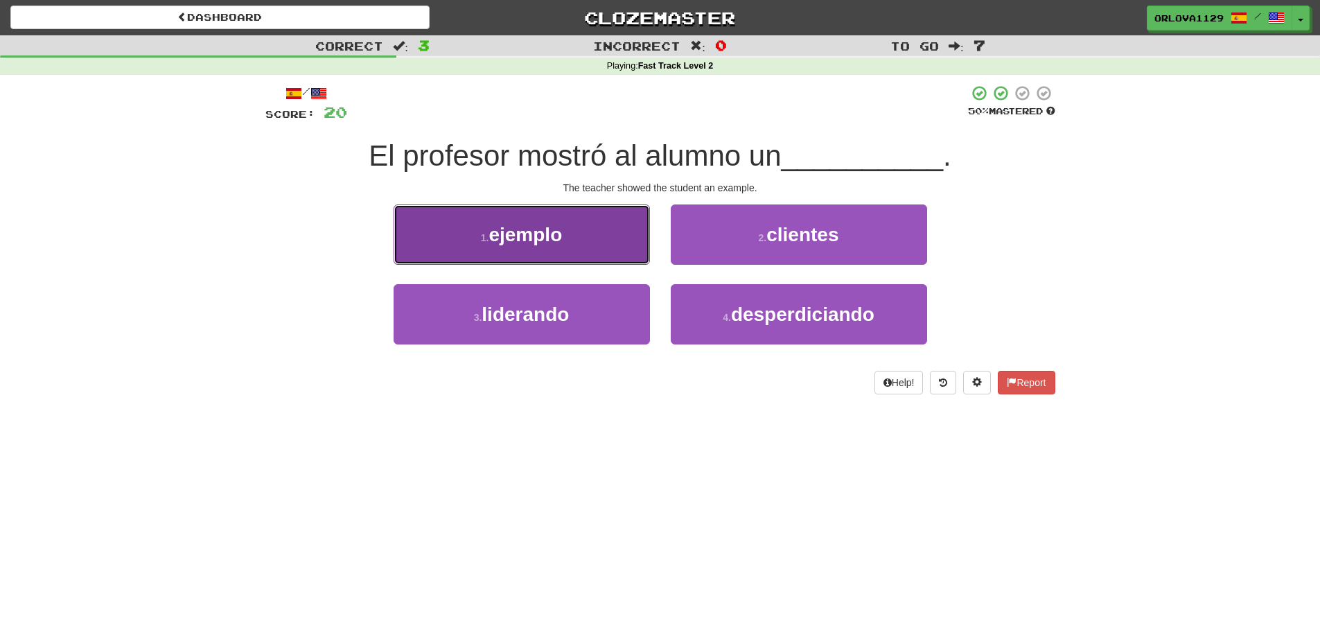
click at [559, 250] on button "1 . ejemplo" at bounding box center [522, 234] width 256 height 60
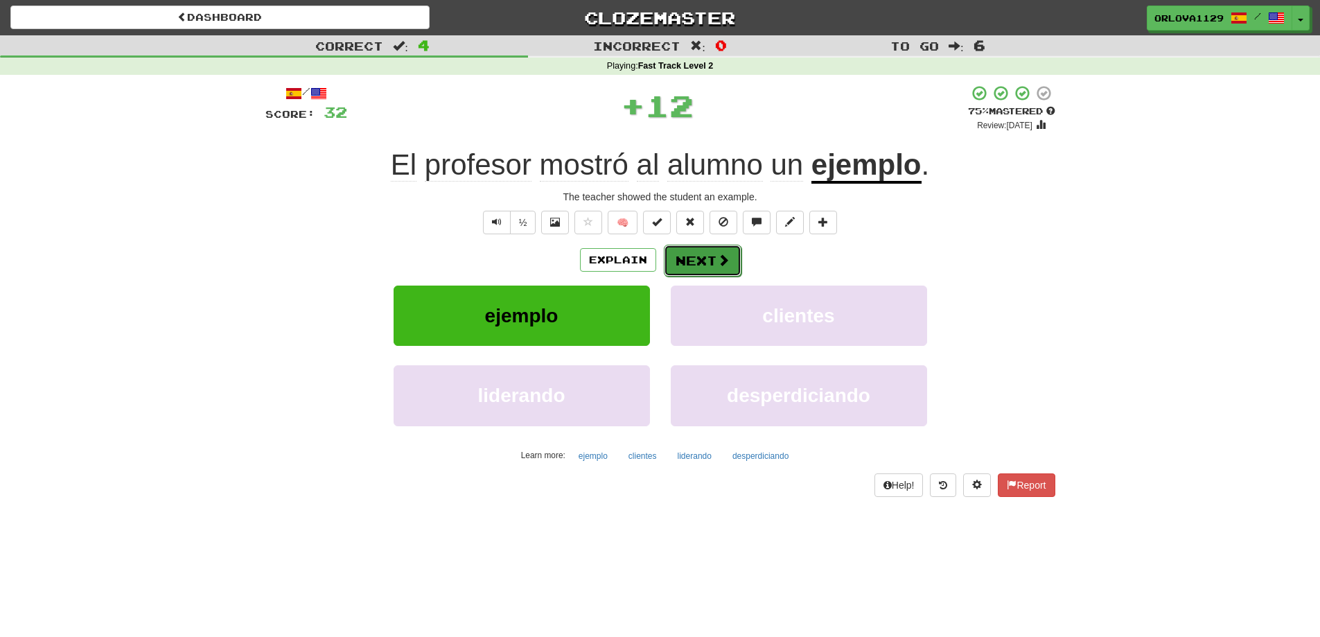
click at [688, 252] on button "Next" at bounding box center [703, 261] width 78 height 32
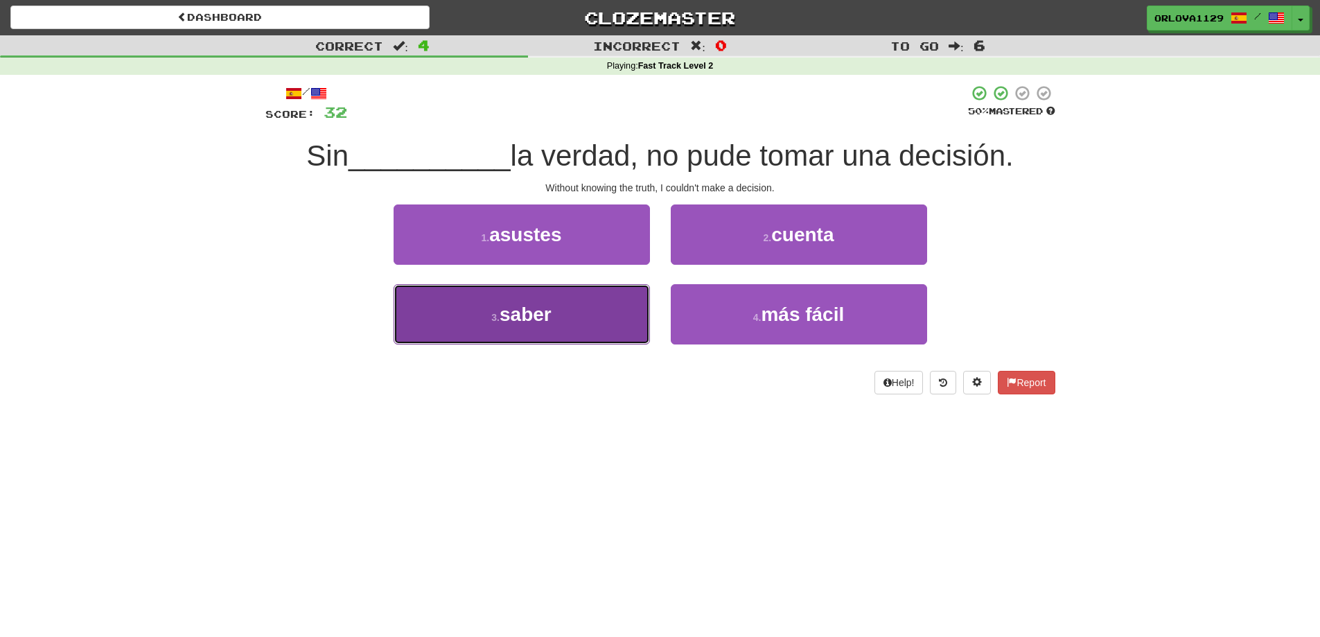
click at [624, 316] on button "3 . saber" at bounding box center [522, 314] width 256 height 60
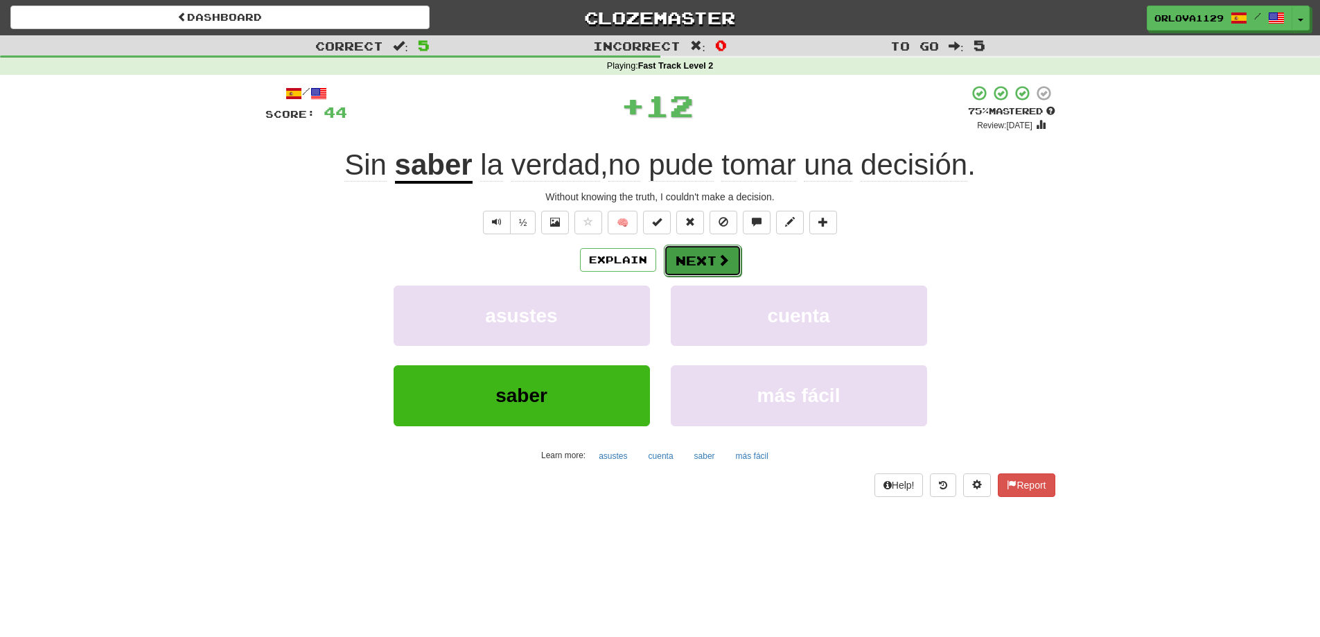
click at [680, 251] on button "Next" at bounding box center [703, 261] width 78 height 32
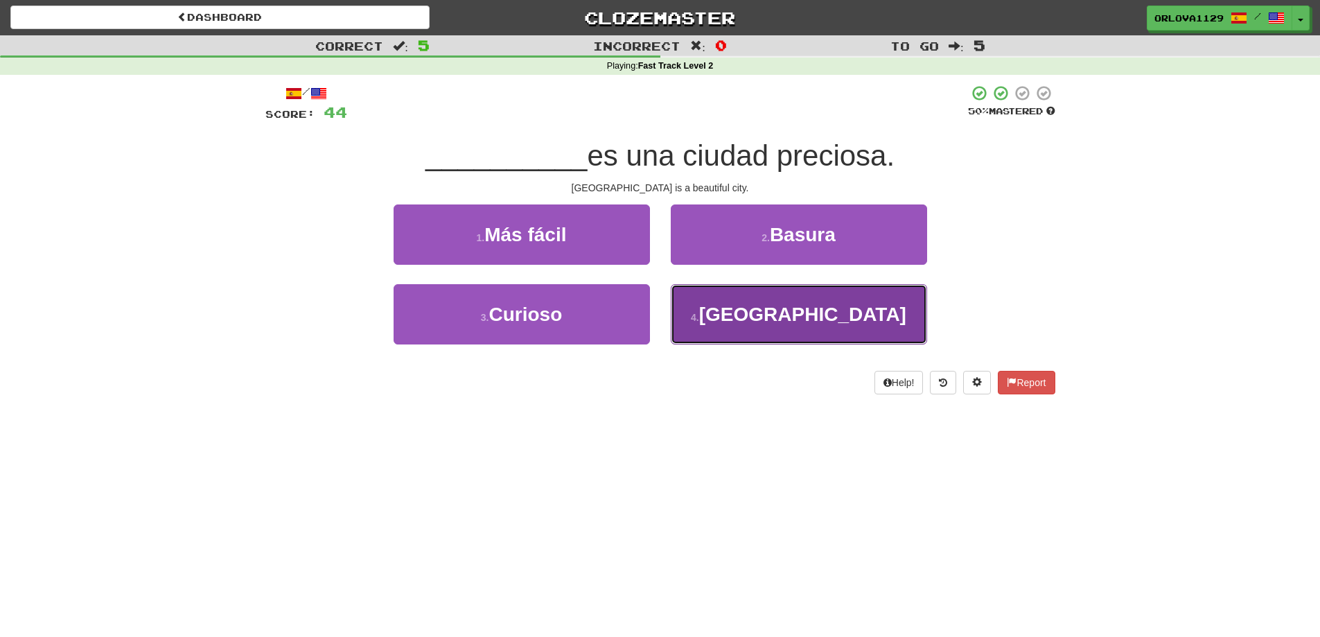
click at [833, 328] on button "4 . [GEOGRAPHIC_DATA]" at bounding box center [799, 314] width 256 height 60
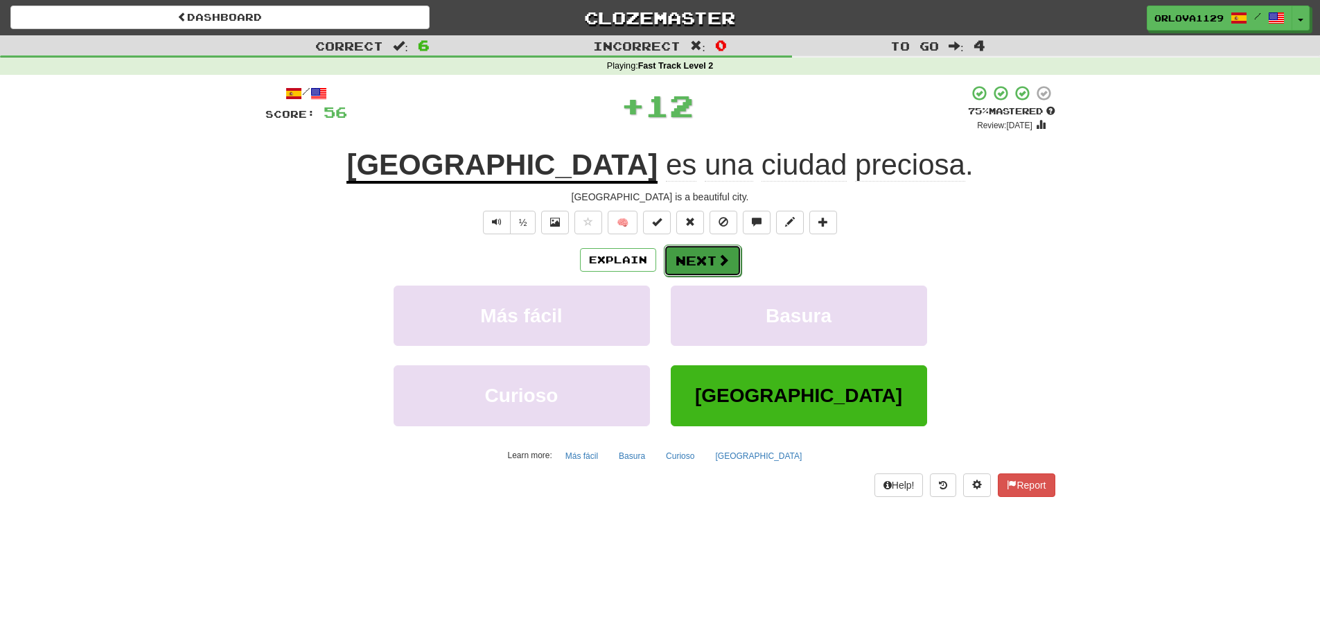
click at [708, 258] on button "Next" at bounding box center [703, 261] width 78 height 32
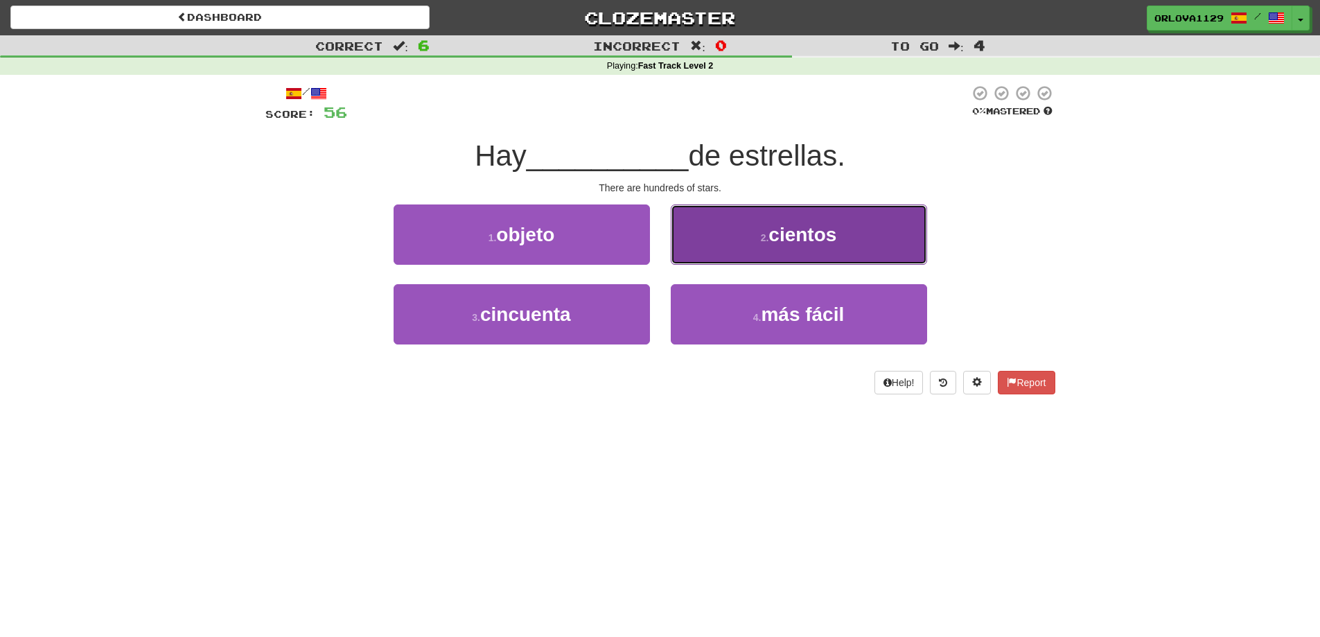
click at [774, 234] on span "cientos" at bounding box center [803, 234] width 68 height 21
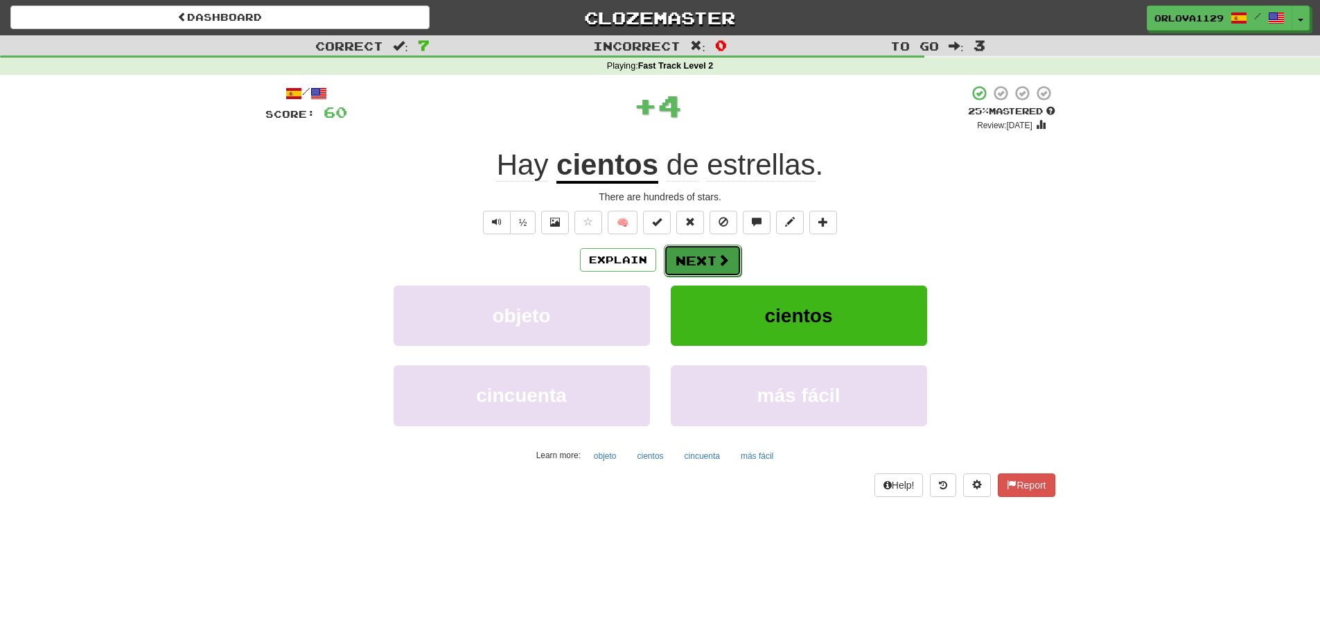
click at [694, 252] on button "Next" at bounding box center [703, 261] width 78 height 32
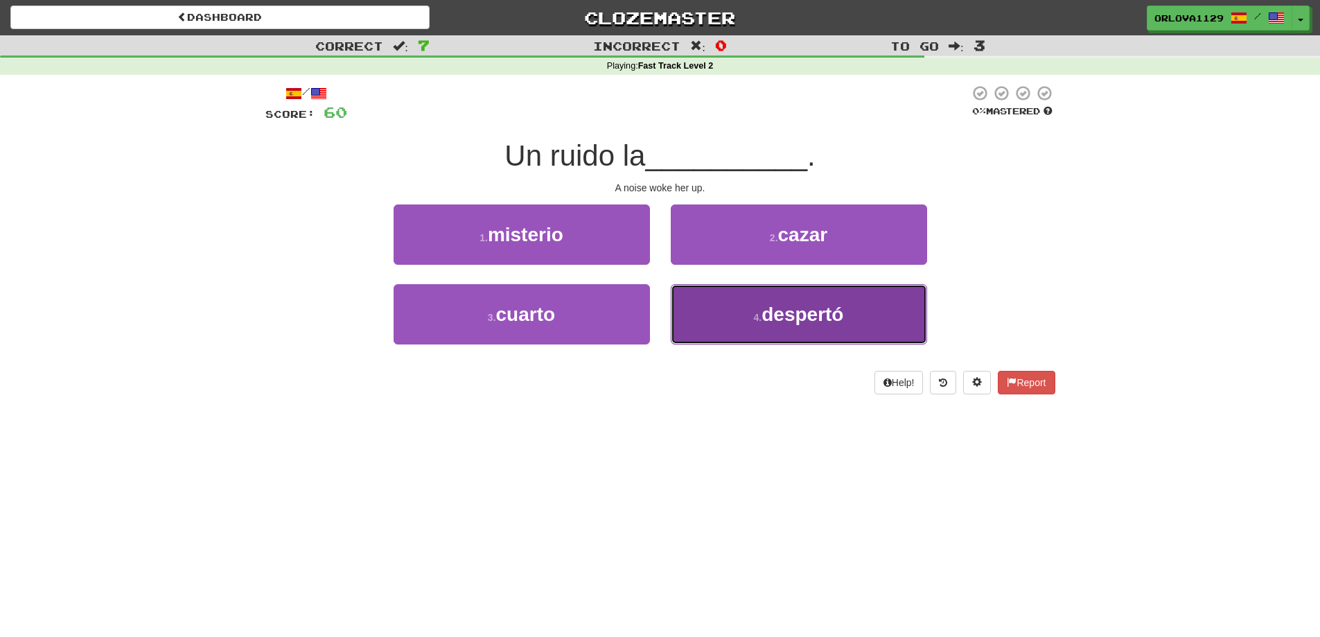
click at [745, 319] on button "4 . [GEOGRAPHIC_DATA]" at bounding box center [799, 314] width 256 height 60
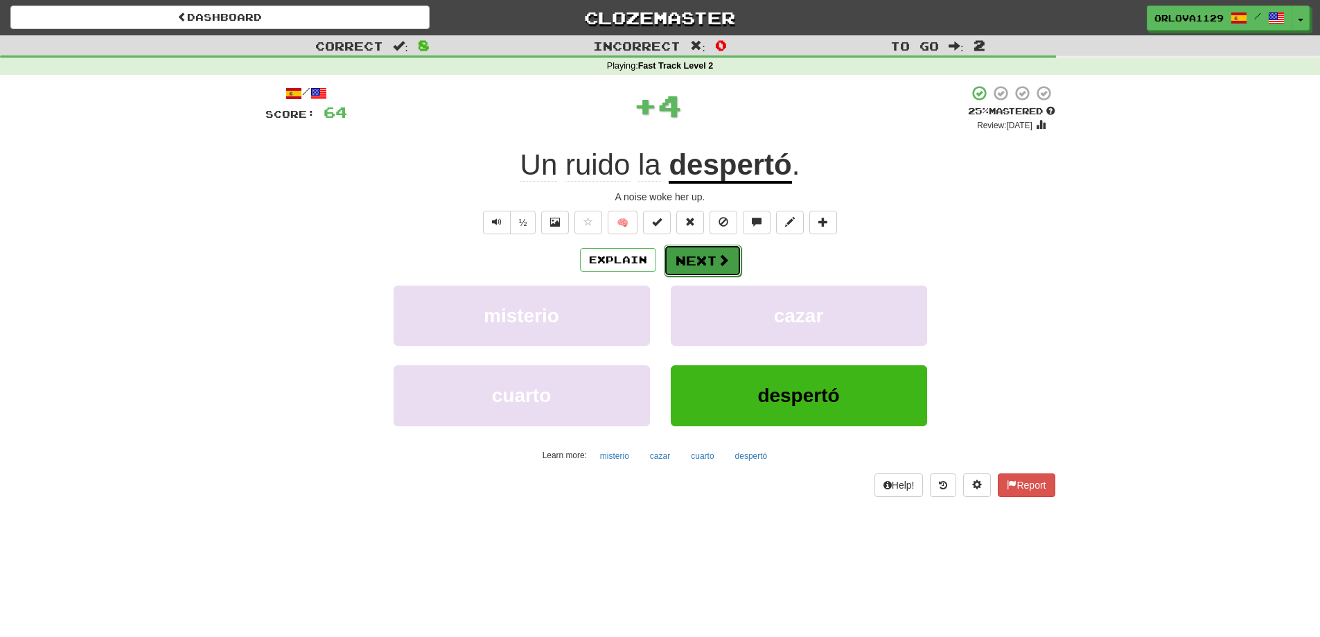
click at [701, 256] on button "Next" at bounding box center [703, 261] width 78 height 32
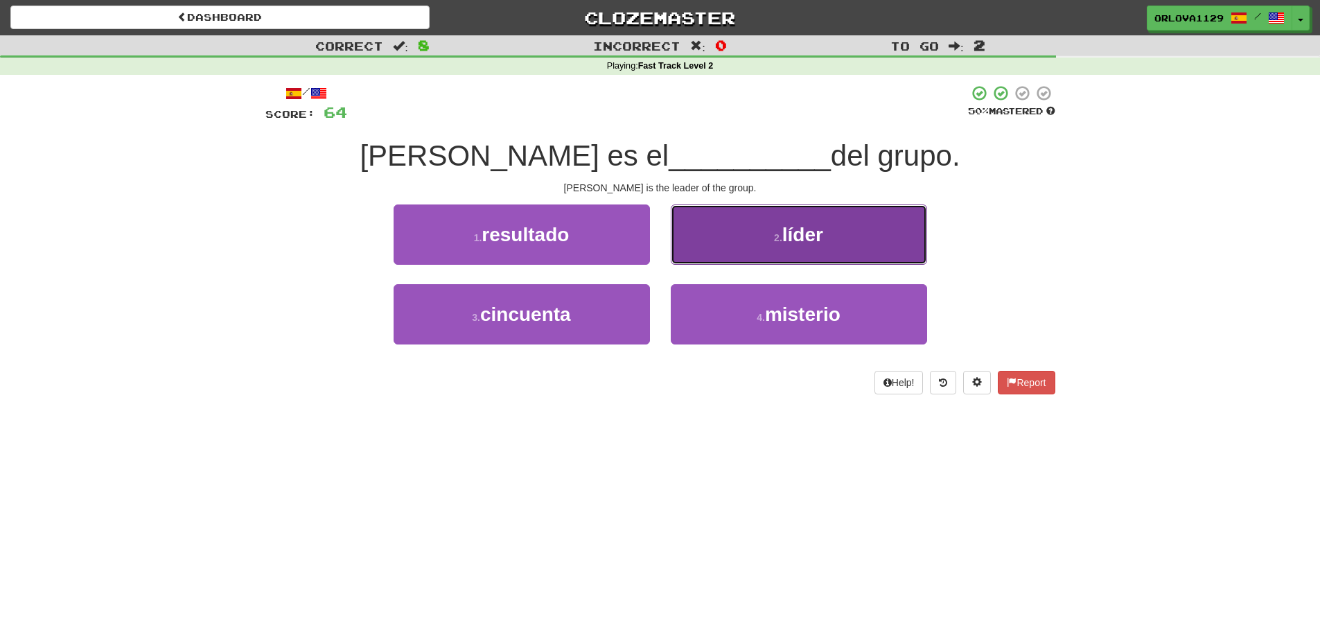
click at [719, 236] on button "2 . líder" at bounding box center [799, 234] width 256 height 60
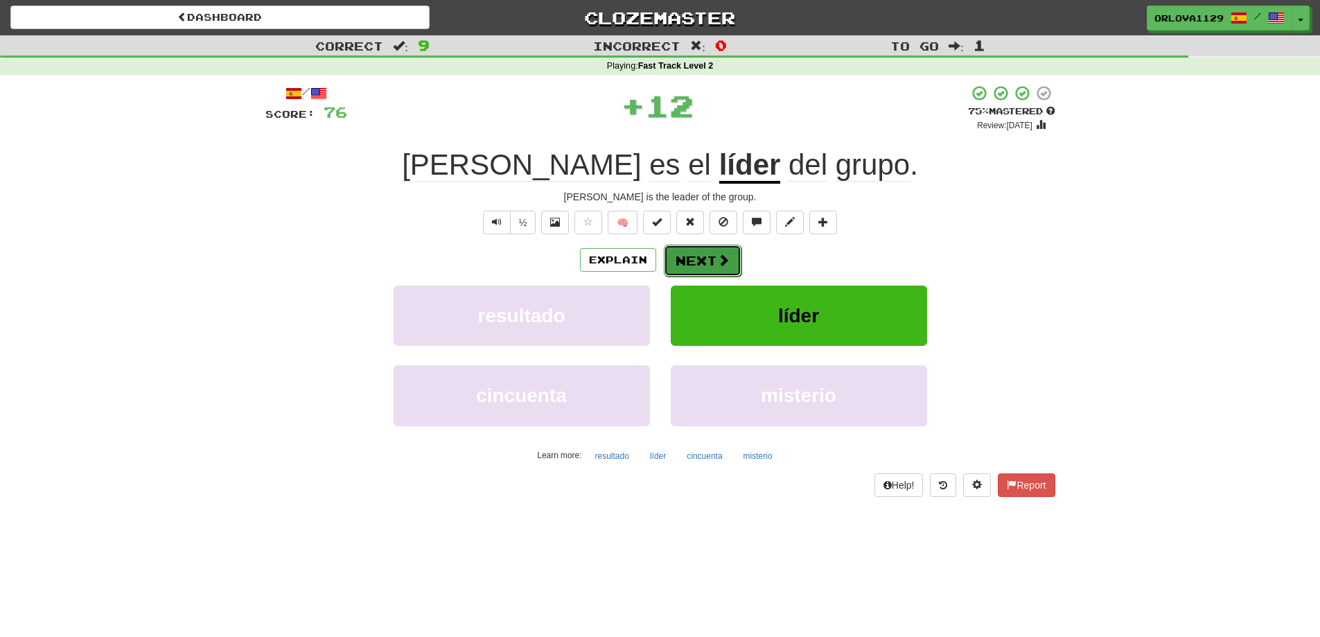
click at [729, 263] on button "Next" at bounding box center [703, 261] width 78 height 32
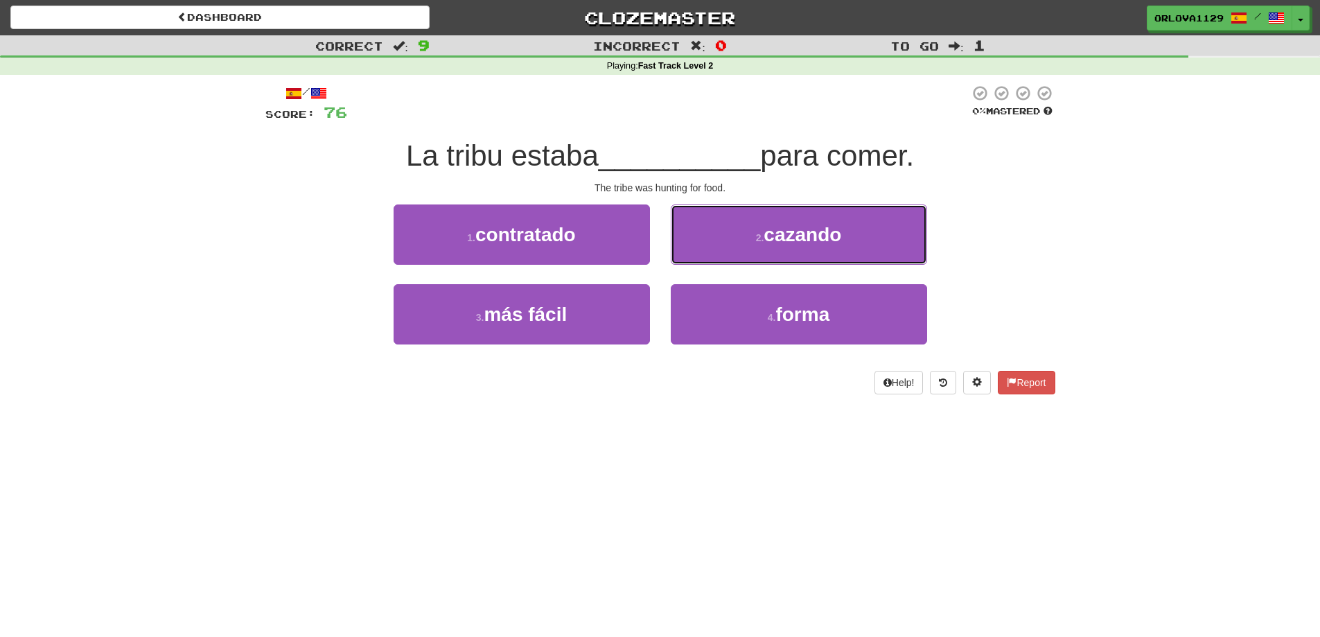
click at [729, 263] on button "2 . cazando" at bounding box center [799, 234] width 256 height 60
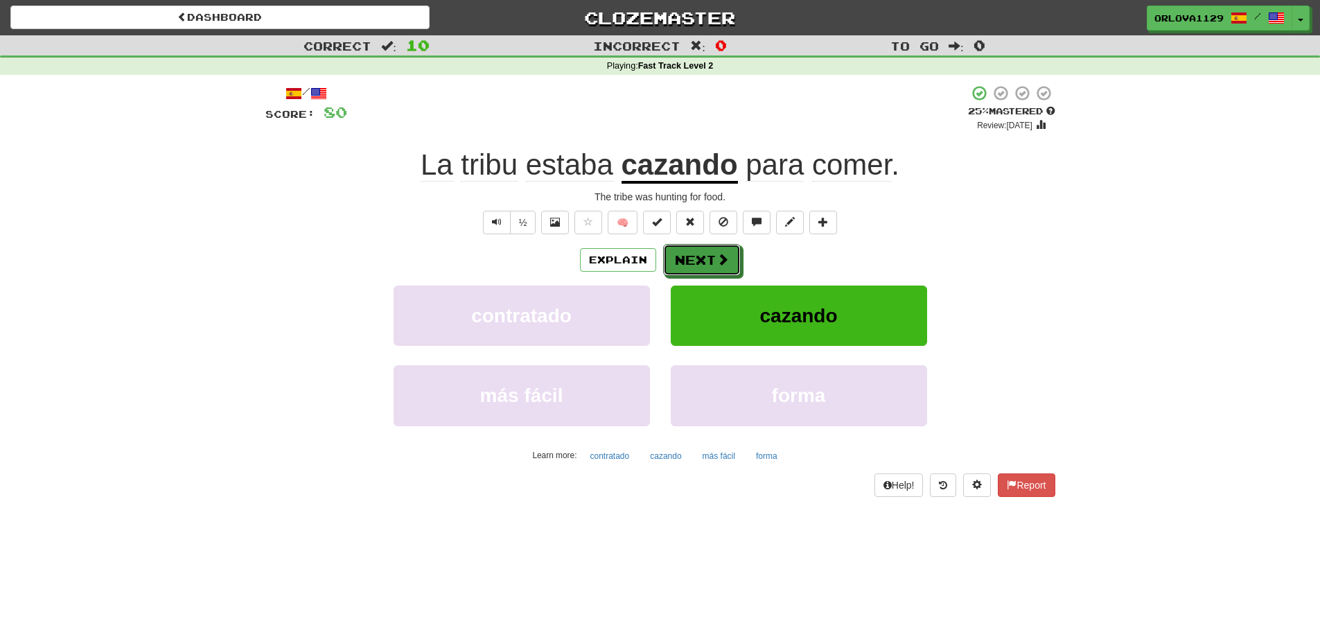
click at [729, 263] on button "Next" at bounding box center [702, 260] width 78 height 32
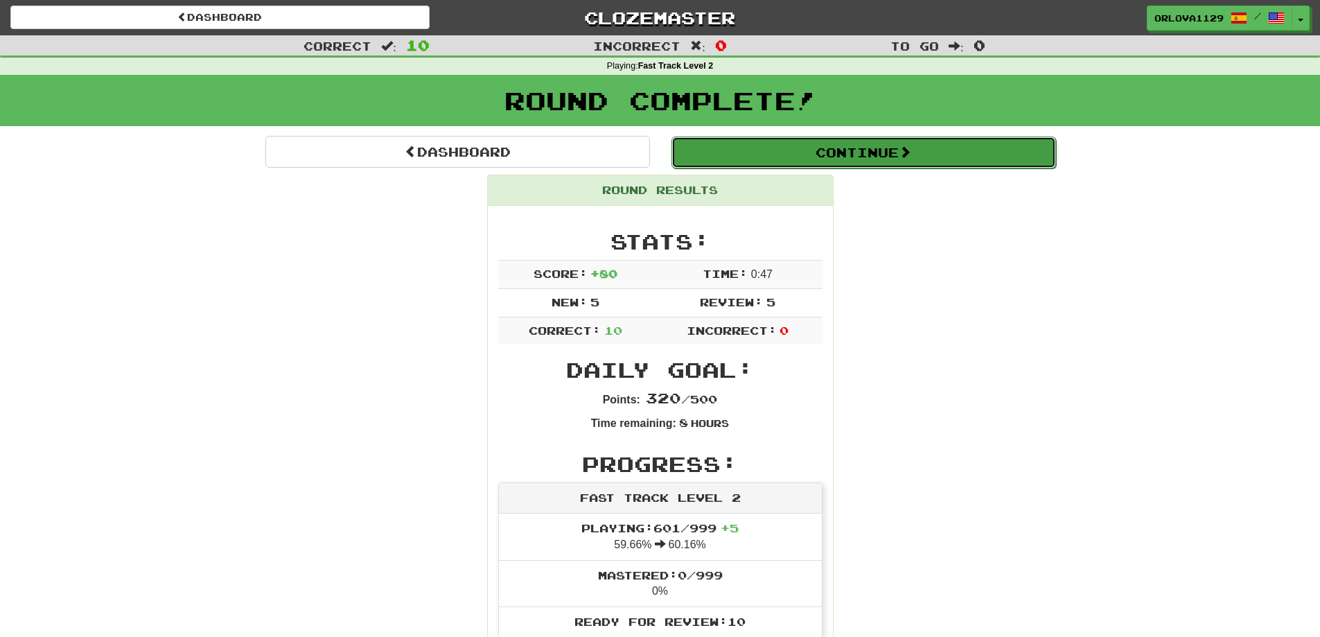
click at [896, 152] on button "Continue" at bounding box center [864, 153] width 385 height 32
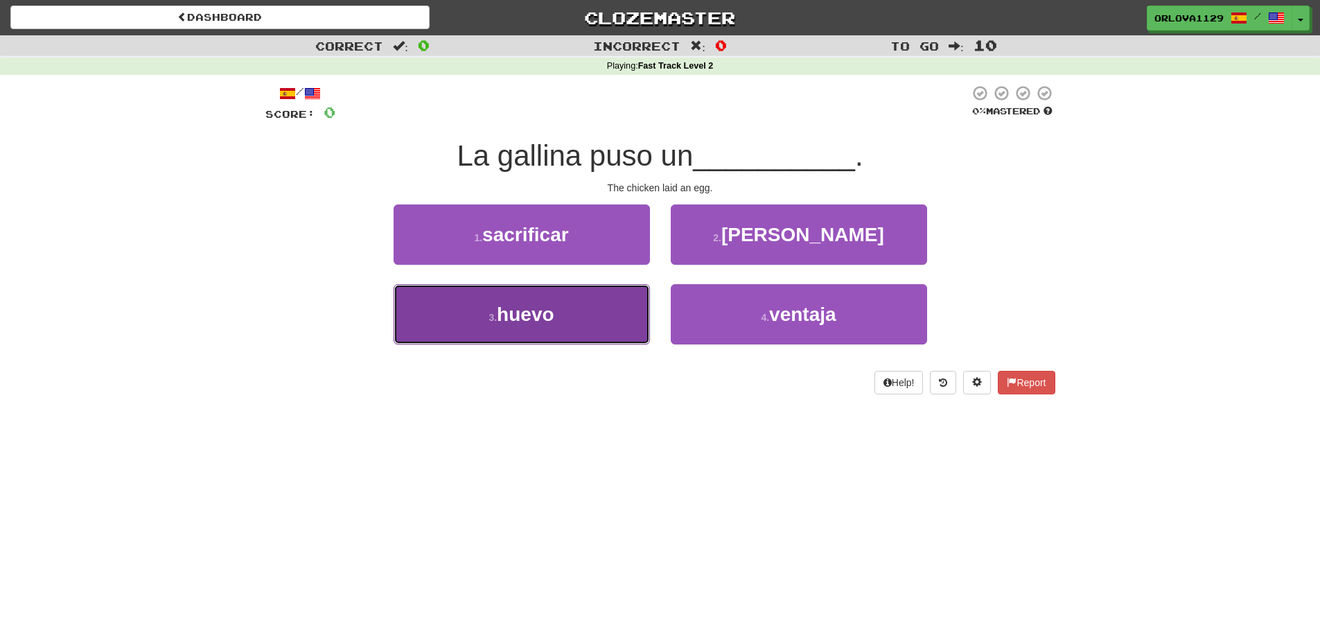
click at [601, 299] on button "3 . [GEOGRAPHIC_DATA]" at bounding box center [522, 314] width 256 height 60
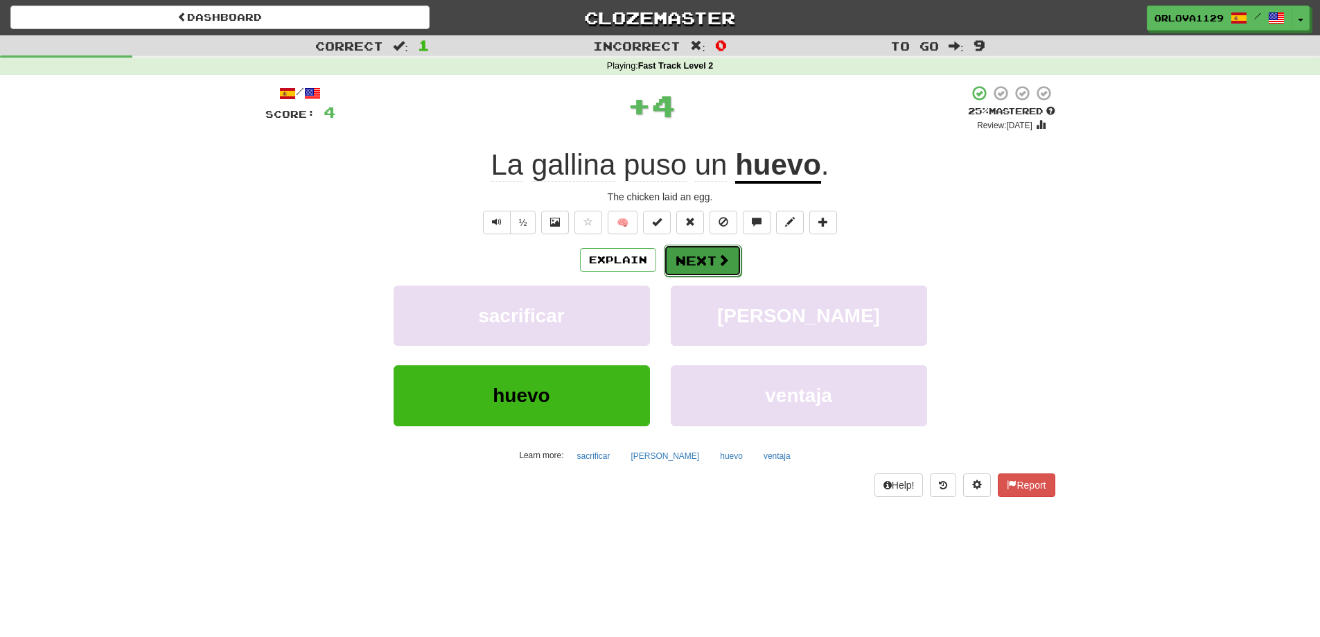
click at [705, 263] on button "Next" at bounding box center [703, 261] width 78 height 32
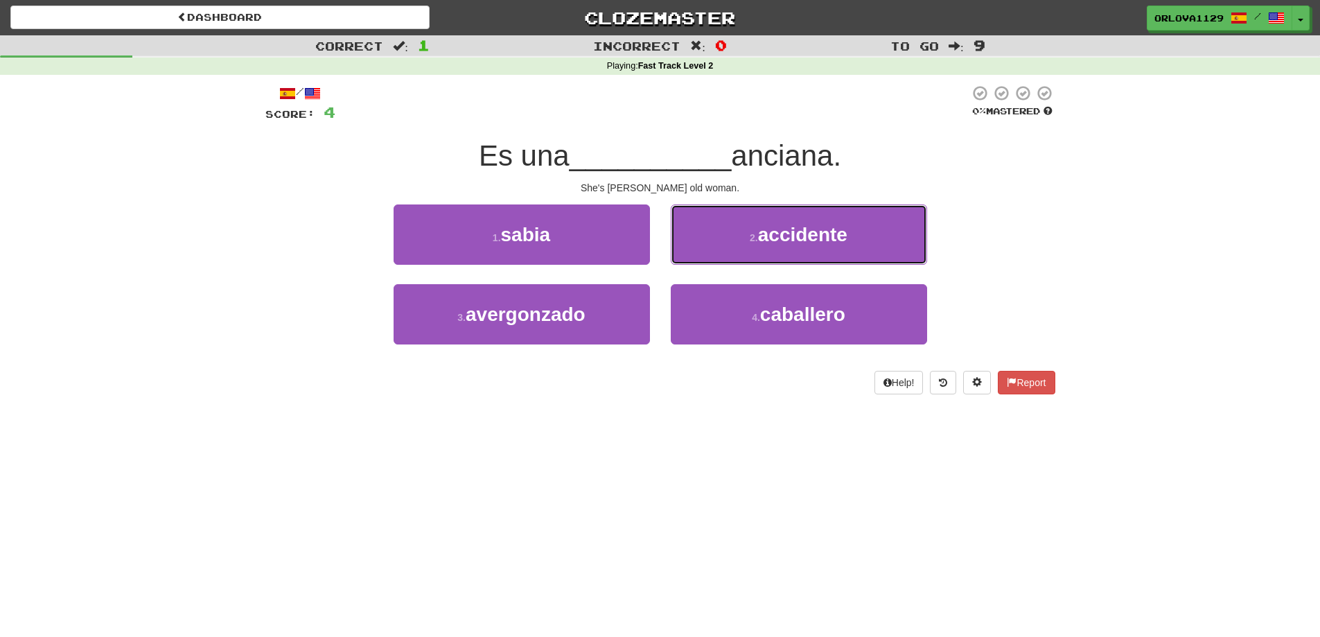
click at [705, 263] on button "2 . accidente" at bounding box center [799, 234] width 256 height 60
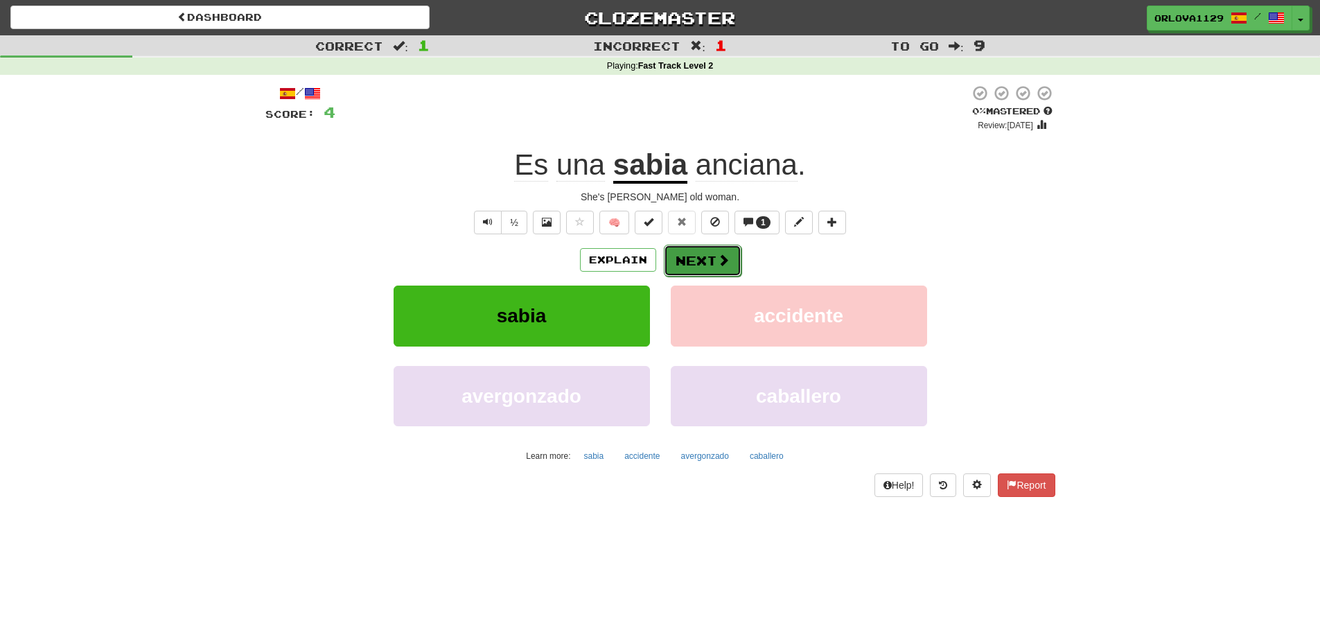
click at [705, 263] on button "Next" at bounding box center [703, 261] width 78 height 32
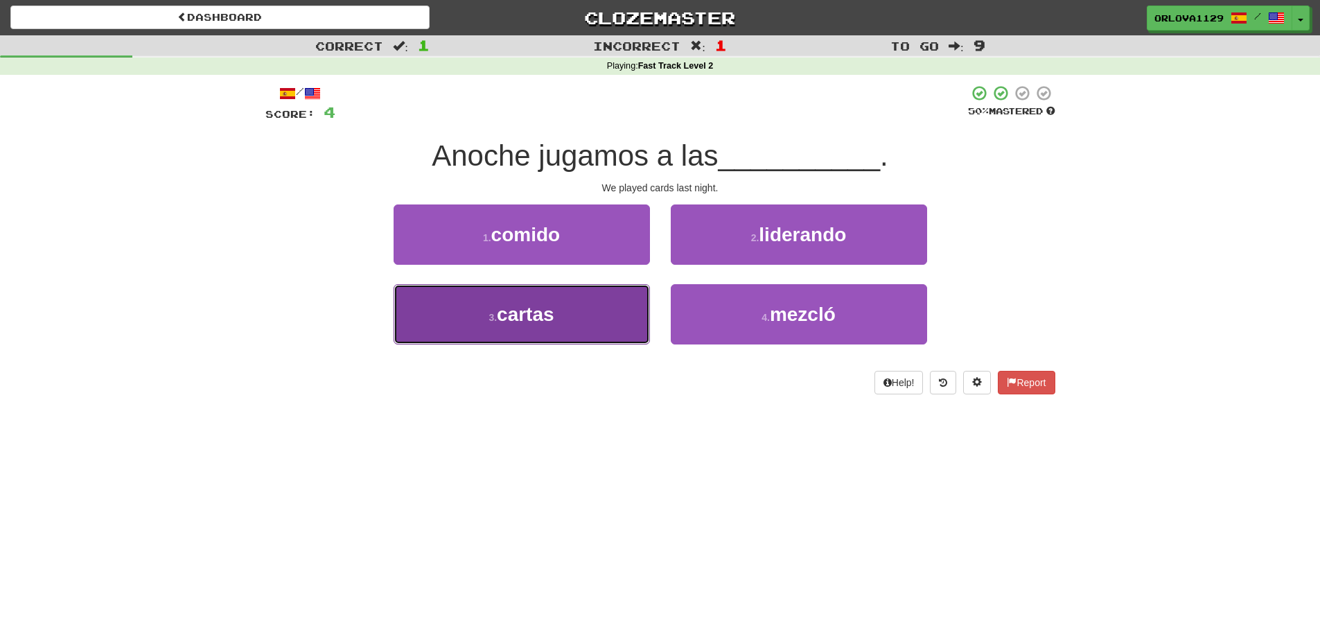
click at [539, 328] on button "3 . cartas" at bounding box center [522, 314] width 256 height 60
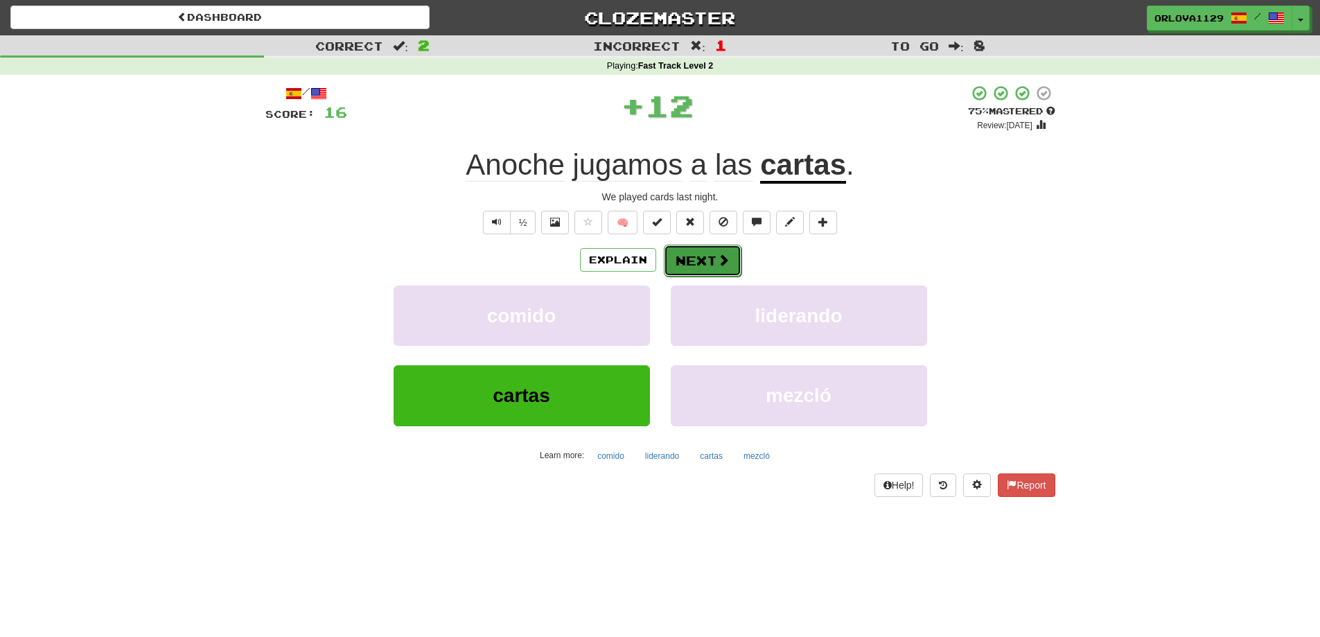
click at [700, 254] on button "Next" at bounding box center [703, 261] width 78 height 32
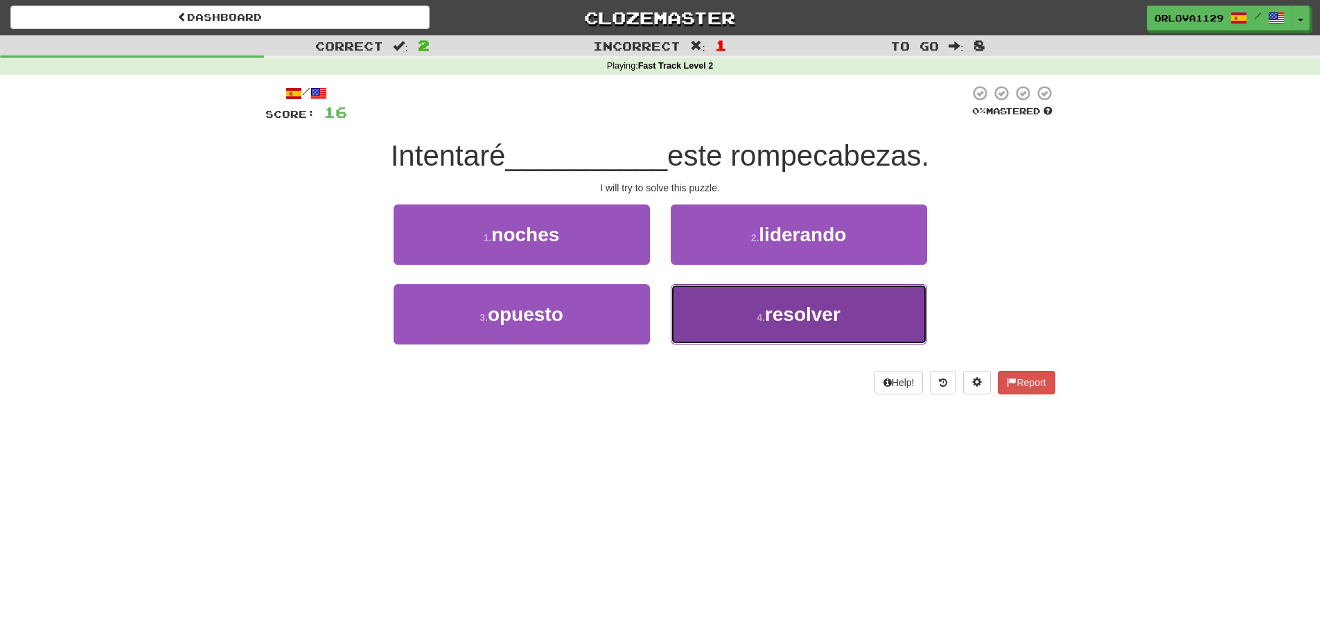
click at [735, 301] on button "4 . resolver" at bounding box center [799, 314] width 256 height 60
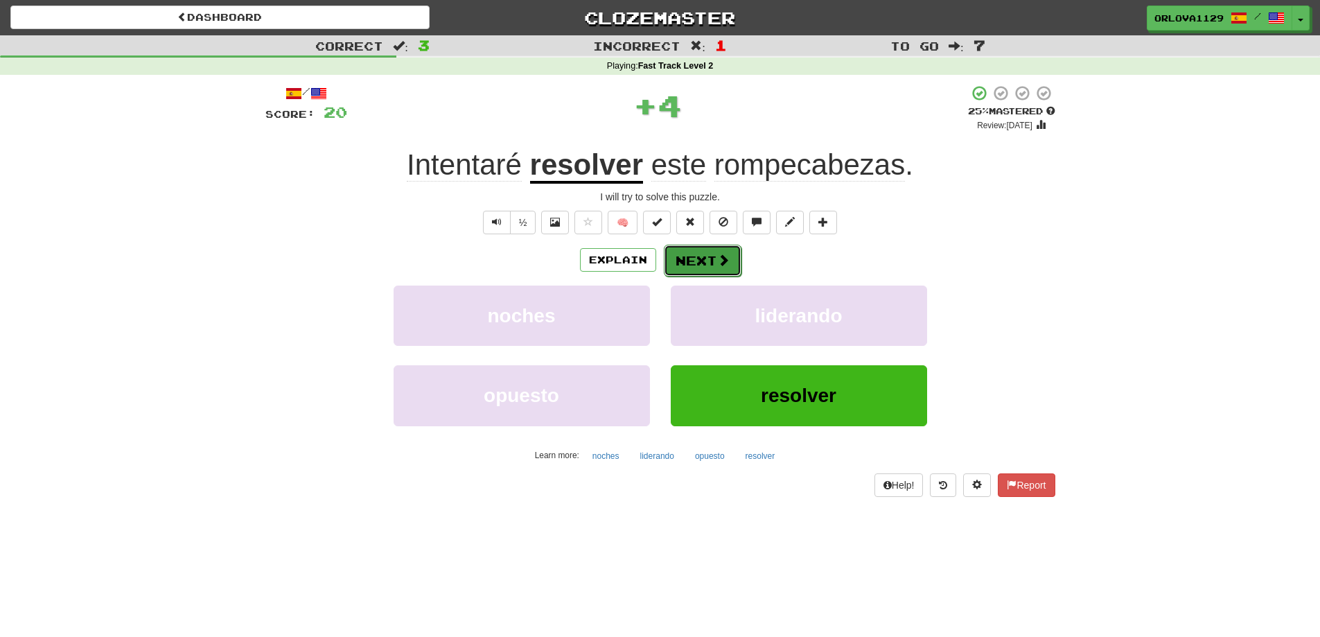
click at [707, 261] on button "Next" at bounding box center [703, 261] width 78 height 32
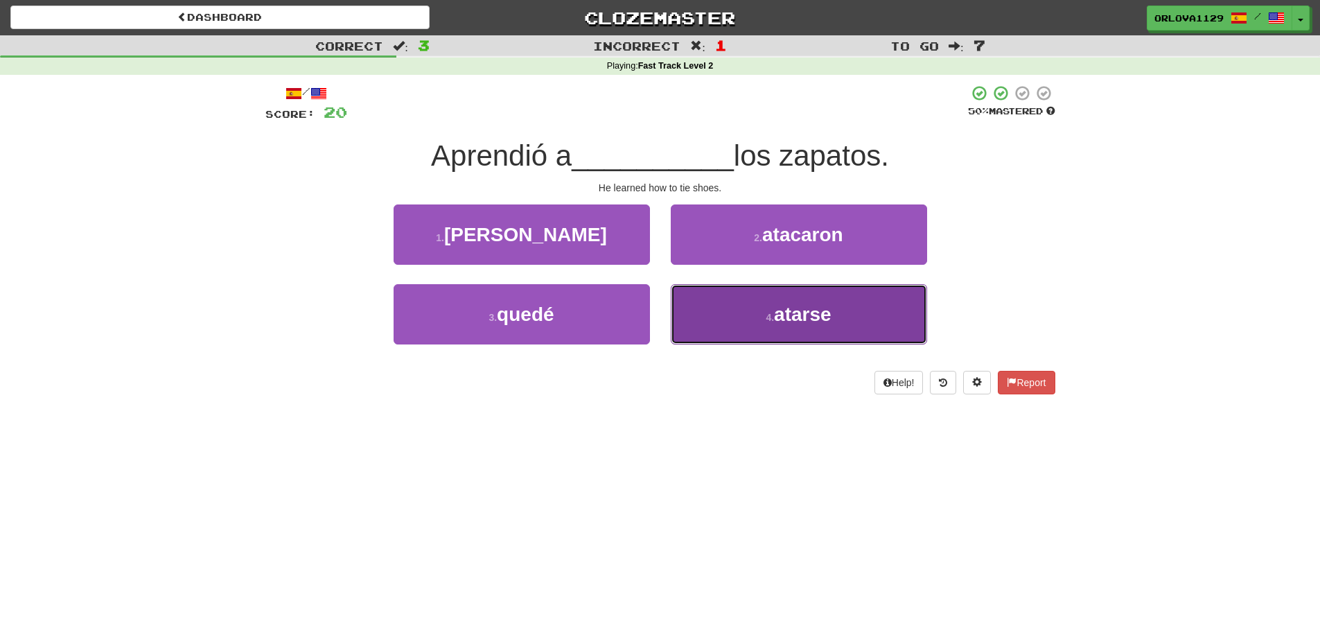
click at [735, 312] on button "4 . atarse" at bounding box center [799, 314] width 256 height 60
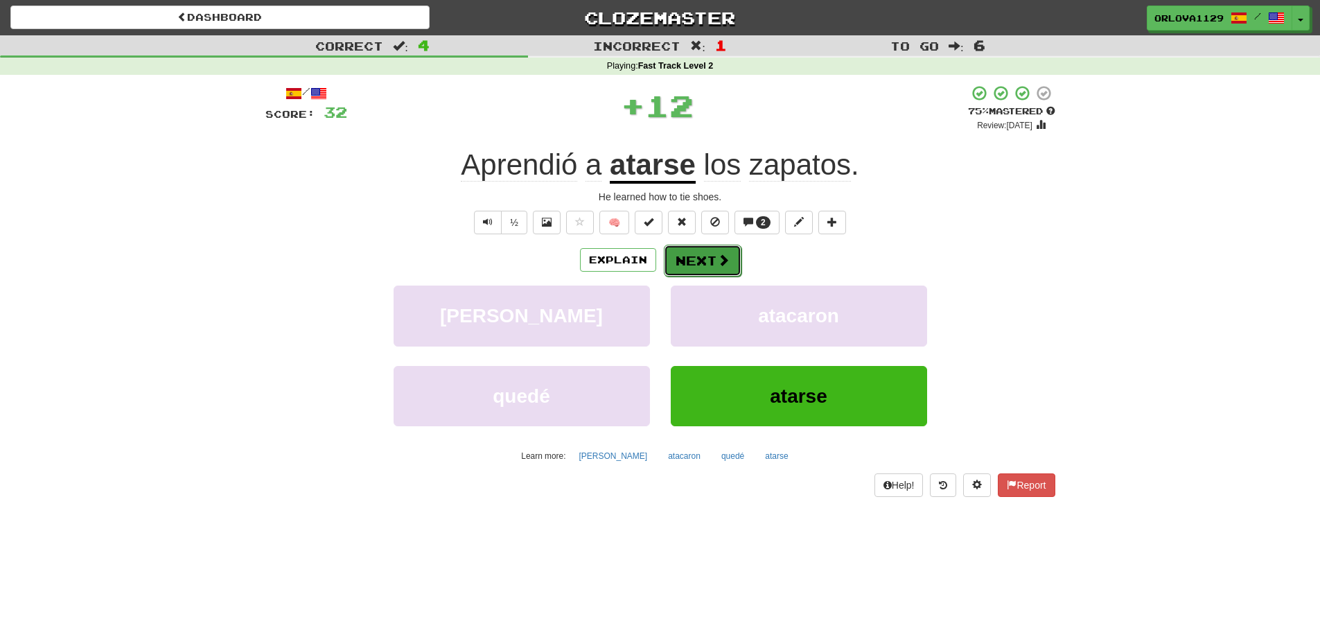
click at [730, 257] on button "Next" at bounding box center [703, 261] width 78 height 32
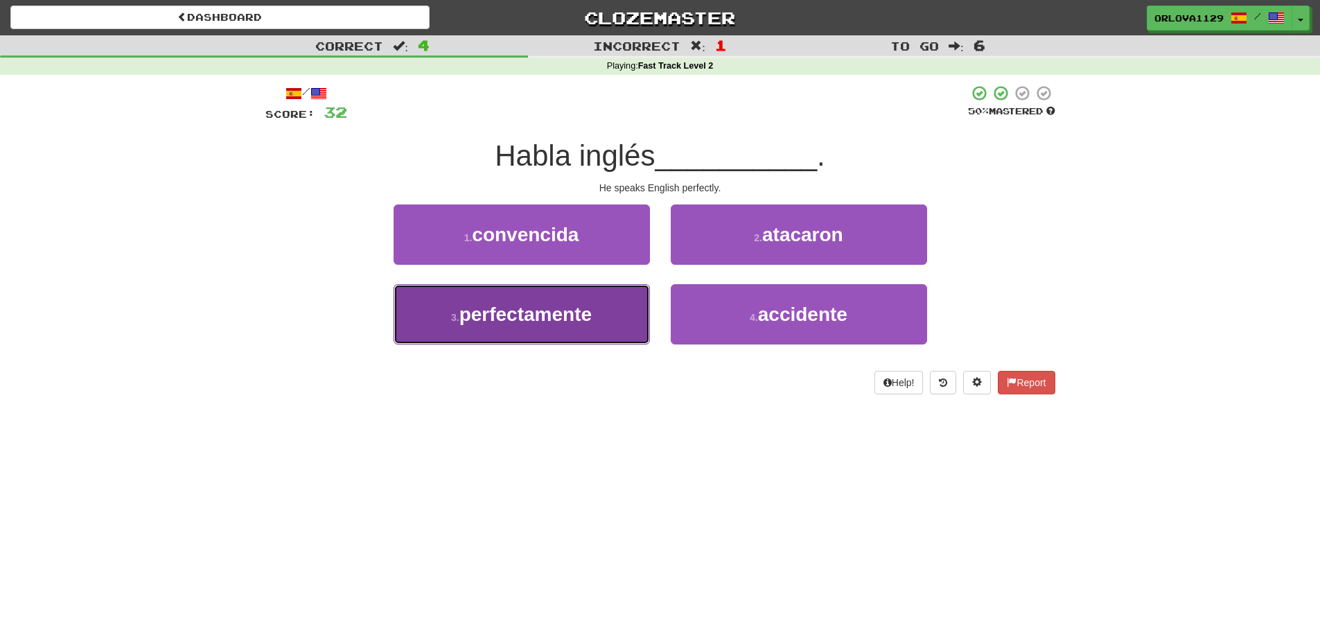
click at [584, 313] on span "perfectamente" at bounding box center [525, 314] width 132 height 21
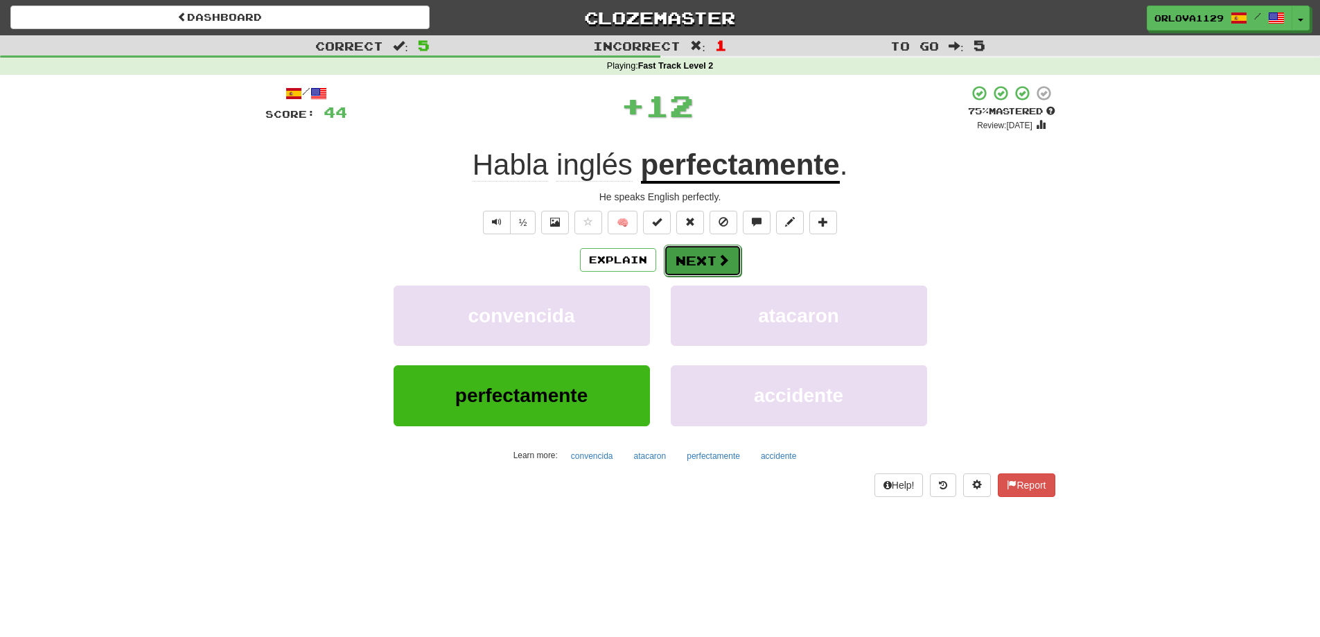
click at [703, 259] on button "Next" at bounding box center [703, 261] width 78 height 32
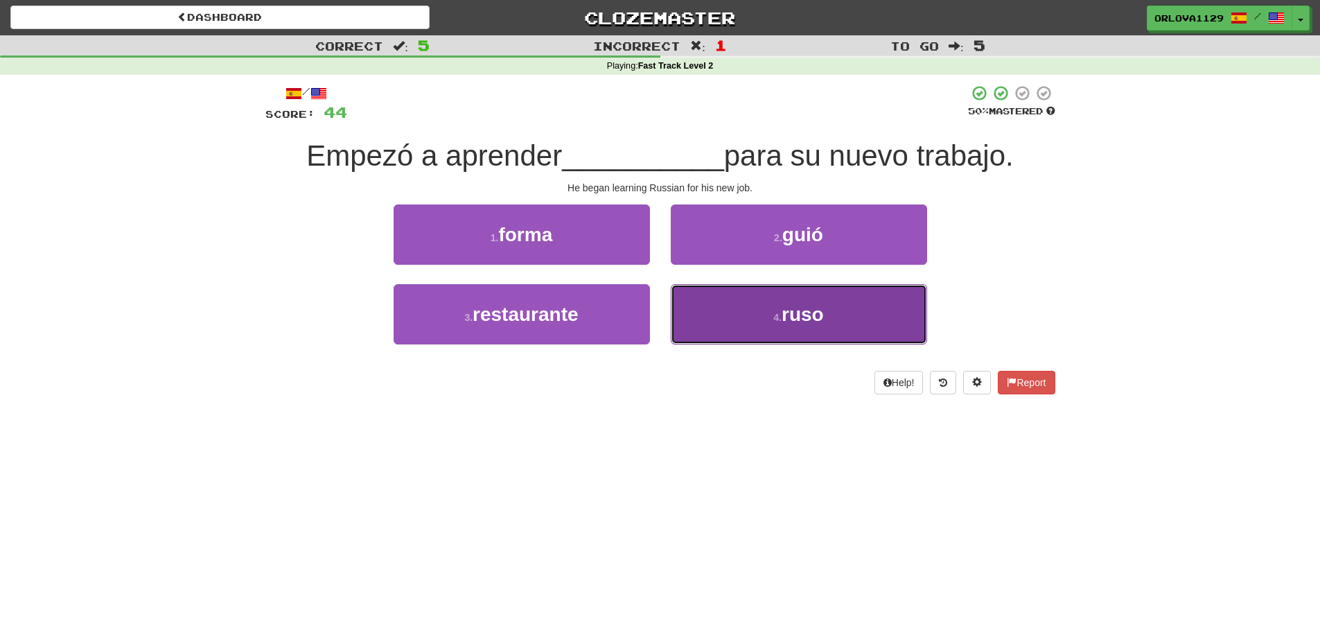
click at [728, 298] on button "4 . ruso" at bounding box center [799, 314] width 256 height 60
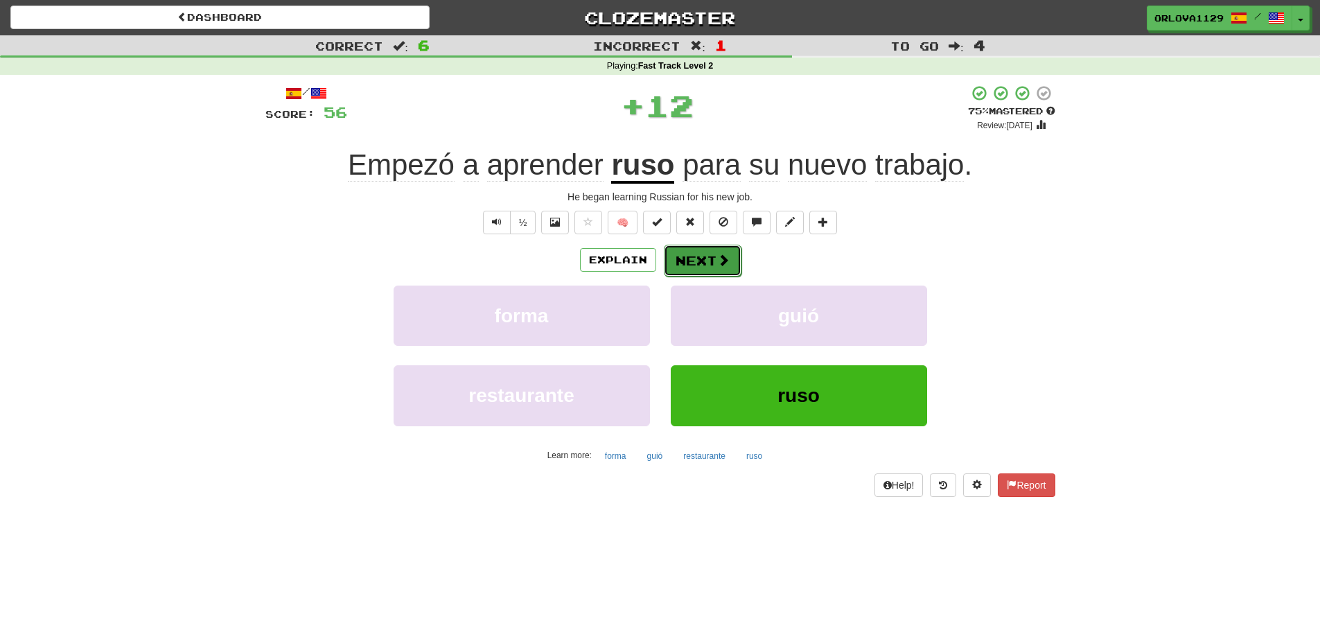
click at [713, 254] on button "Next" at bounding box center [703, 261] width 78 height 32
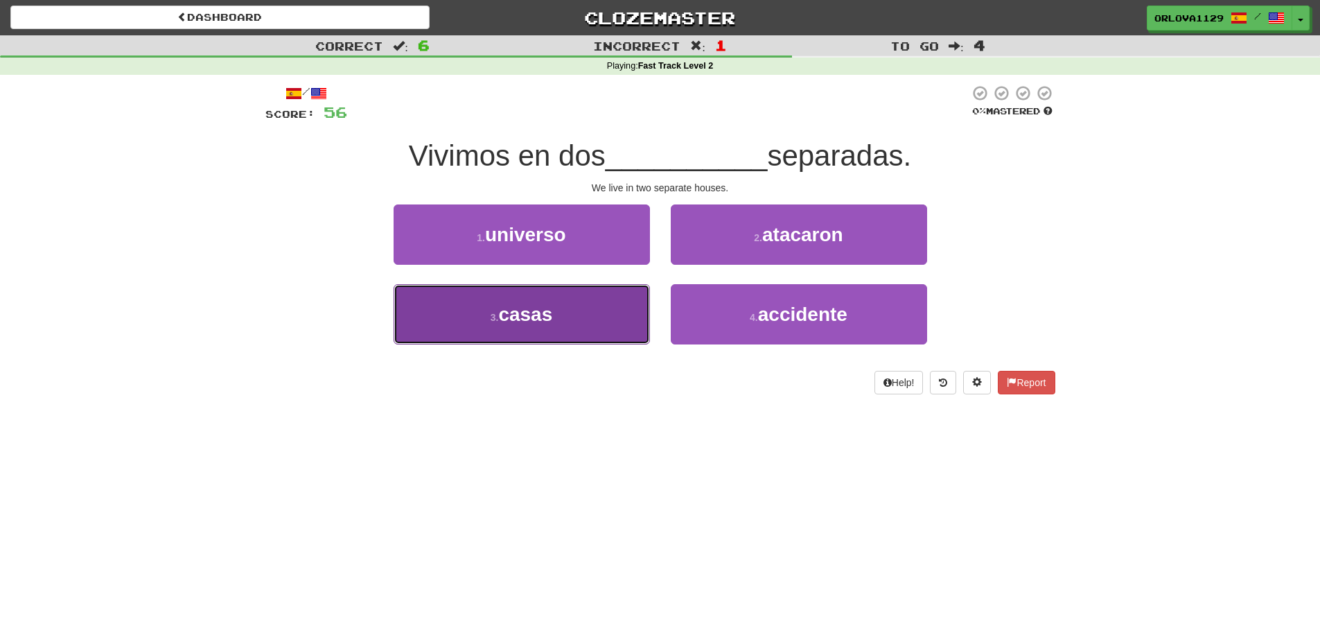
click at [617, 320] on button "3 . casas" at bounding box center [522, 314] width 256 height 60
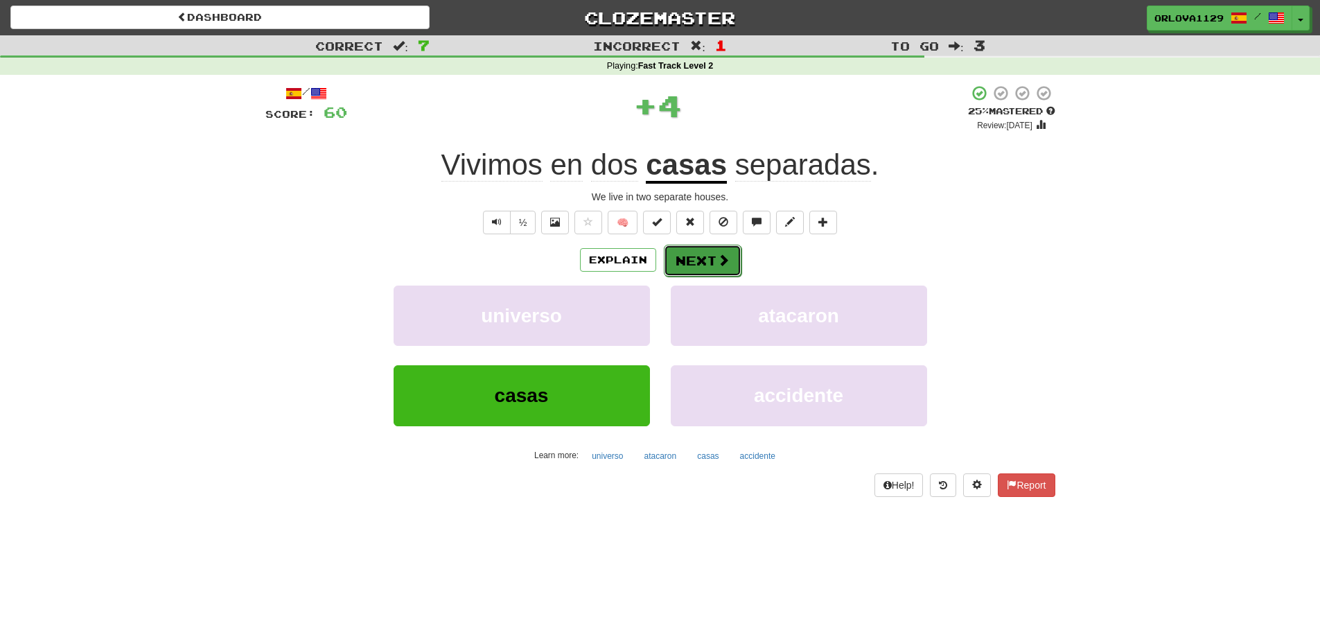
click at [708, 256] on button "Next" at bounding box center [703, 261] width 78 height 32
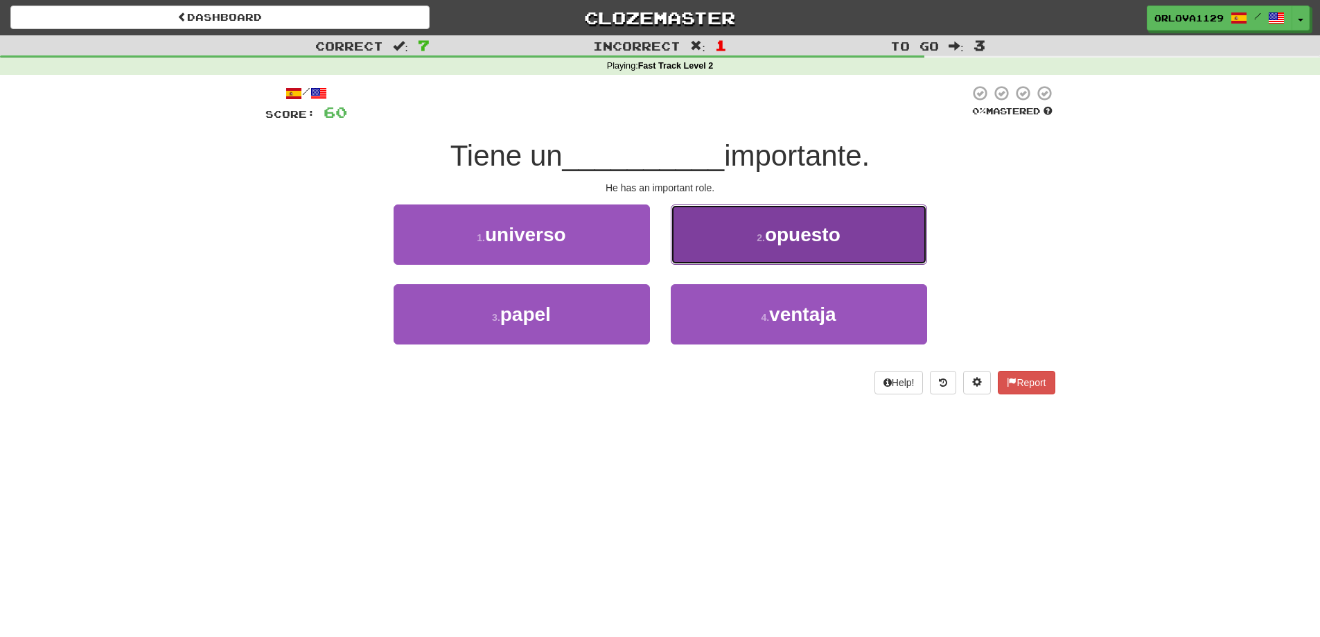
click at [708, 227] on button "2 . opuesto" at bounding box center [799, 234] width 256 height 60
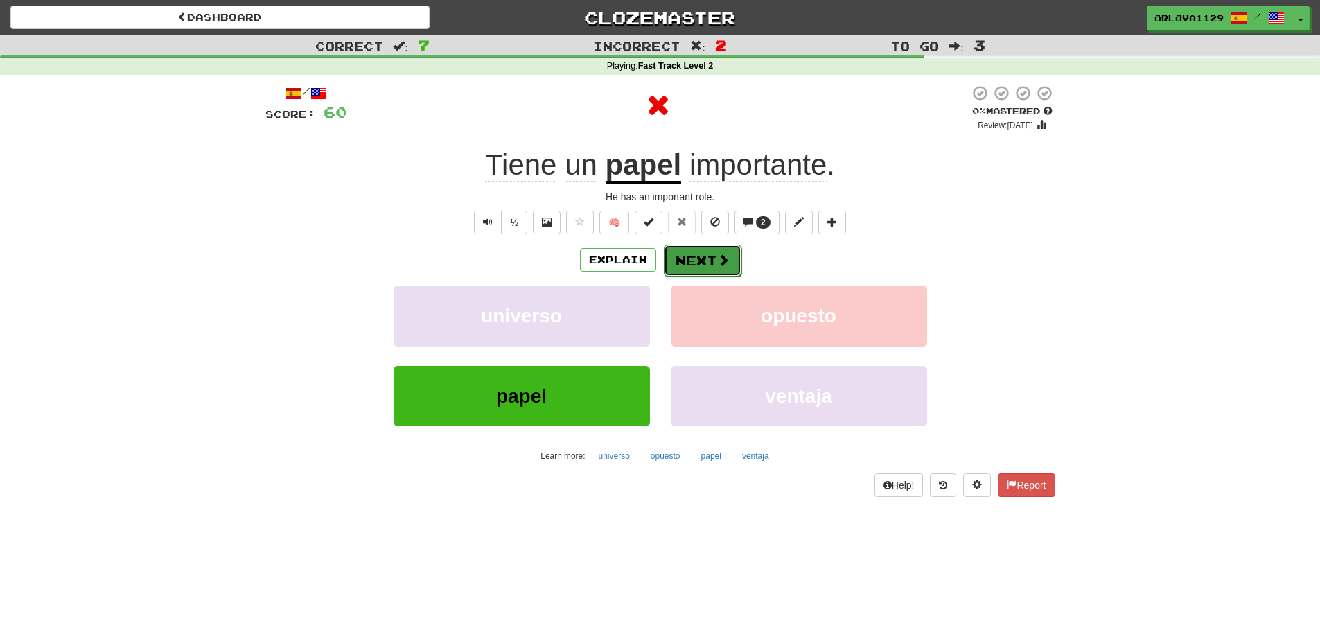
click at [720, 258] on span at bounding box center [723, 260] width 12 height 12
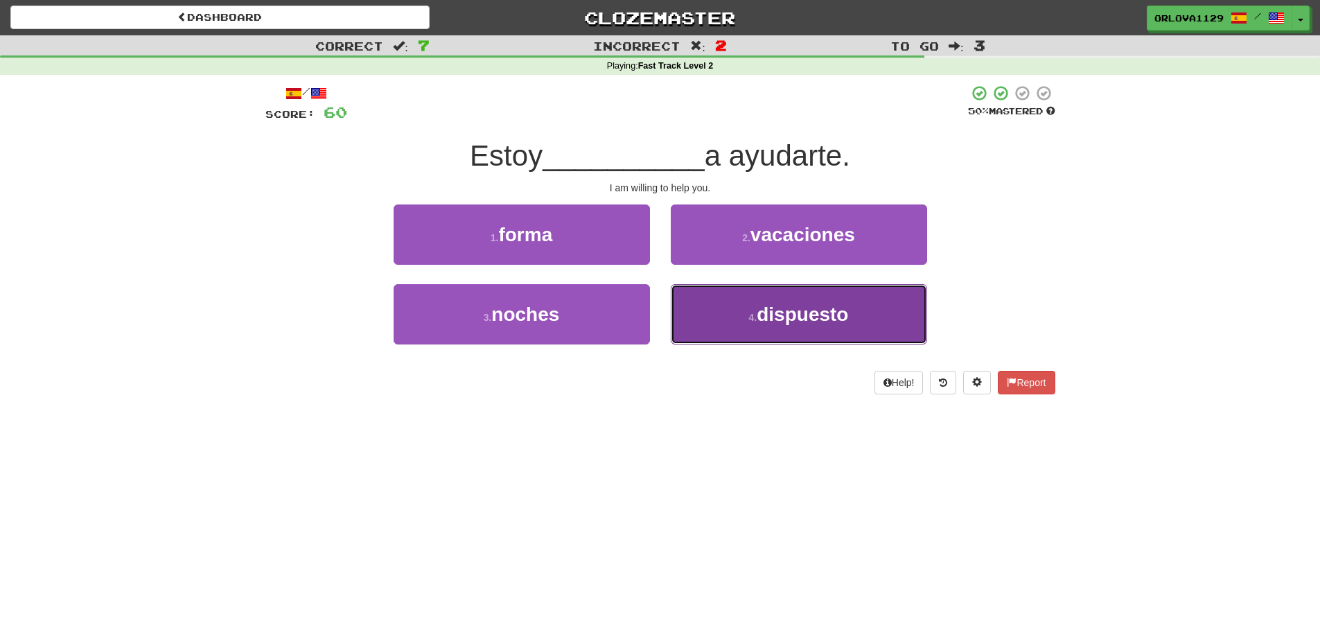
click at [741, 320] on button "4 . dispuesto" at bounding box center [799, 314] width 256 height 60
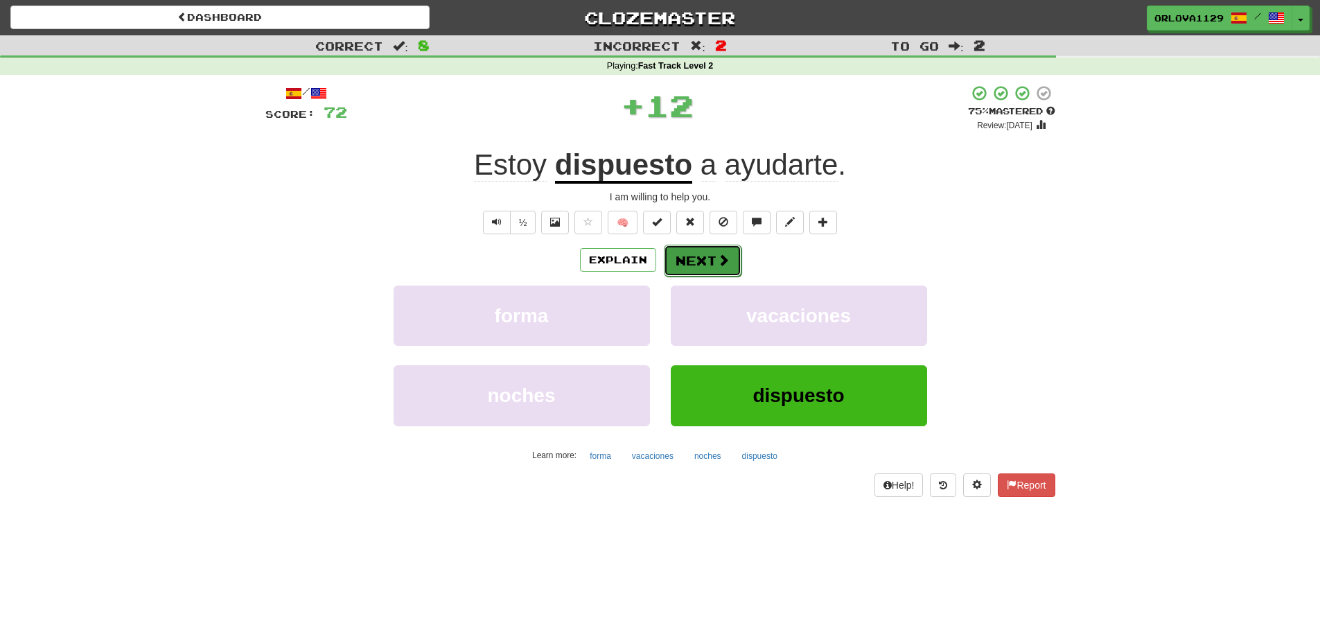
click at [714, 252] on button "Next" at bounding box center [703, 261] width 78 height 32
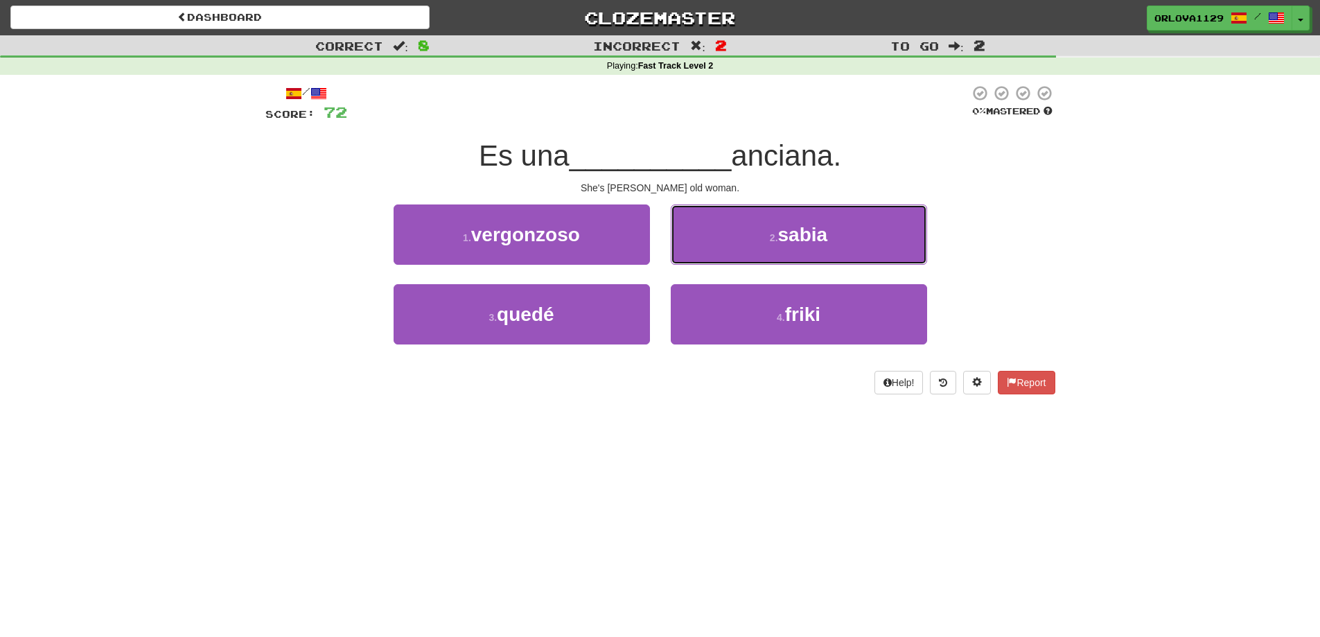
click at [714, 252] on button "2 . sabia" at bounding box center [799, 234] width 256 height 60
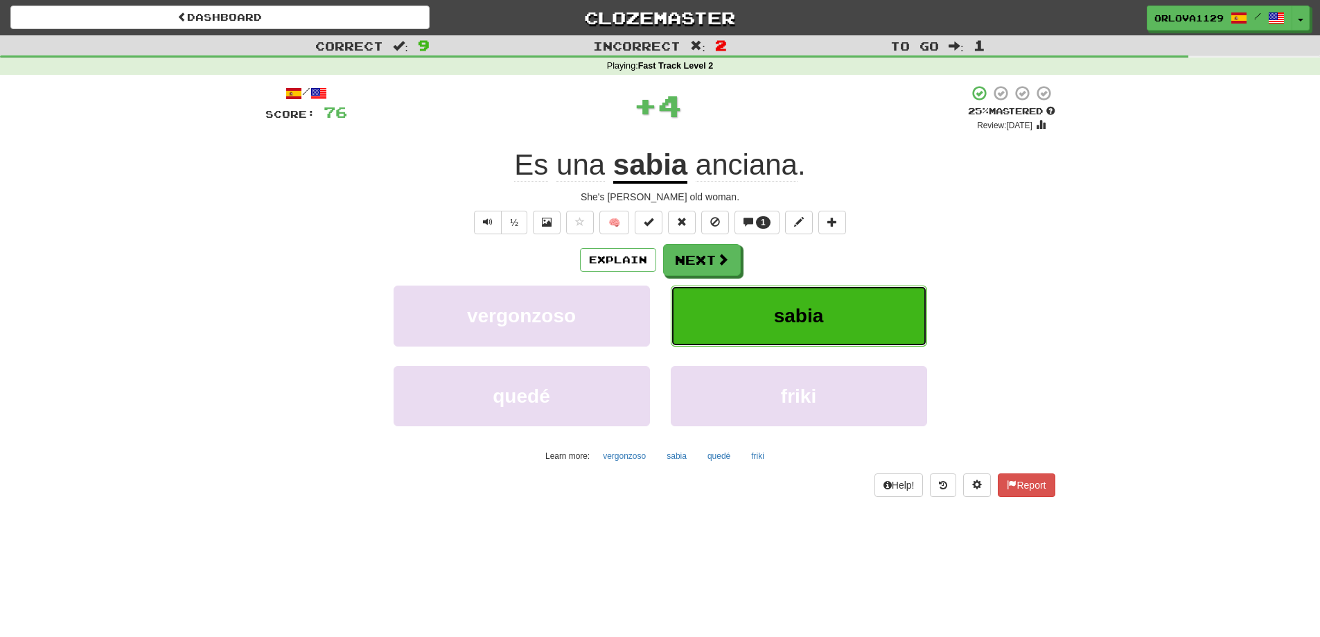
click at [735, 308] on button "sabia" at bounding box center [799, 316] width 256 height 60
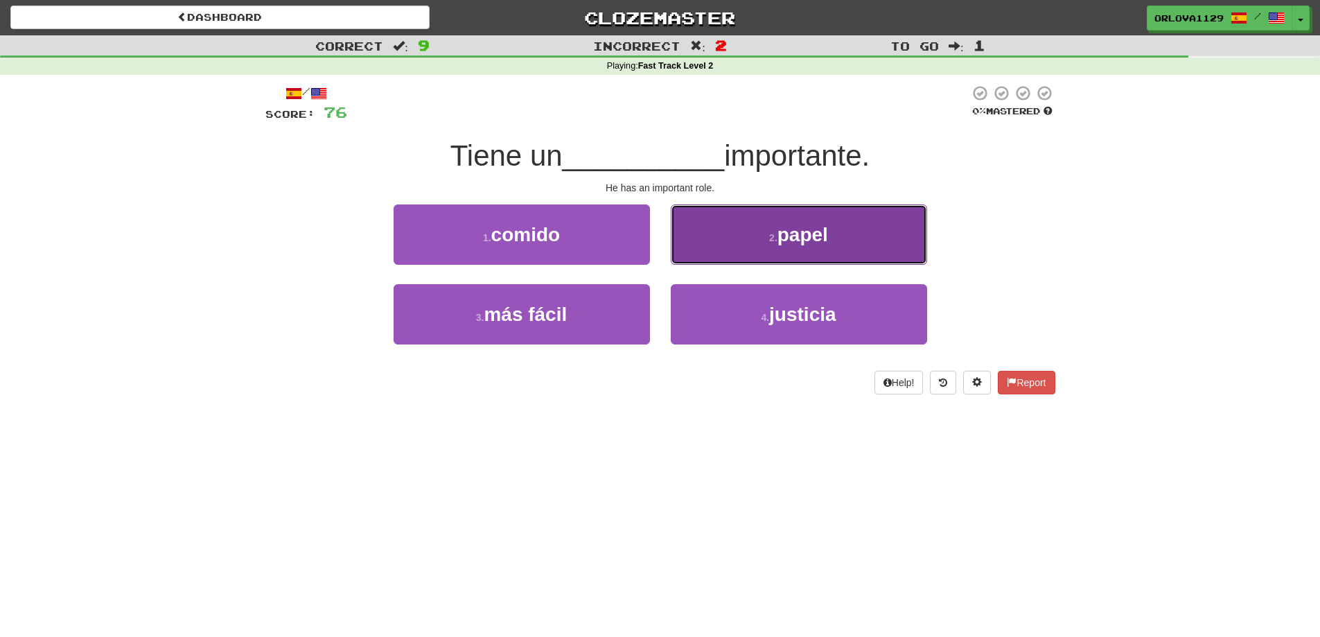
click at [737, 224] on button "2 . papel" at bounding box center [799, 234] width 256 height 60
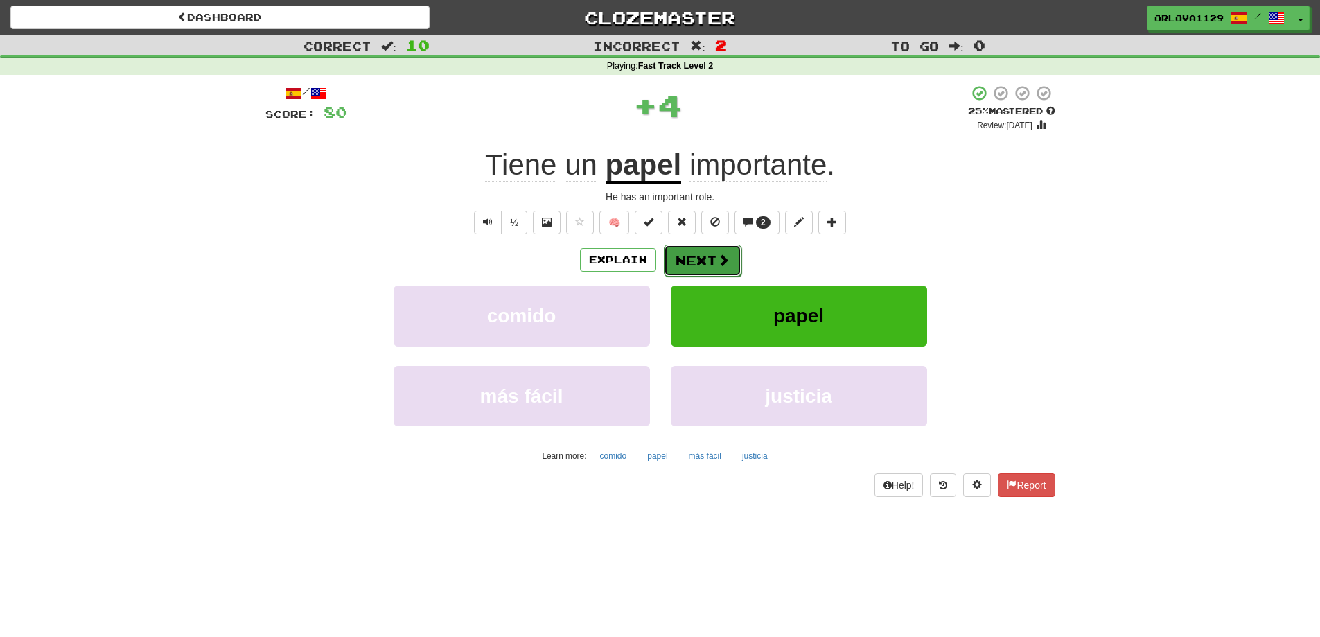
click at [719, 261] on span at bounding box center [723, 260] width 12 height 12
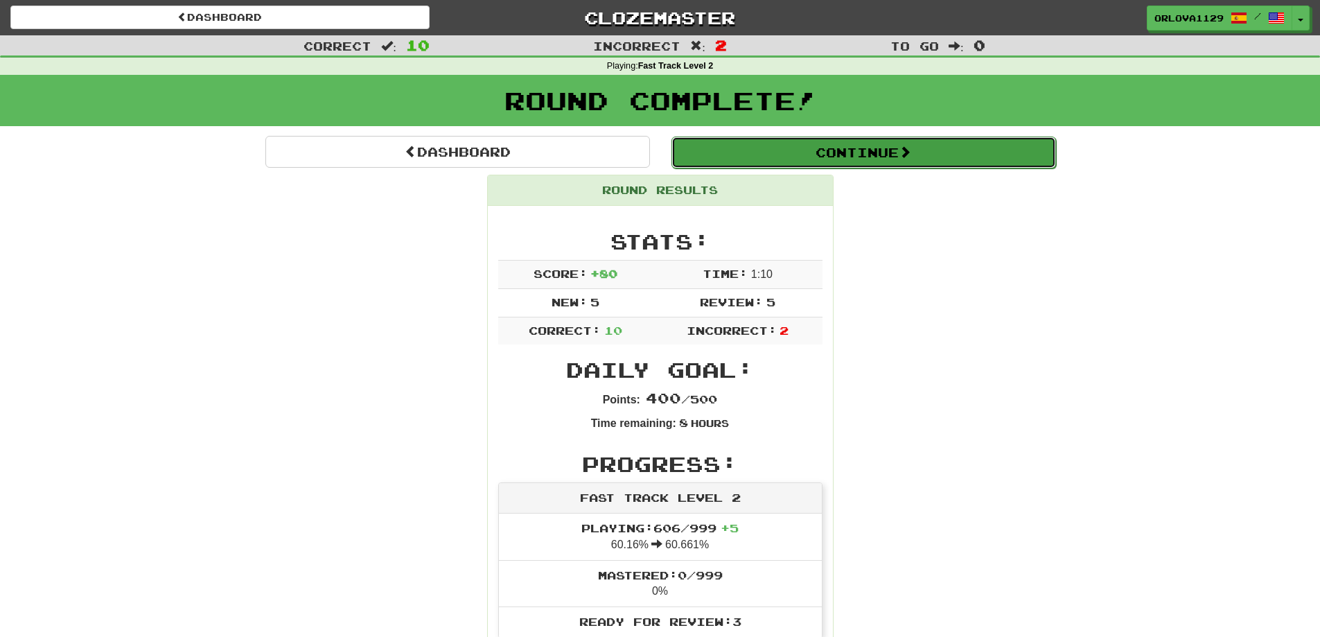
click at [857, 146] on button "Continue" at bounding box center [864, 153] width 385 height 32
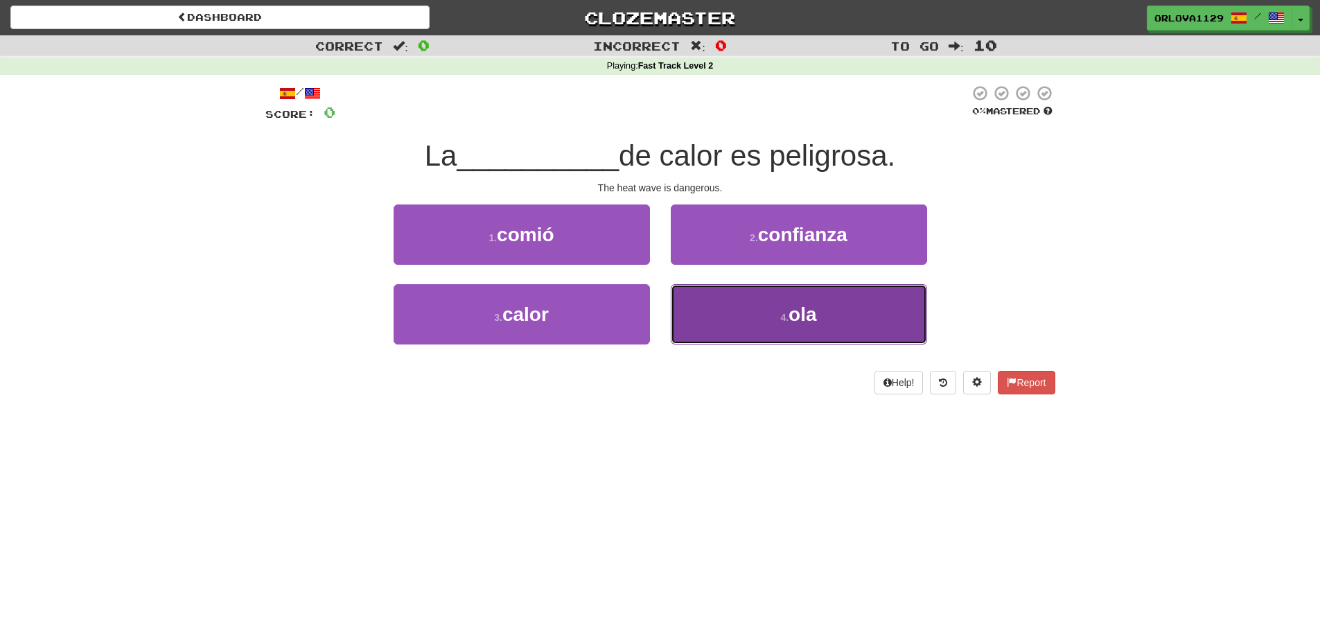
click at [851, 314] on button "4 . ola" at bounding box center [799, 314] width 256 height 60
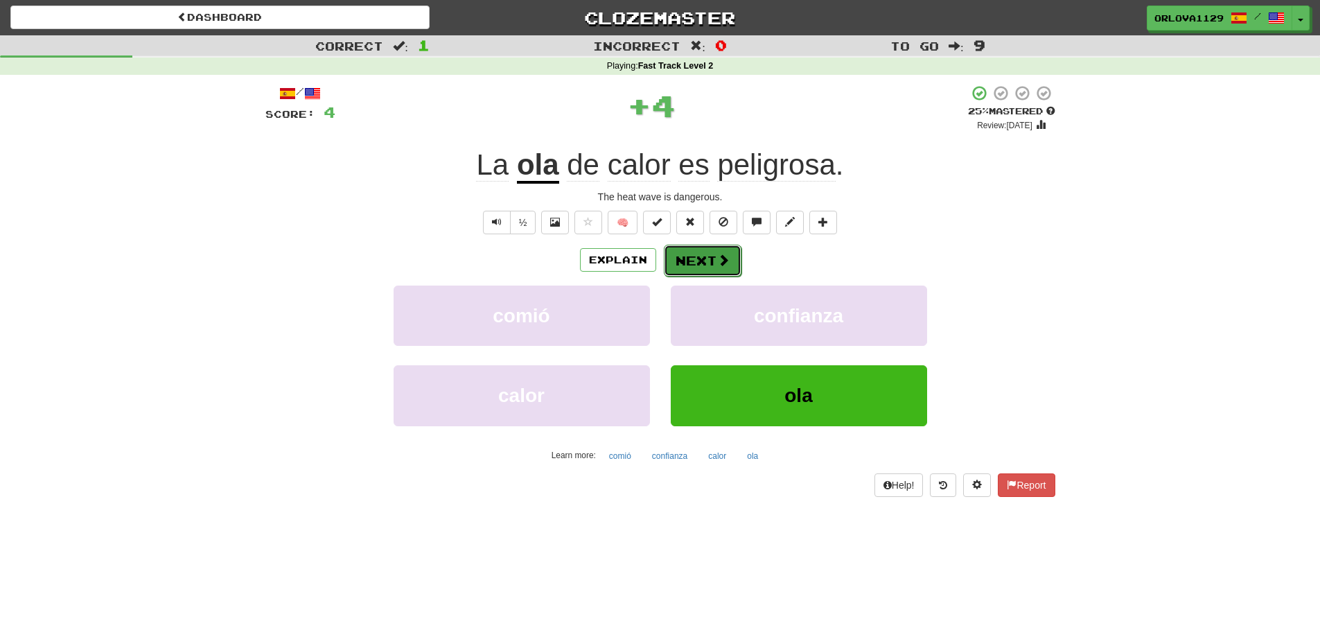
click at [704, 261] on button "Next" at bounding box center [703, 261] width 78 height 32
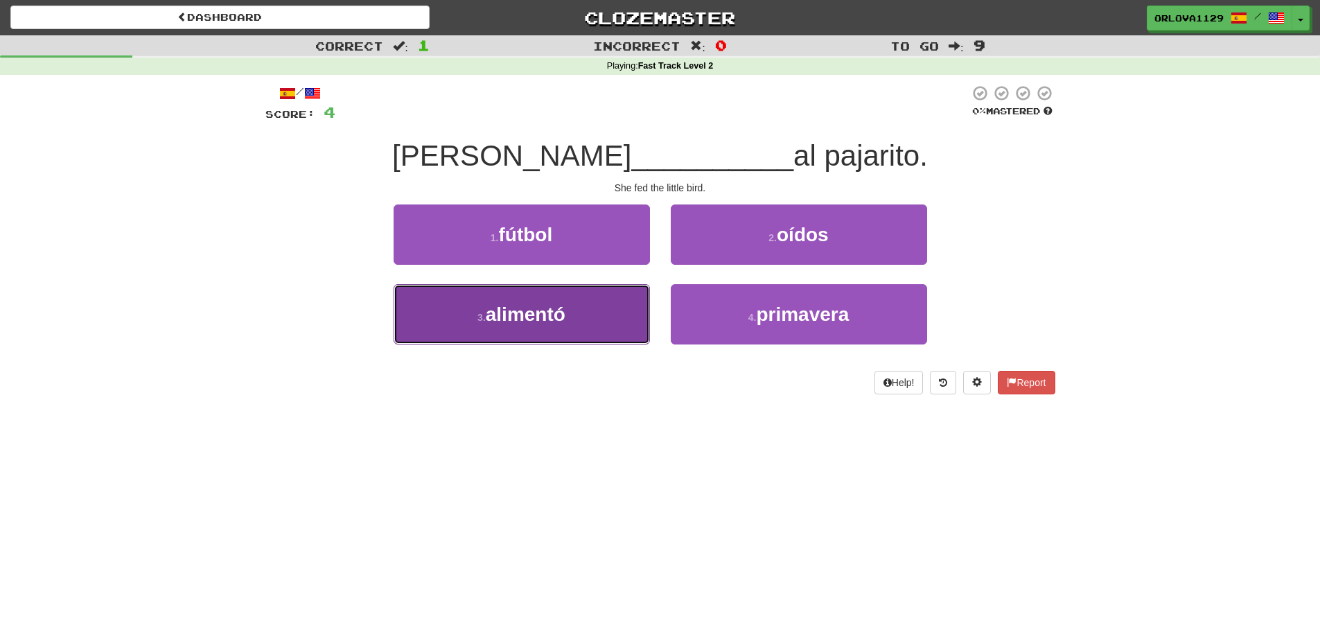
click at [577, 313] on button "3 . alimentó" at bounding box center [522, 314] width 256 height 60
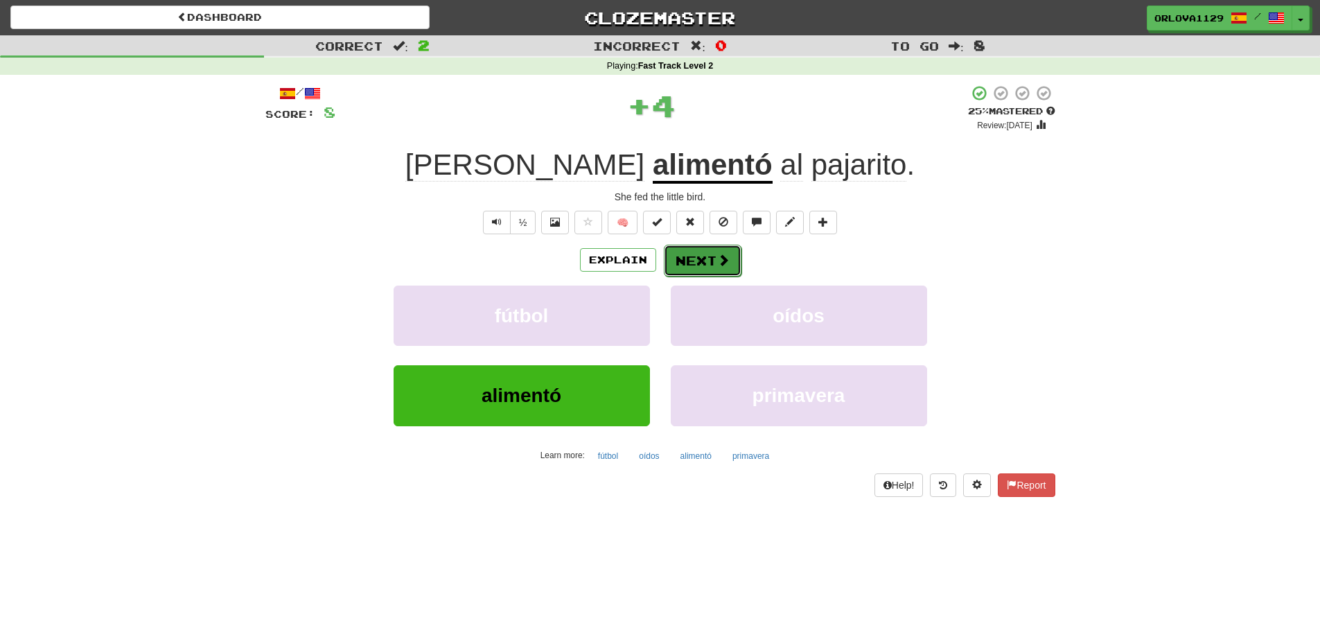
click at [690, 259] on button "Next" at bounding box center [703, 261] width 78 height 32
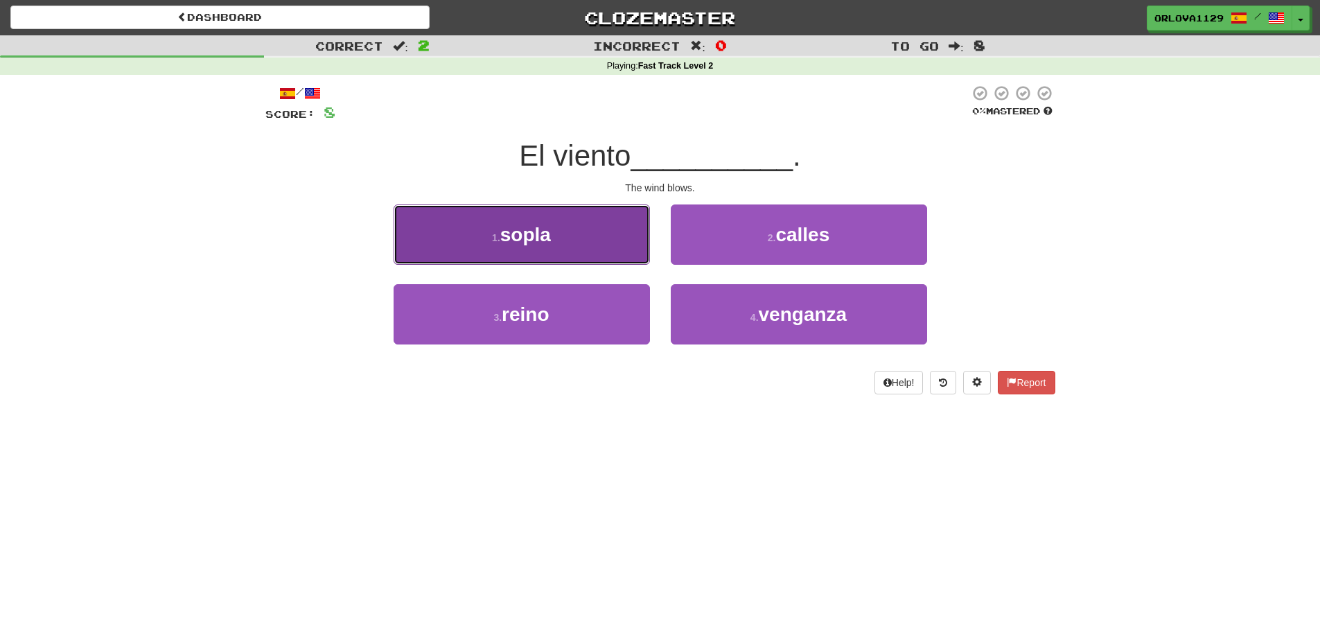
click at [604, 237] on button "1 . sopla" at bounding box center [522, 234] width 256 height 60
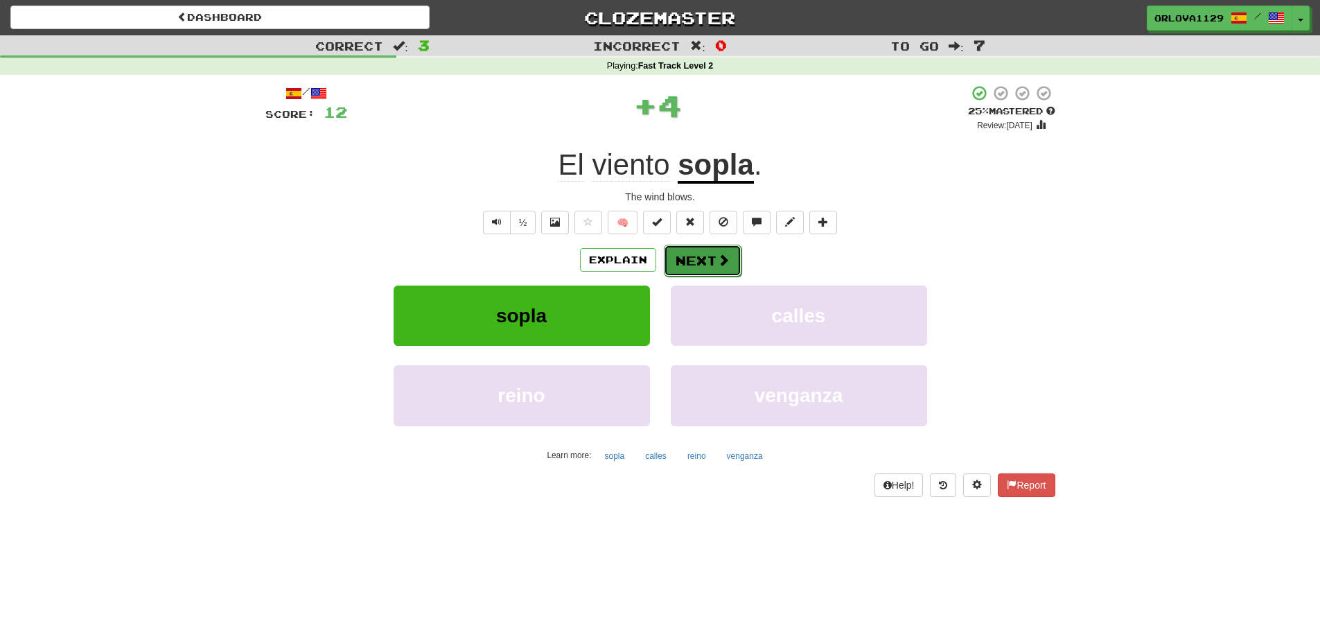
click at [692, 261] on button "Next" at bounding box center [703, 261] width 78 height 32
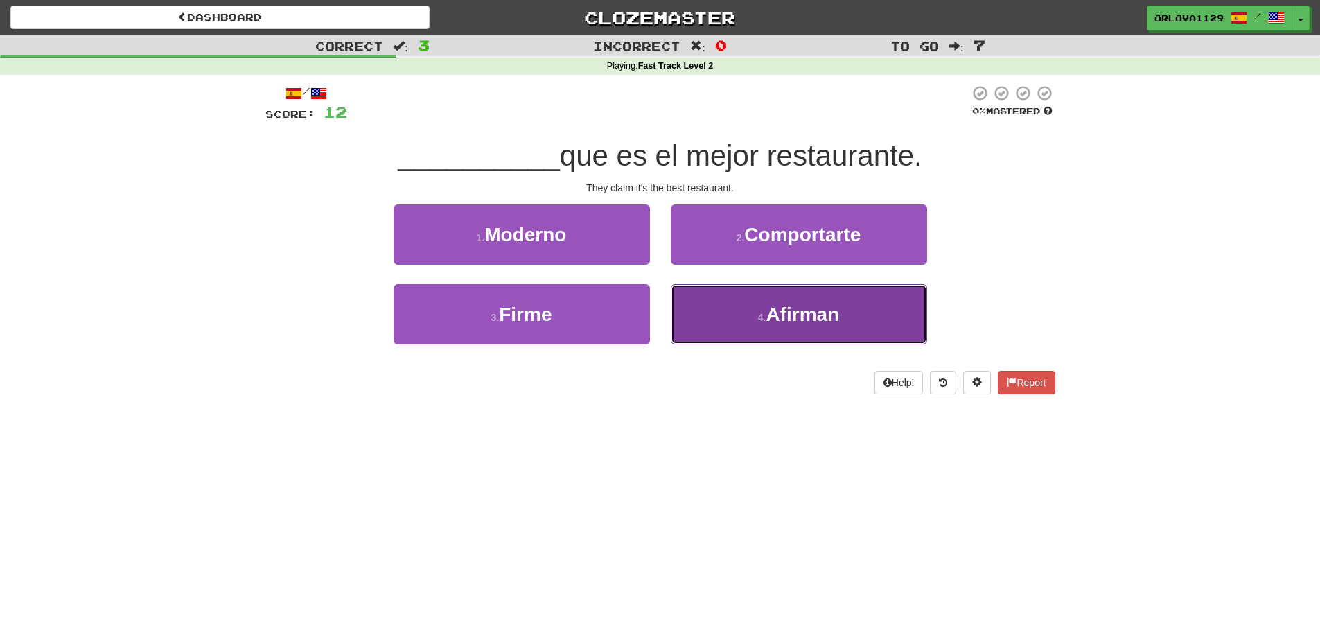
click at [731, 319] on button "4 . Afirman" at bounding box center [799, 314] width 256 height 60
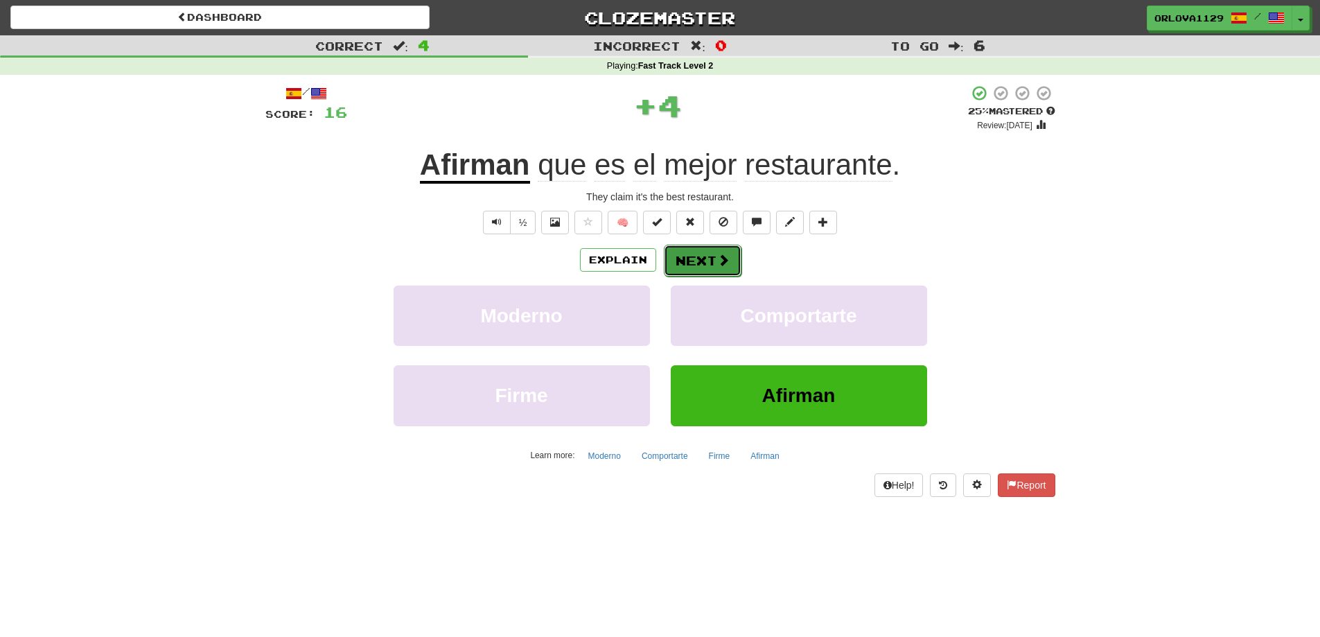
click at [705, 259] on button "Next" at bounding box center [703, 261] width 78 height 32
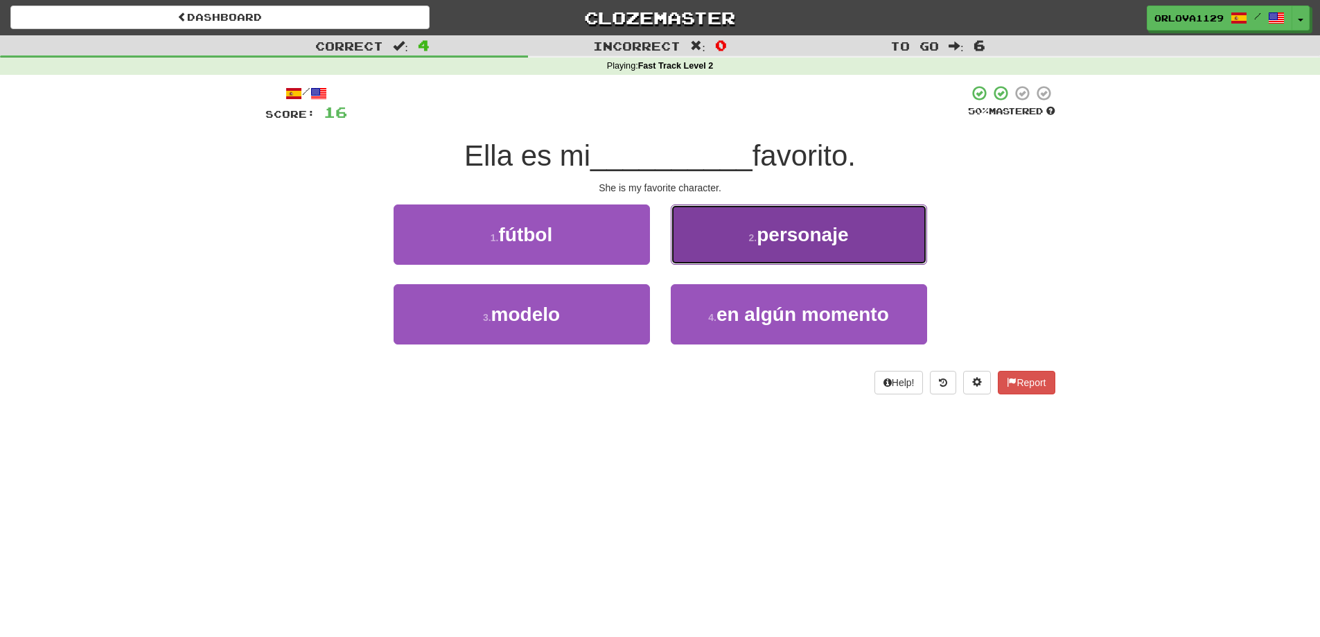
click at [732, 244] on button "2 . personaje" at bounding box center [799, 234] width 256 height 60
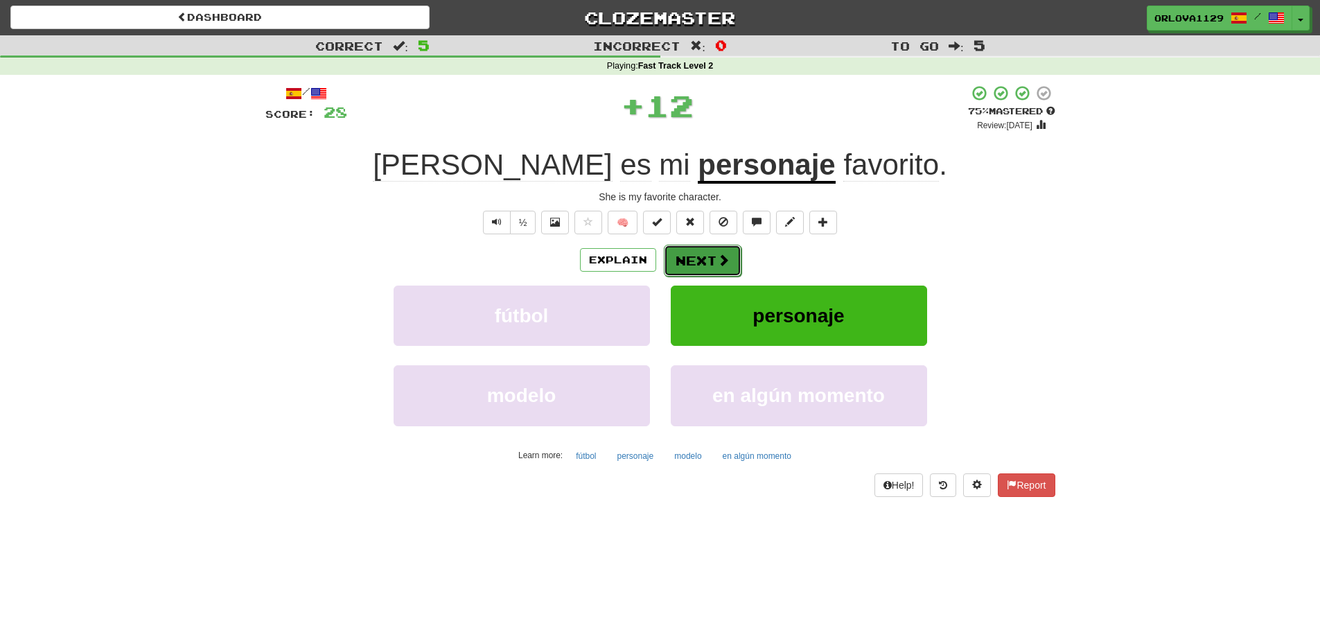
click at [729, 256] on button "Next" at bounding box center [703, 261] width 78 height 32
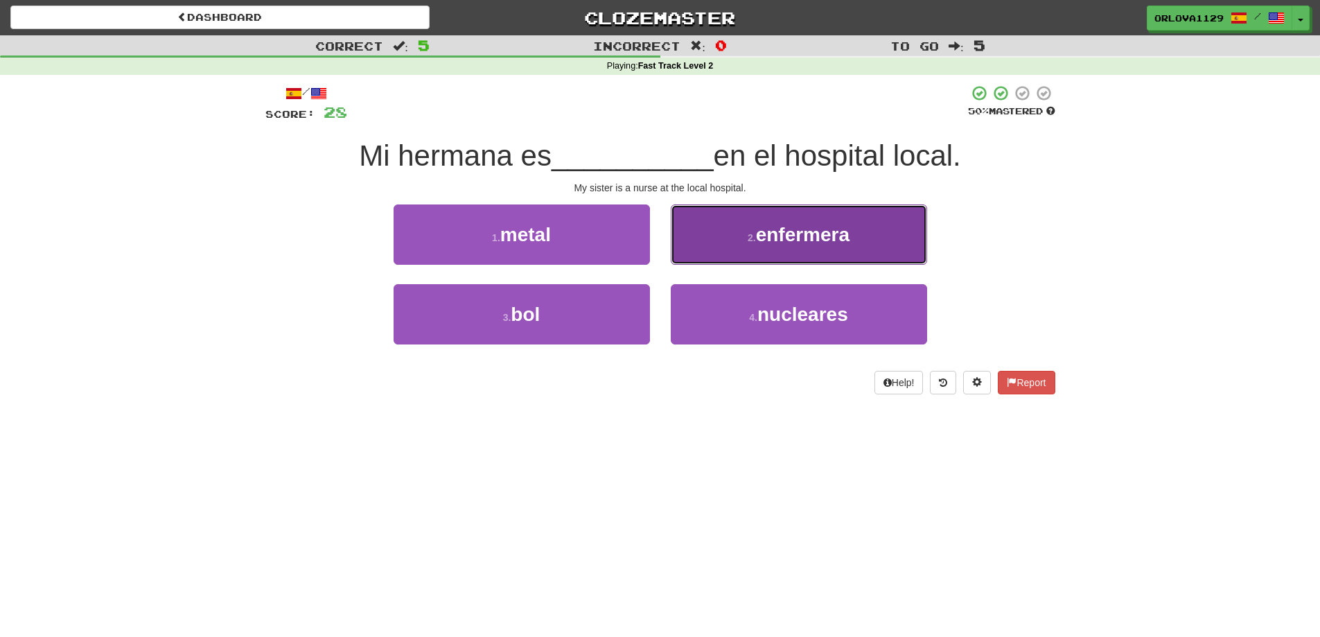
click at [827, 247] on button "2 . enfermera" at bounding box center [799, 234] width 256 height 60
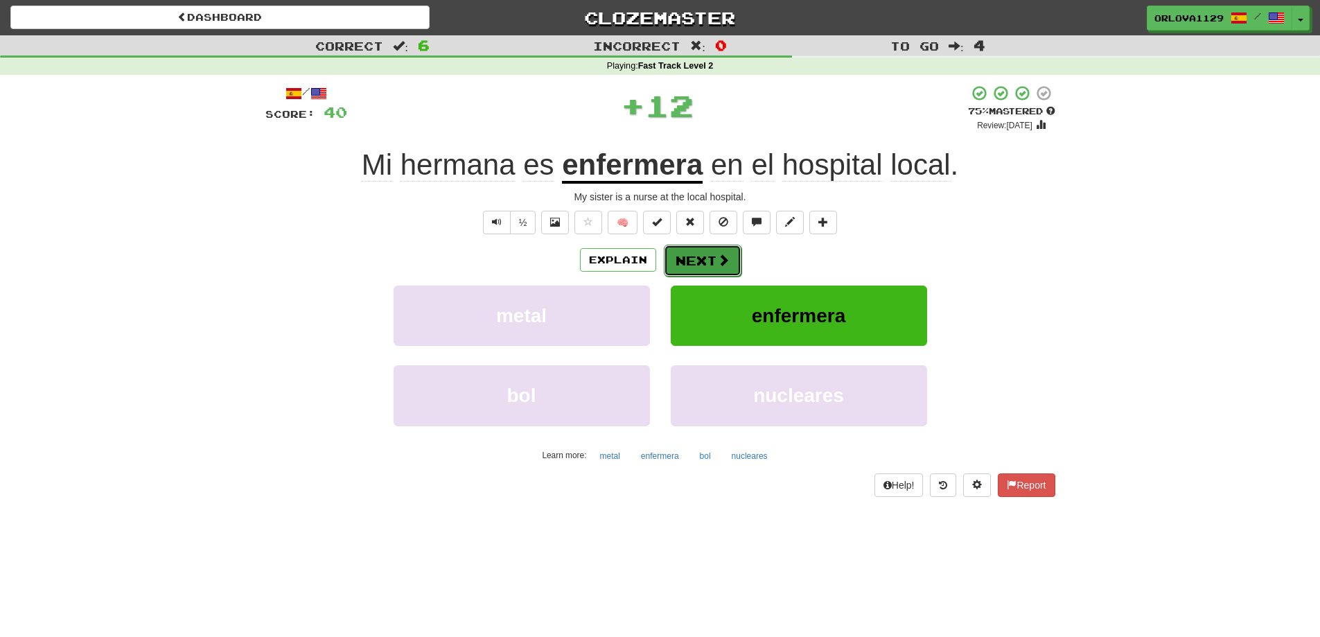
click at [736, 259] on button "Next" at bounding box center [703, 261] width 78 height 32
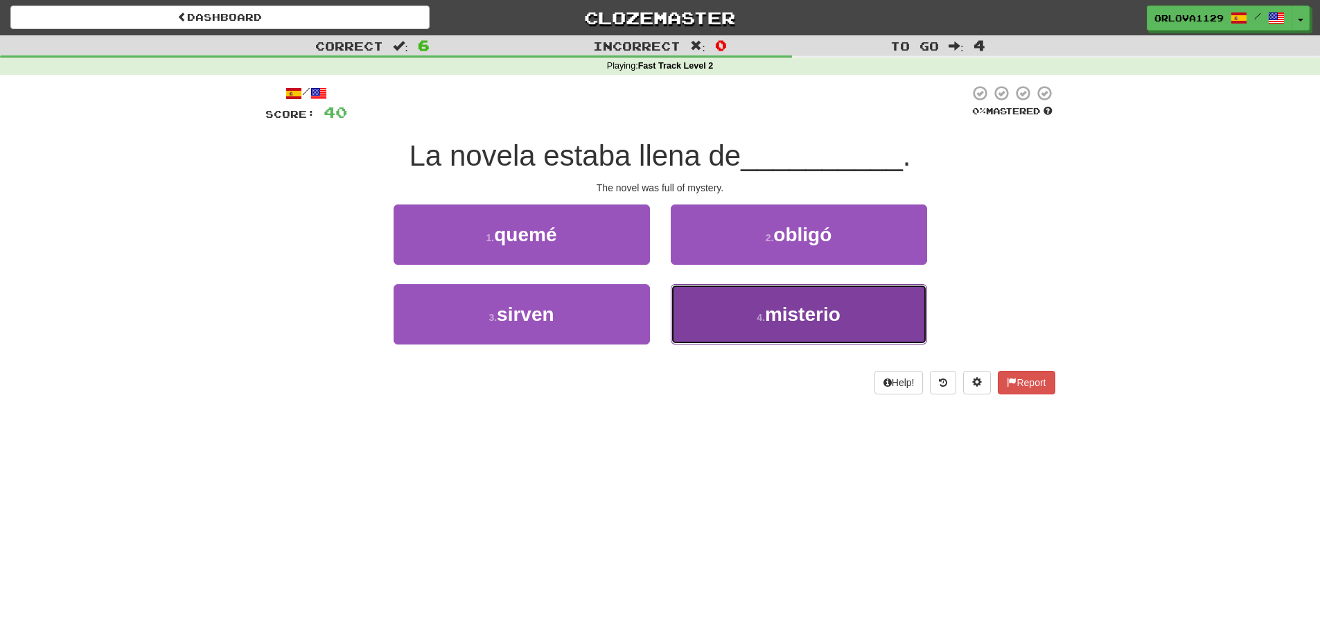
click at [754, 310] on button "4 . misterio" at bounding box center [799, 314] width 256 height 60
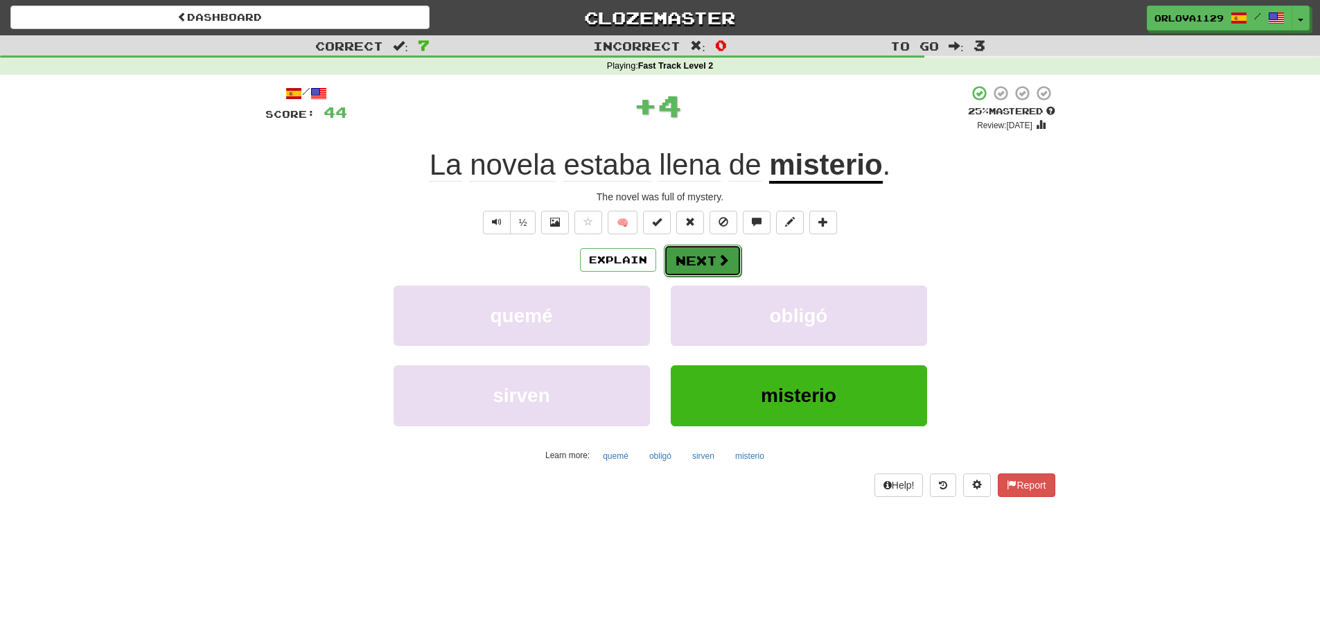
click at [721, 263] on span at bounding box center [723, 260] width 12 height 12
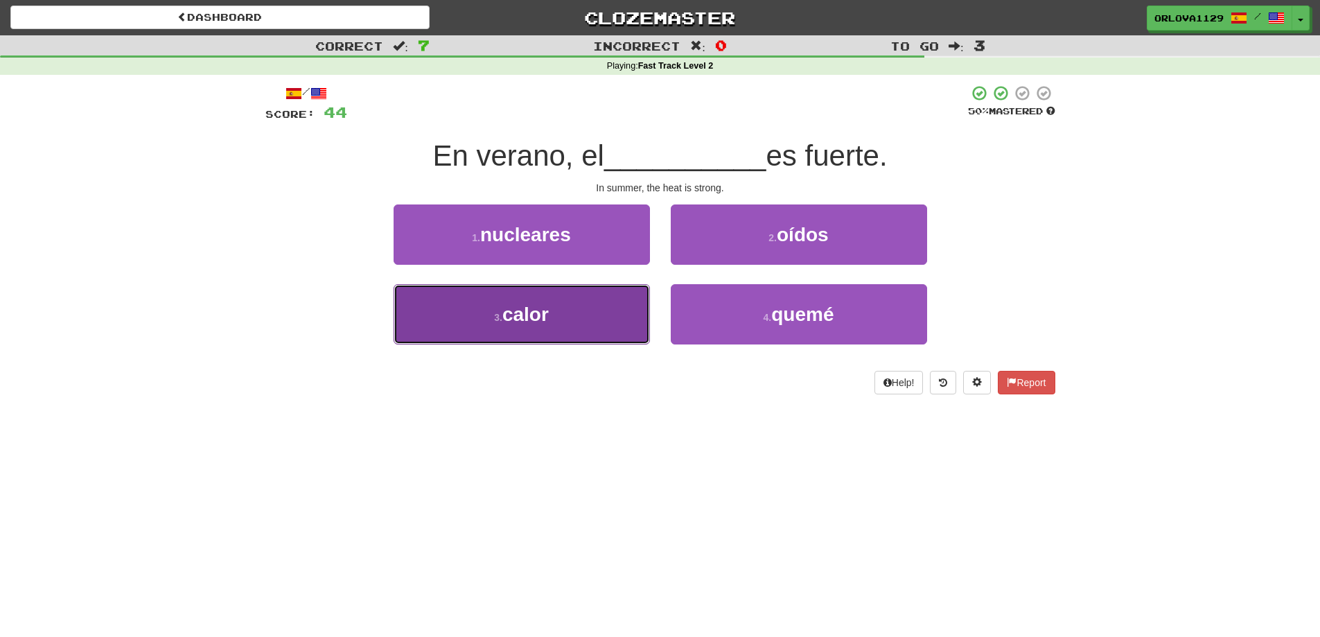
click at [543, 309] on span "calor" at bounding box center [525, 314] width 46 height 21
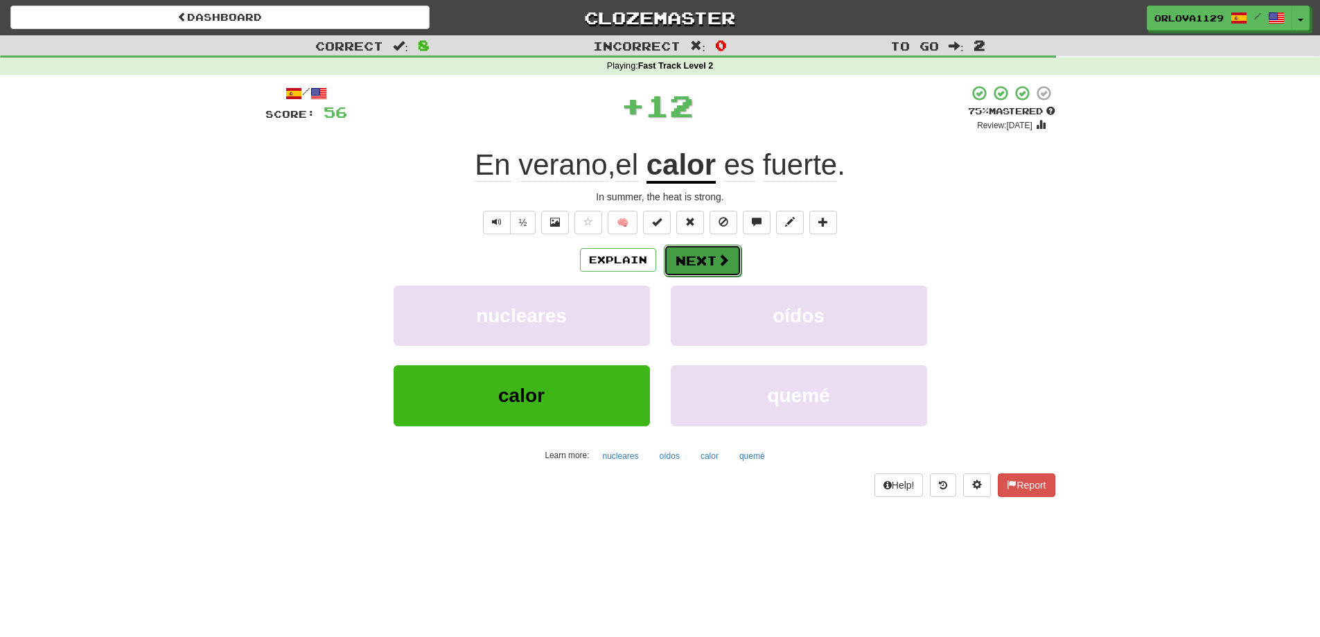
click at [733, 254] on button "Next" at bounding box center [703, 261] width 78 height 32
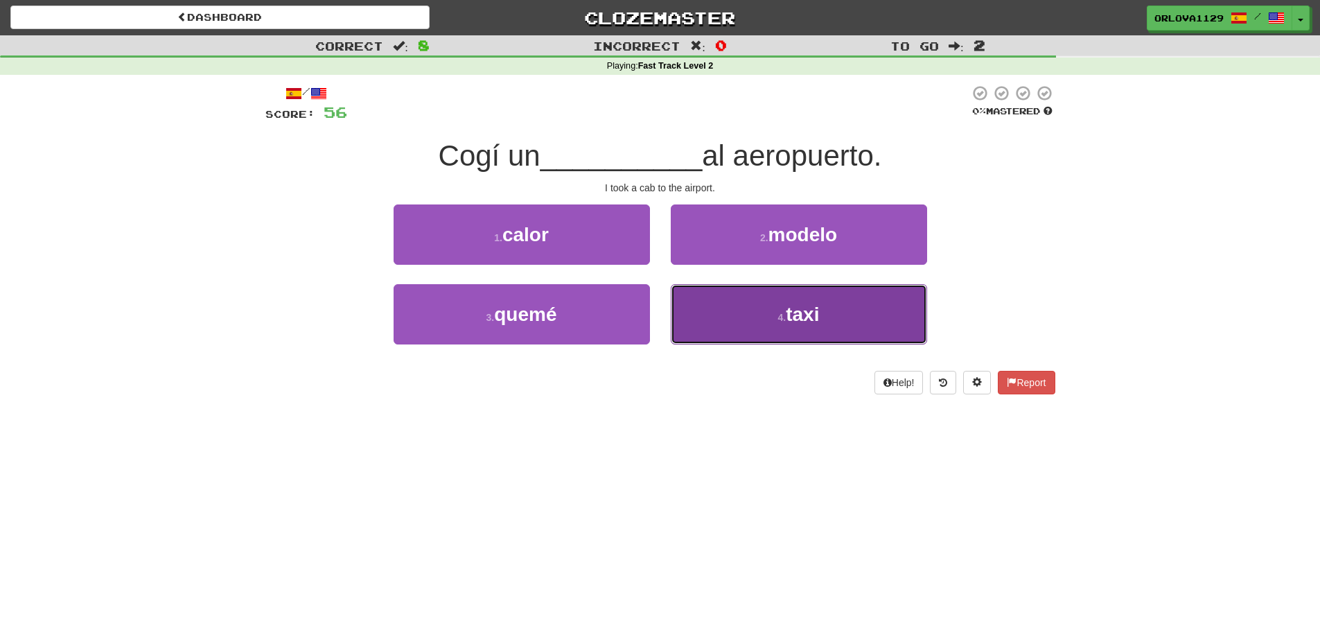
click at [752, 320] on button "4 . taxi" at bounding box center [799, 314] width 256 height 60
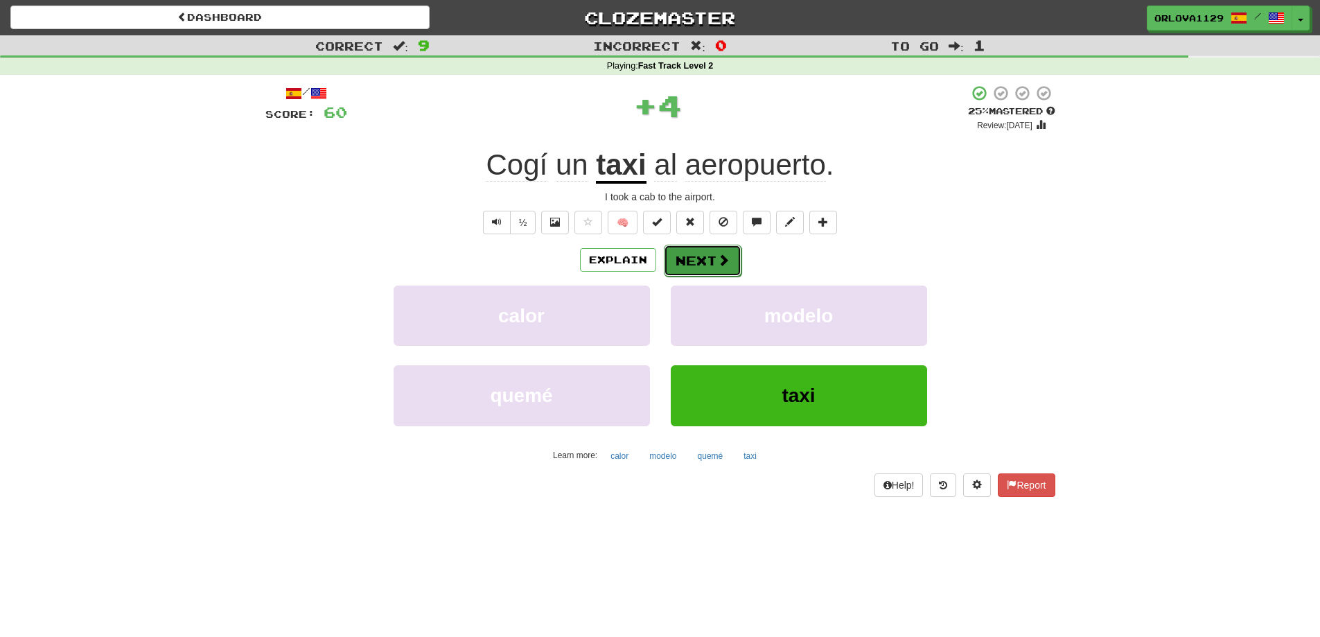
click at [729, 268] on button "Next" at bounding box center [703, 261] width 78 height 32
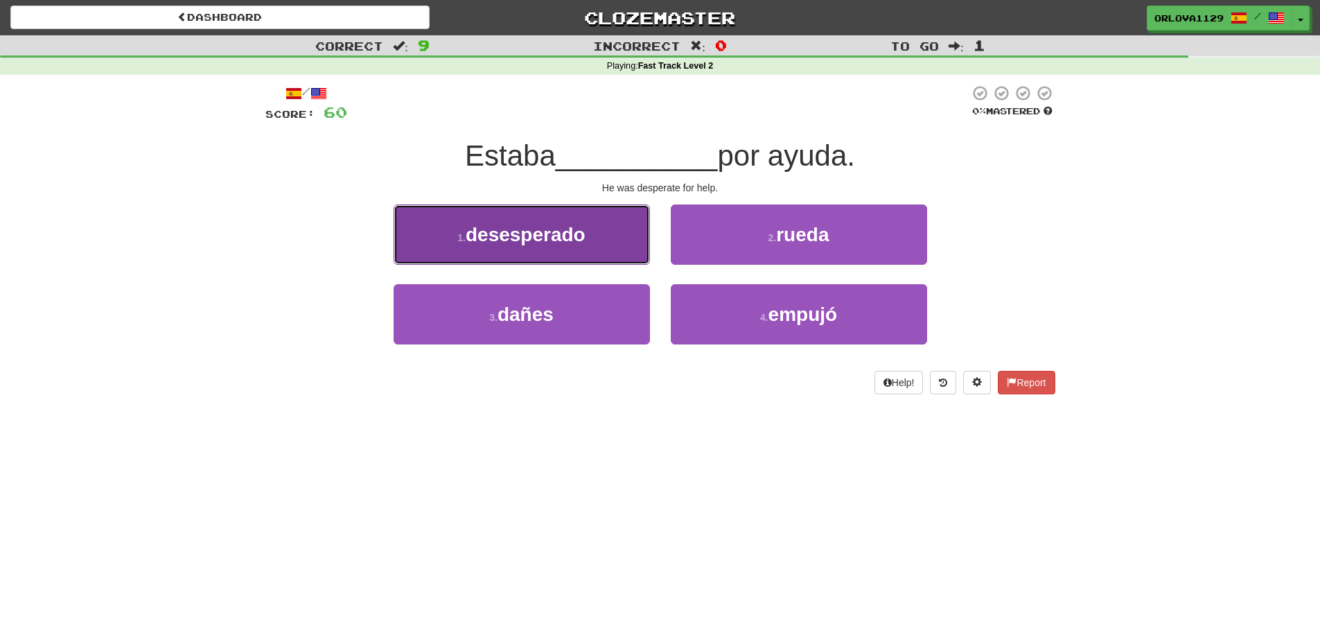
click at [559, 243] on span "desesperado" at bounding box center [526, 234] width 120 height 21
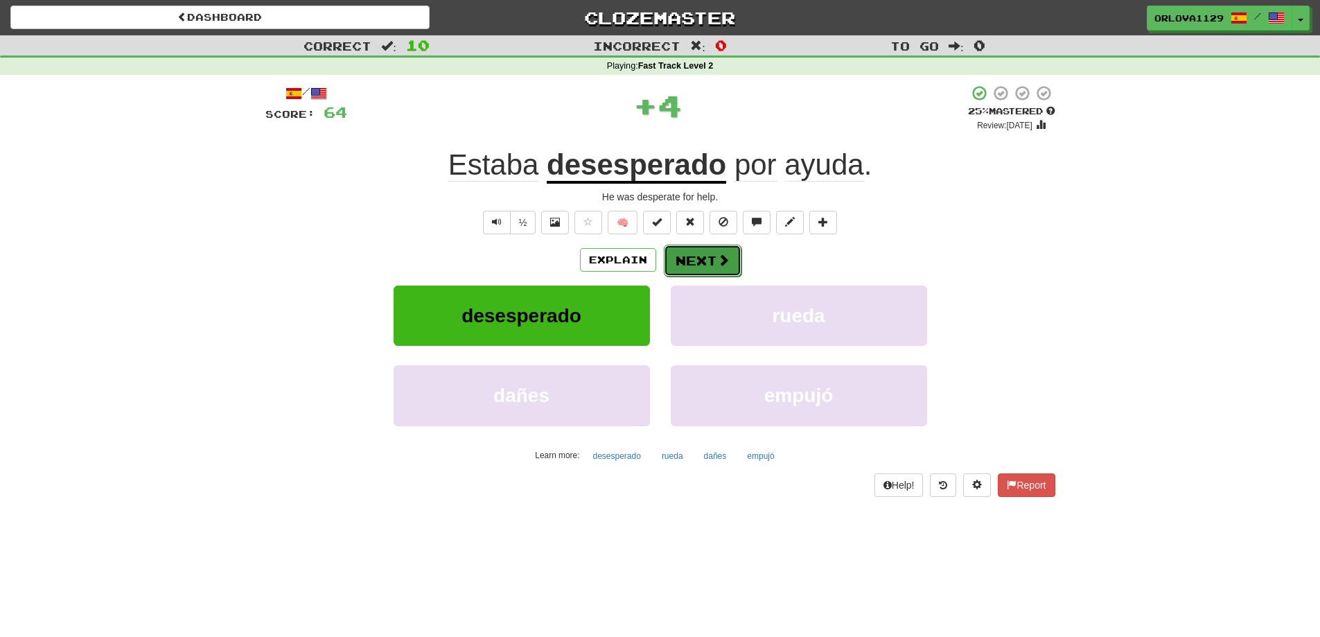
click at [719, 261] on span at bounding box center [723, 260] width 12 height 12
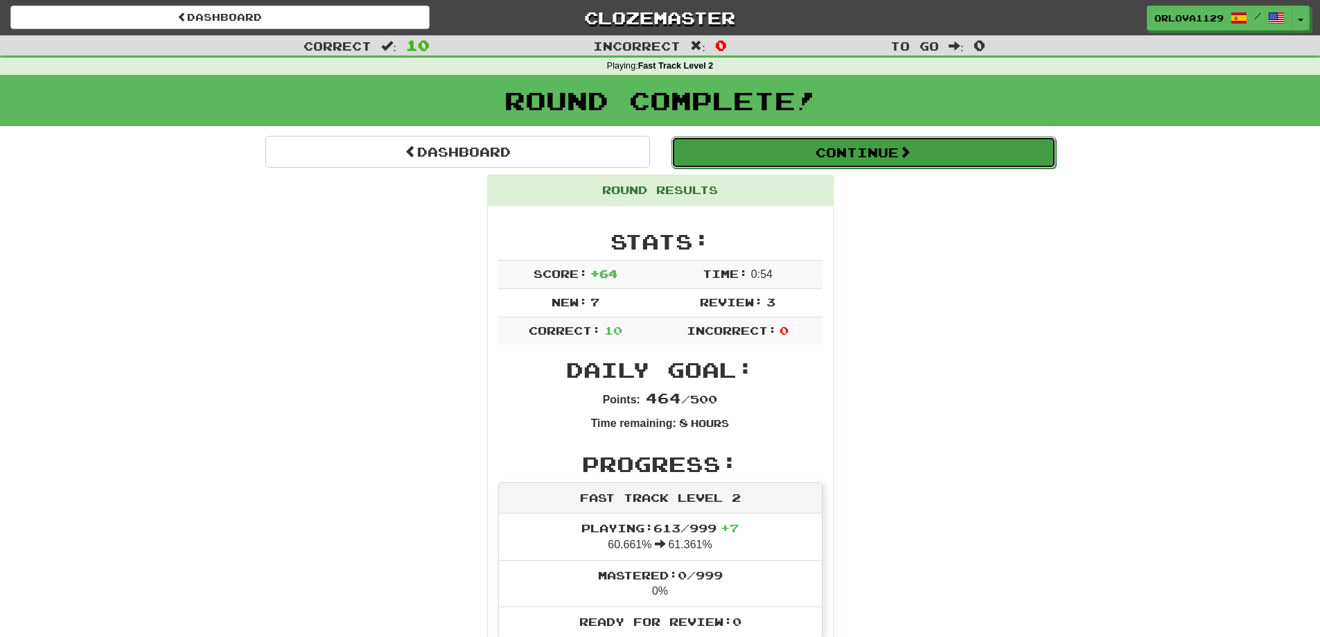
click at [905, 159] on button "Continue" at bounding box center [864, 153] width 385 height 32
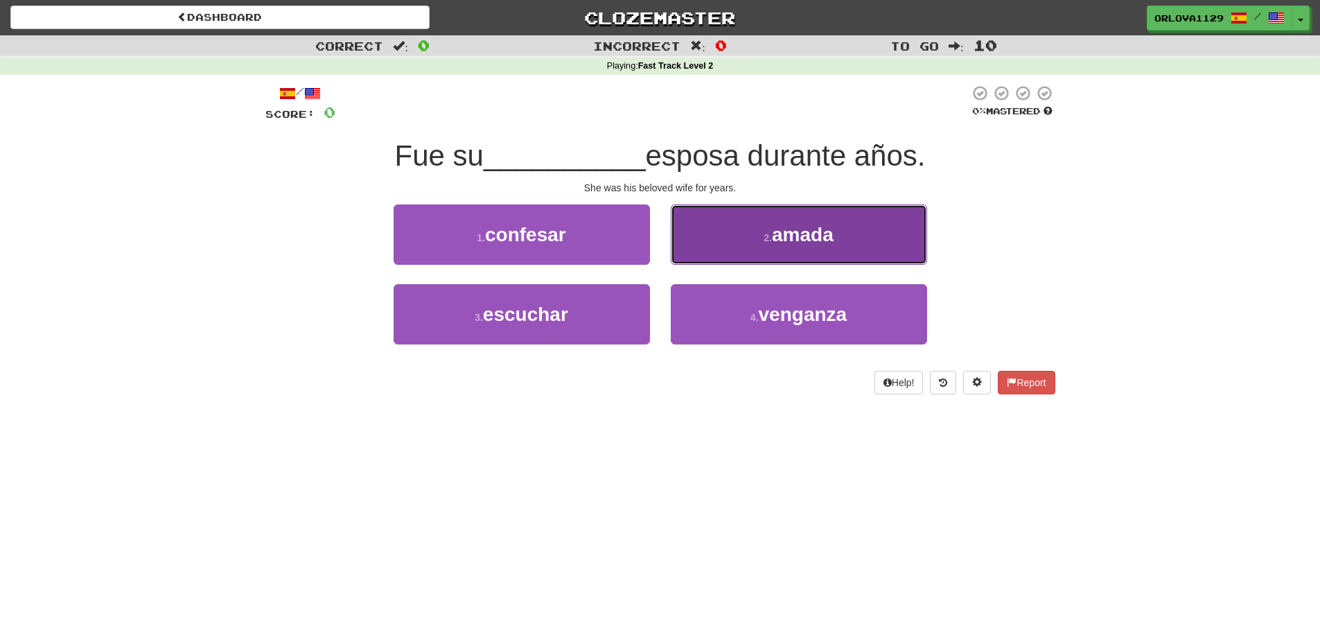
click at [902, 240] on button "2 . amada" at bounding box center [799, 234] width 256 height 60
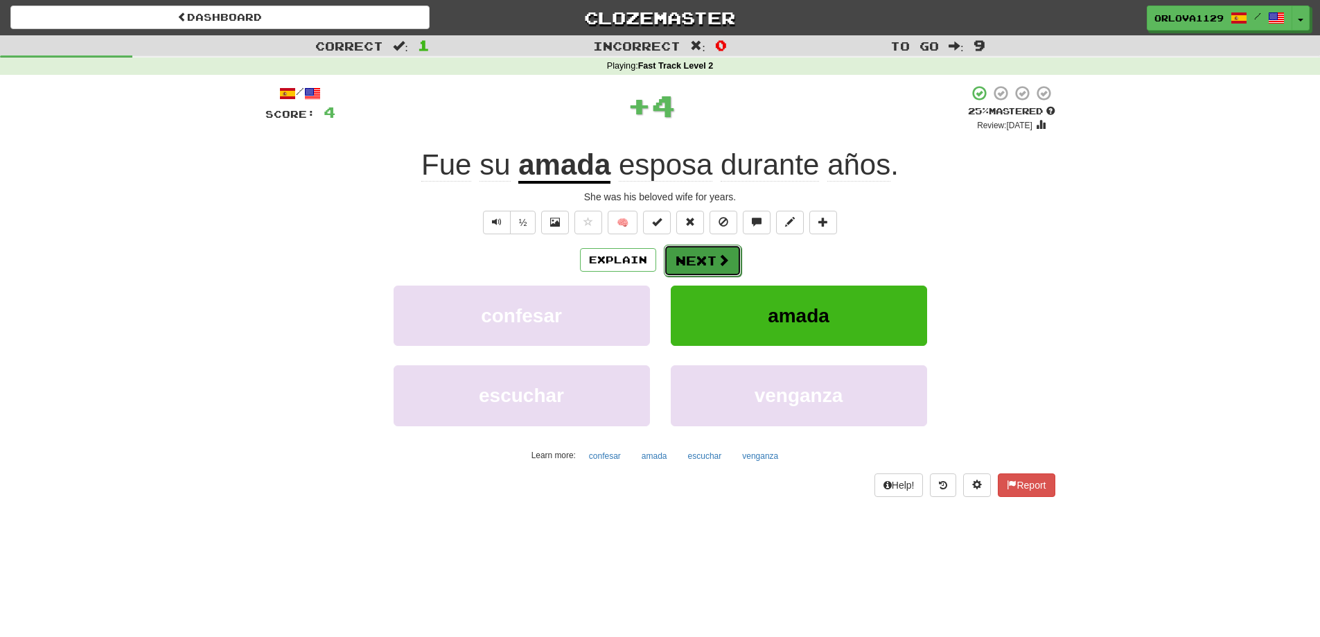
click at [686, 264] on button "Next" at bounding box center [703, 261] width 78 height 32
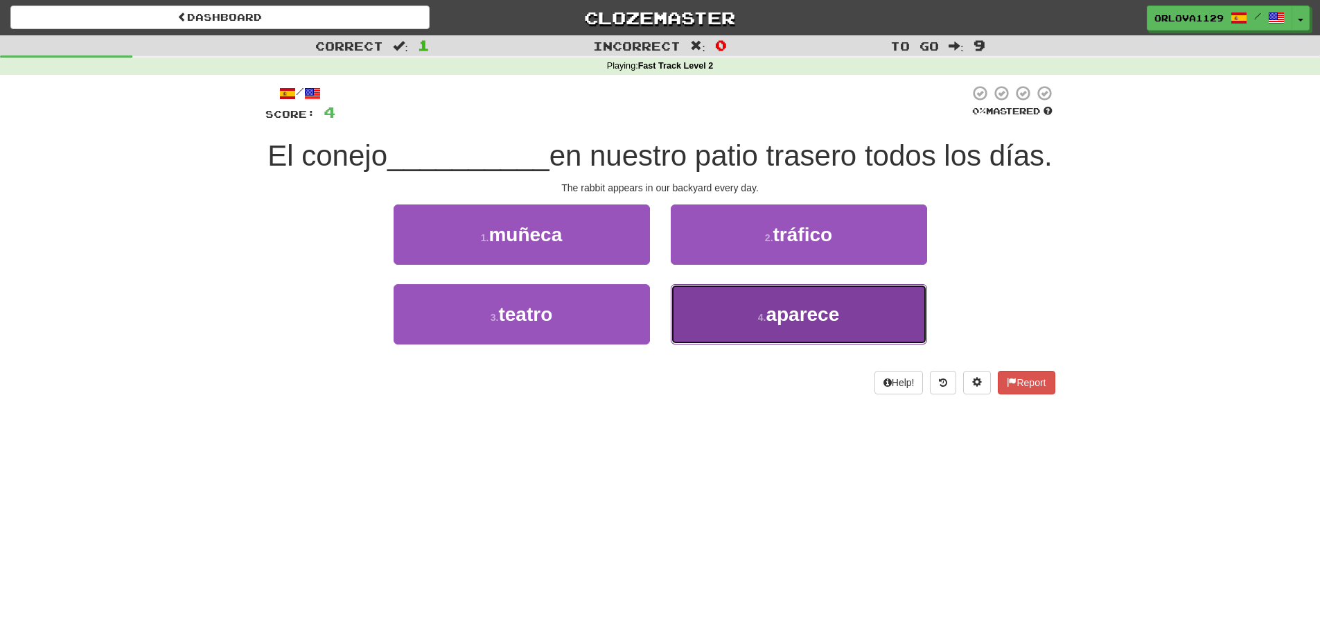
click at [741, 340] on button "4 . aparece" at bounding box center [799, 314] width 256 height 60
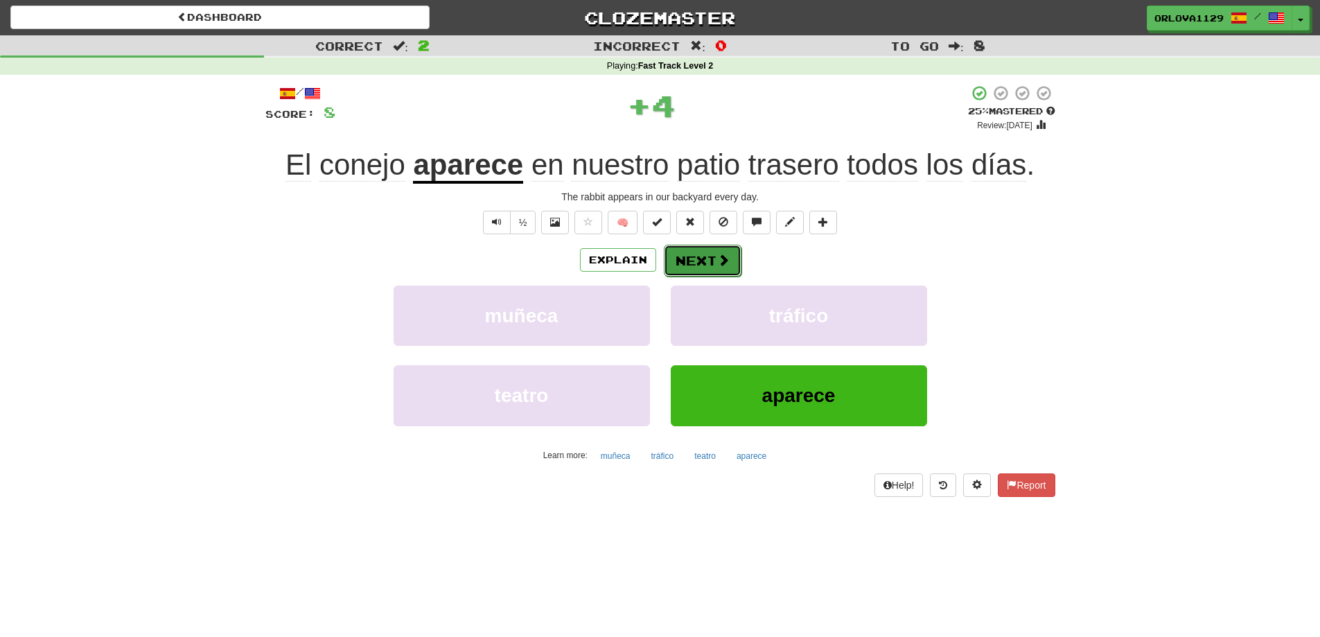
click at [710, 261] on button "Next" at bounding box center [703, 261] width 78 height 32
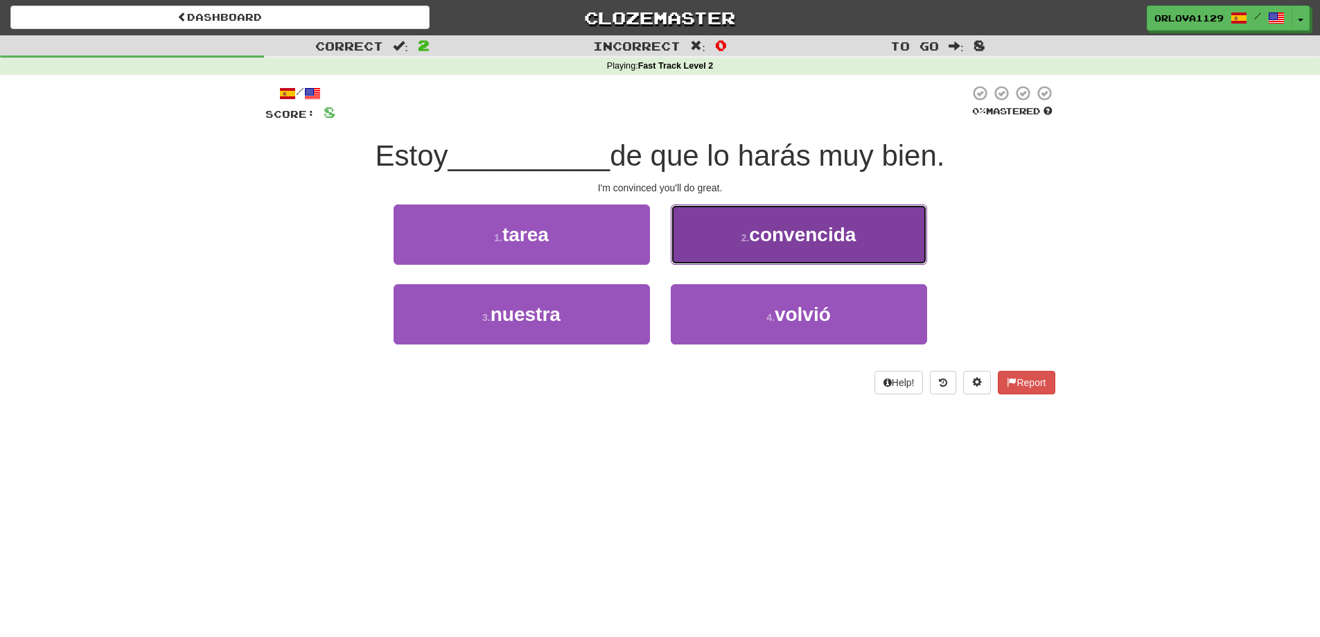
click at [730, 226] on button "2 . convencida" at bounding box center [799, 234] width 256 height 60
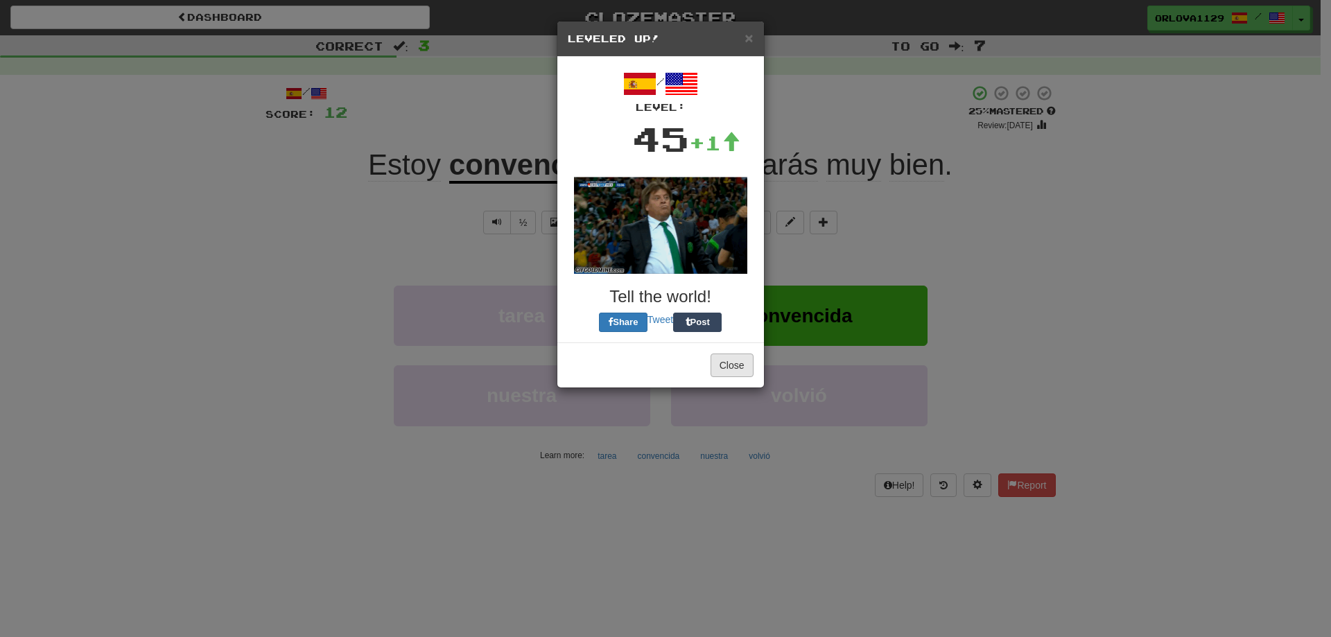
click at [714, 262] on div "/ Level: 45 +1 Tell the world! Share Tweet Post" at bounding box center [660, 200] width 207 height 286
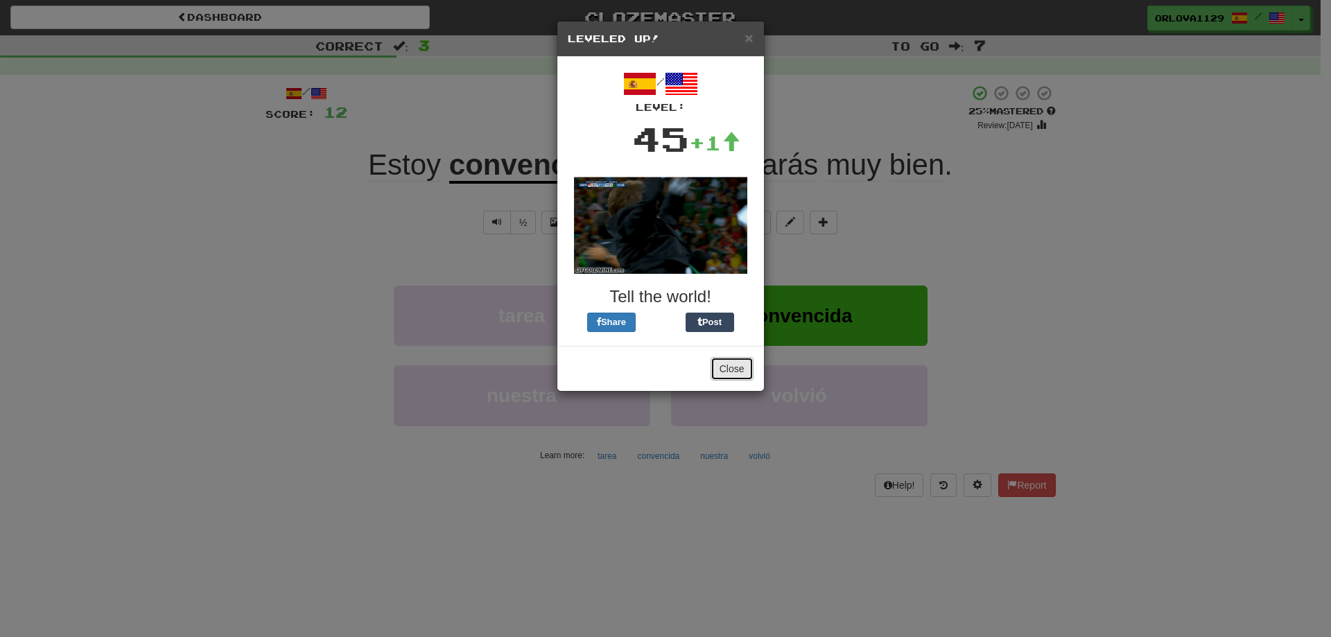
click at [748, 361] on button "Close" at bounding box center [731, 369] width 43 height 24
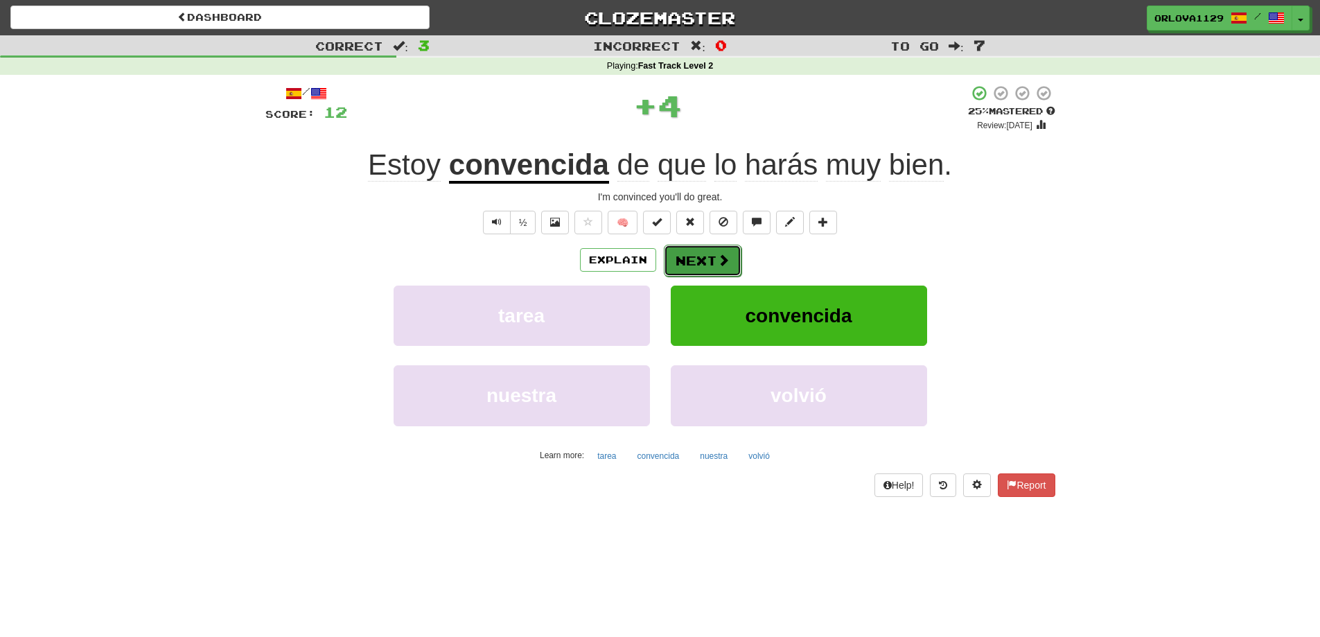
click at [717, 255] on span at bounding box center [723, 260] width 12 height 12
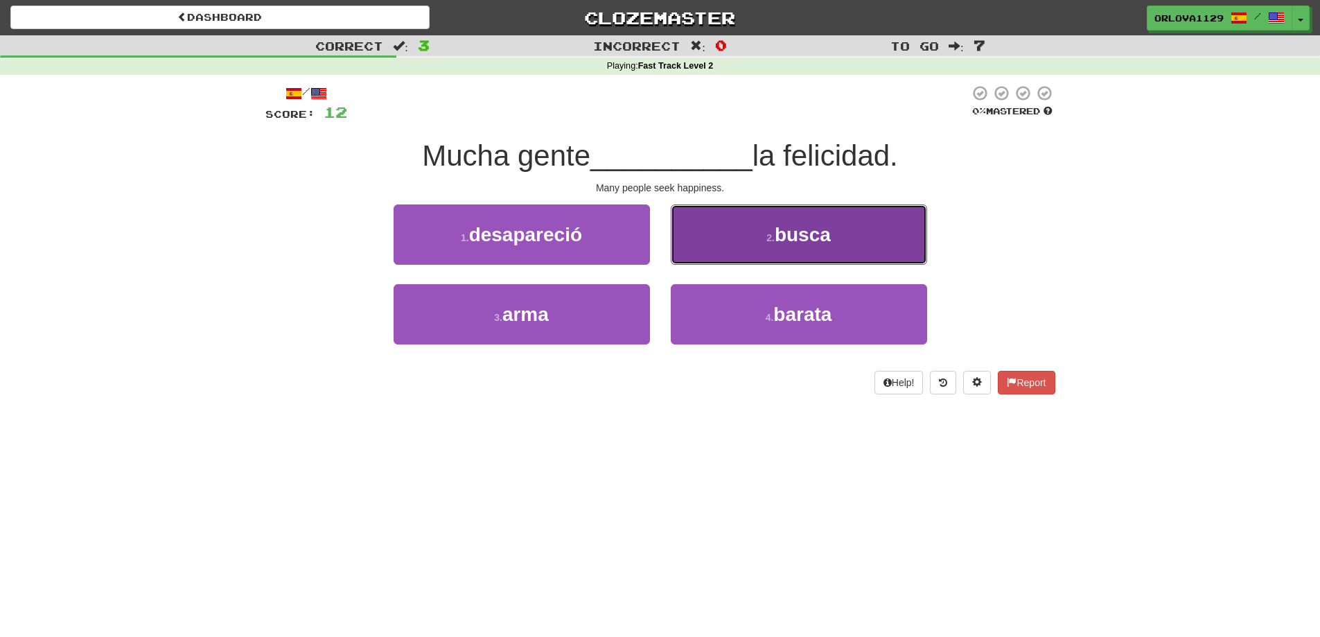
click at [764, 242] on button "2 . busca" at bounding box center [799, 234] width 256 height 60
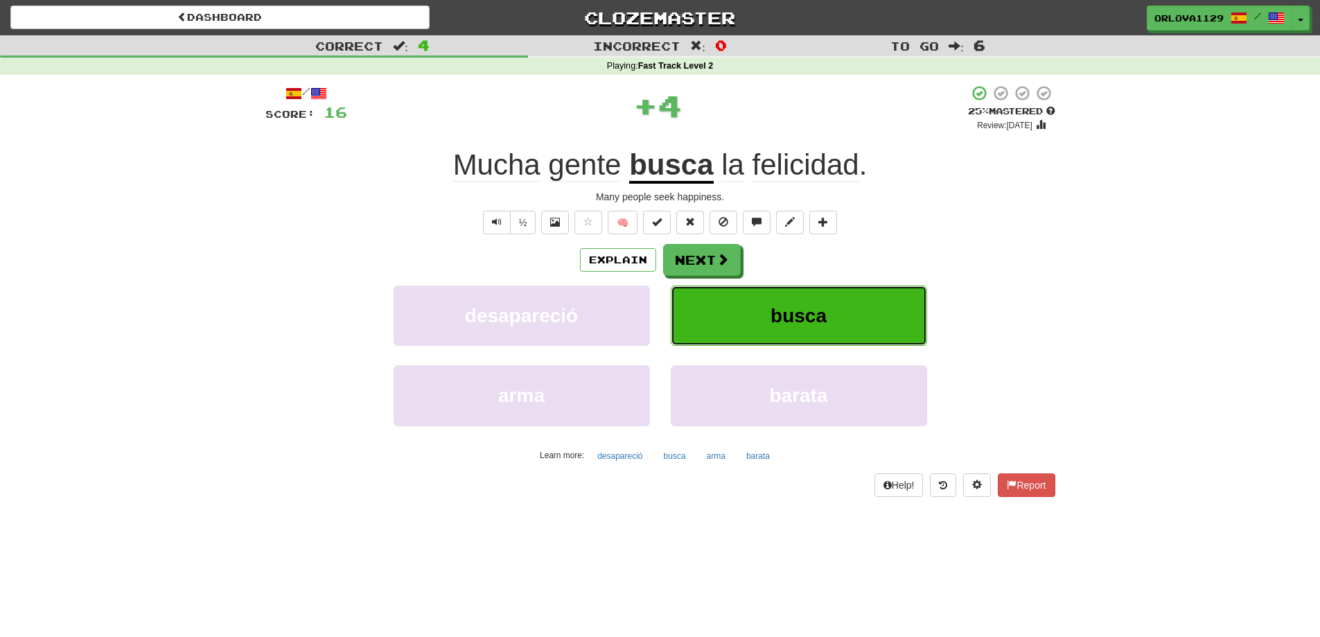
click at [756, 304] on button "busca" at bounding box center [799, 316] width 256 height 60
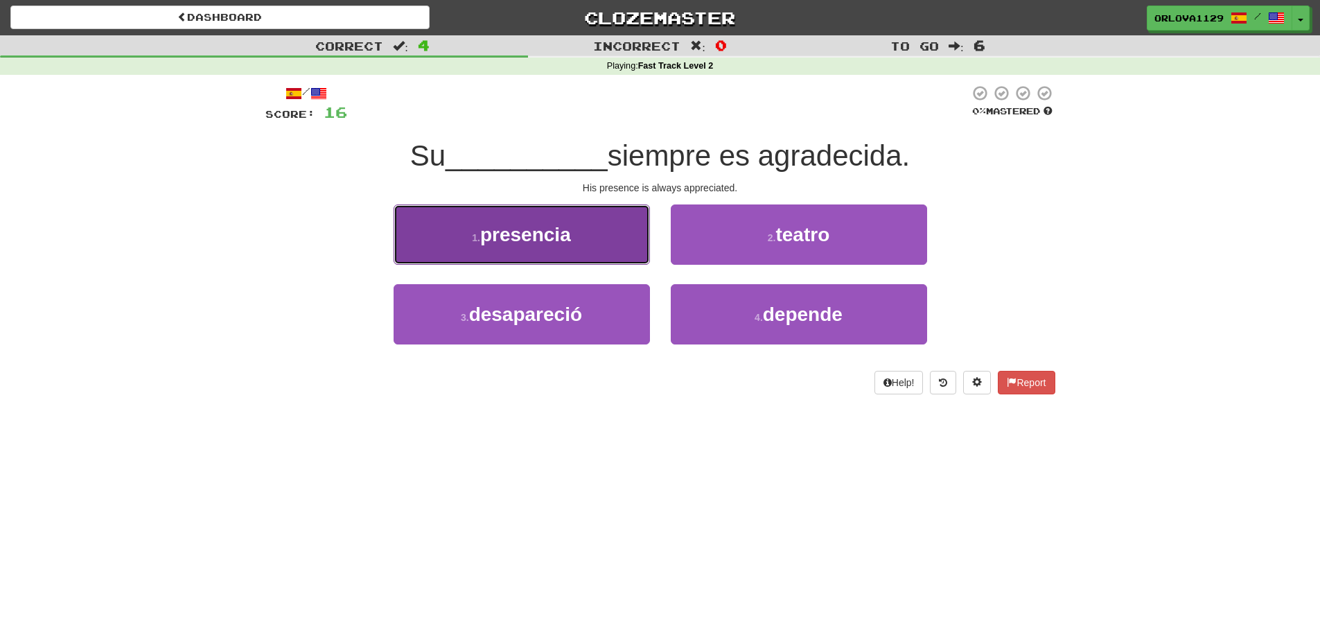
click at [569, 240] on span "presencia" at bounding box center [525, 234] width 91 height 21
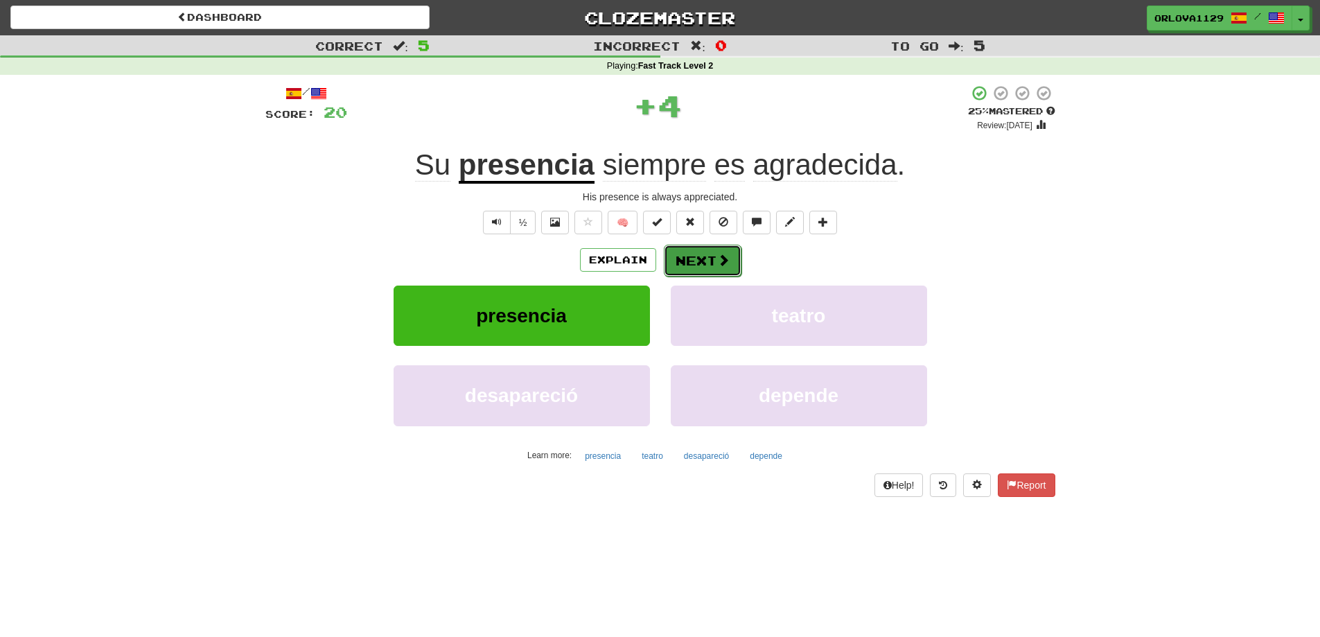
click at [693, 256] on button "Next" at bounding box center [703, 261] width 78 height 32
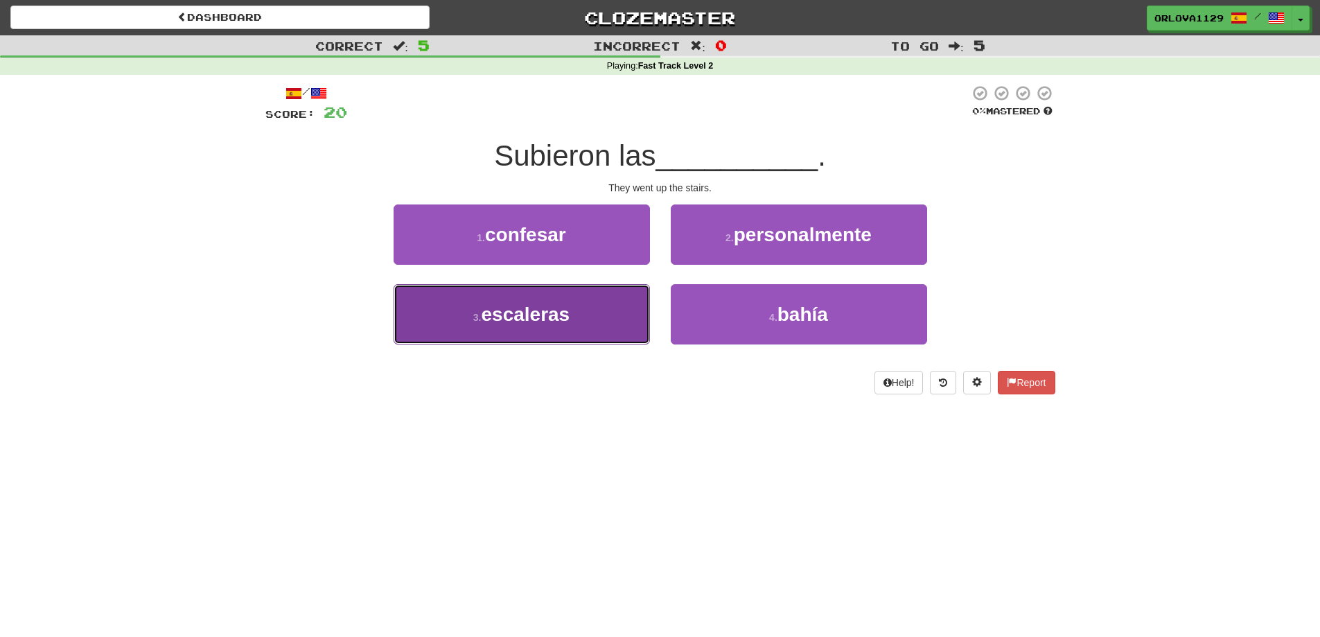
click at [543, 306] on span "escaleras" at bounding box center [526, 314] width 89 height 21
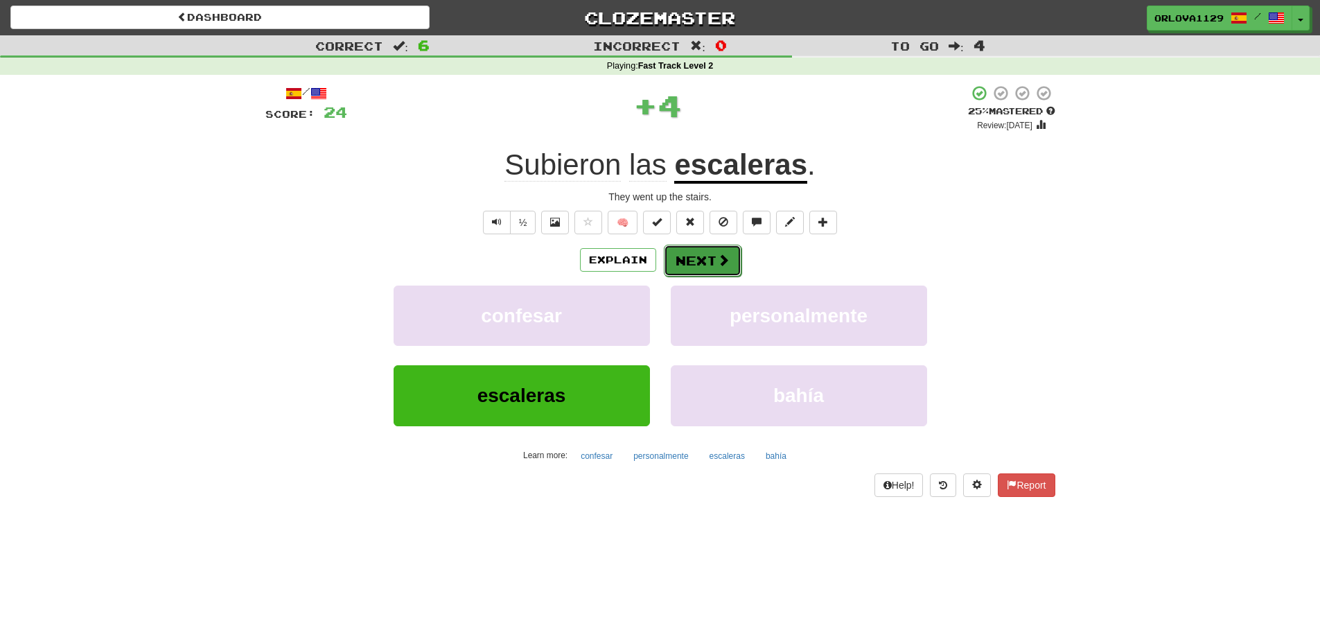
click at [704, 268] on button "Next" at bounding box center [703, 261] width 78 height 32
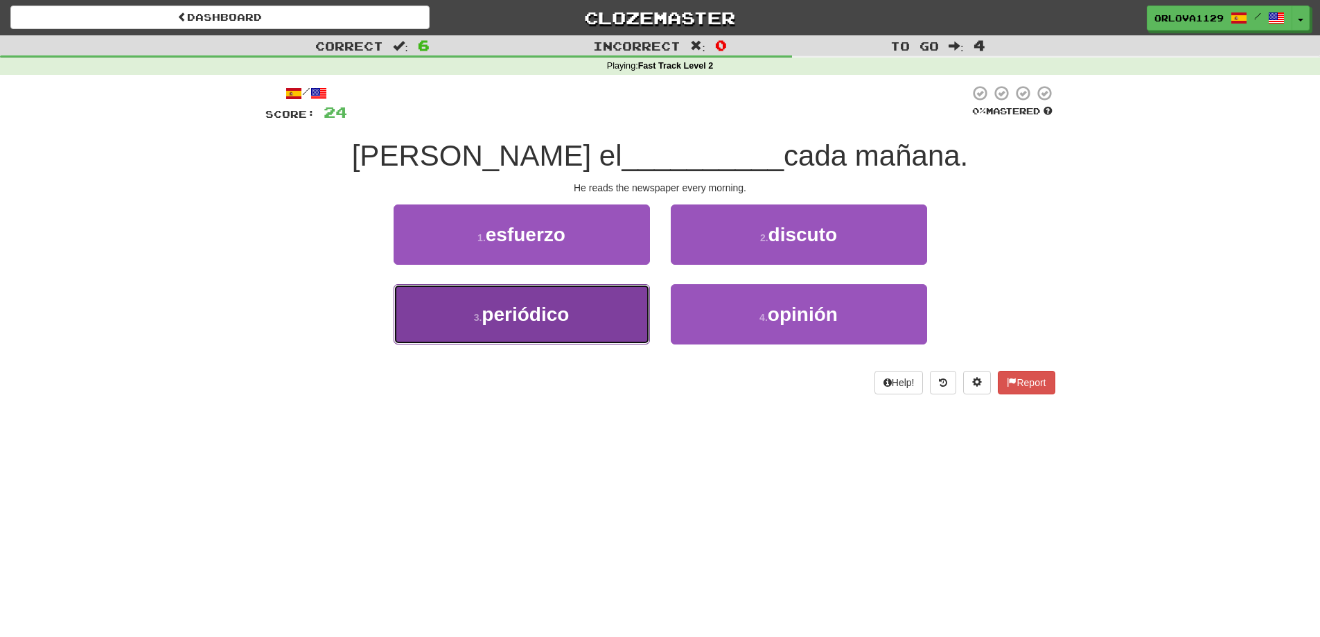
click at [563, 325] on button "3 . periódico" at bounding box center [522, 314] width 256 height 60
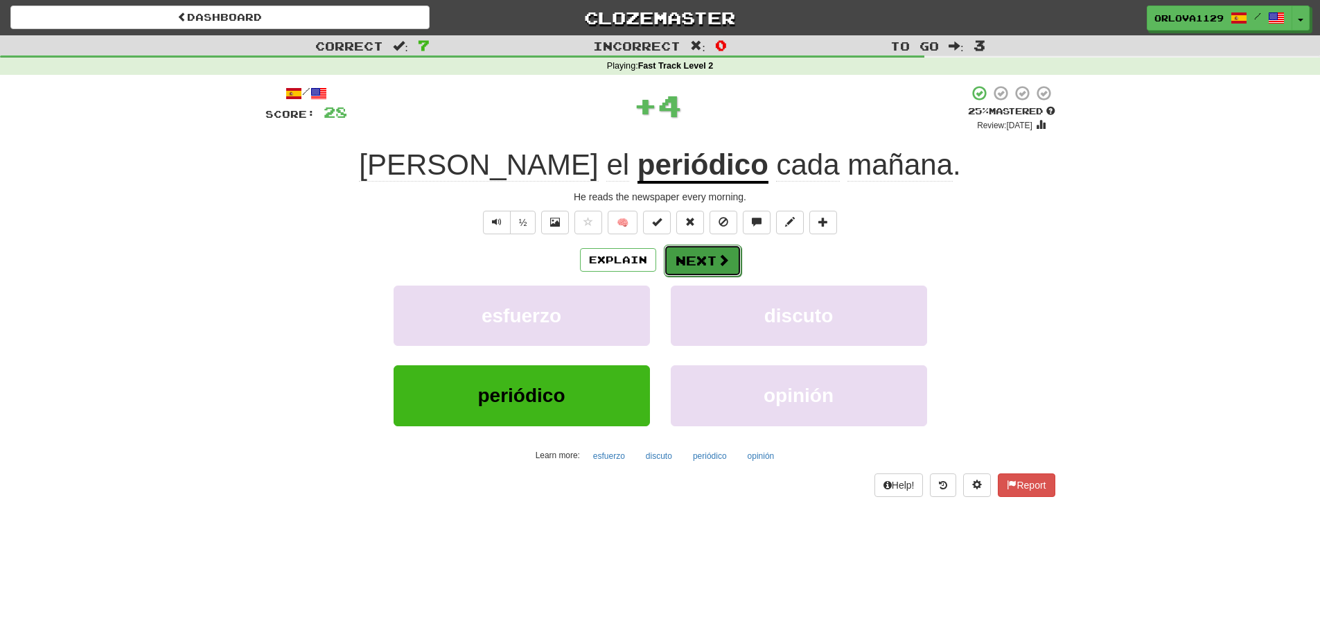
click at [723, 263] on span at bounding box center [723, 260] width 12 height 12
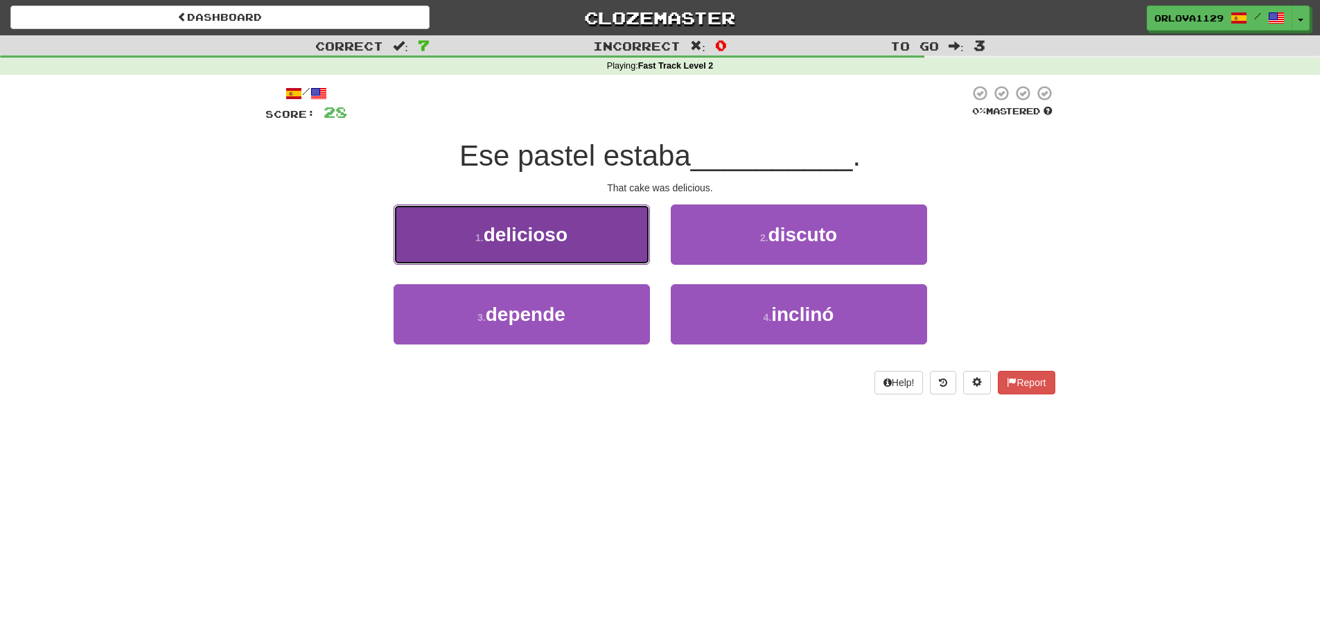
click at [603, 257] on button "1 . delicioso" at bounding box center [522, 234] width 256 height 60
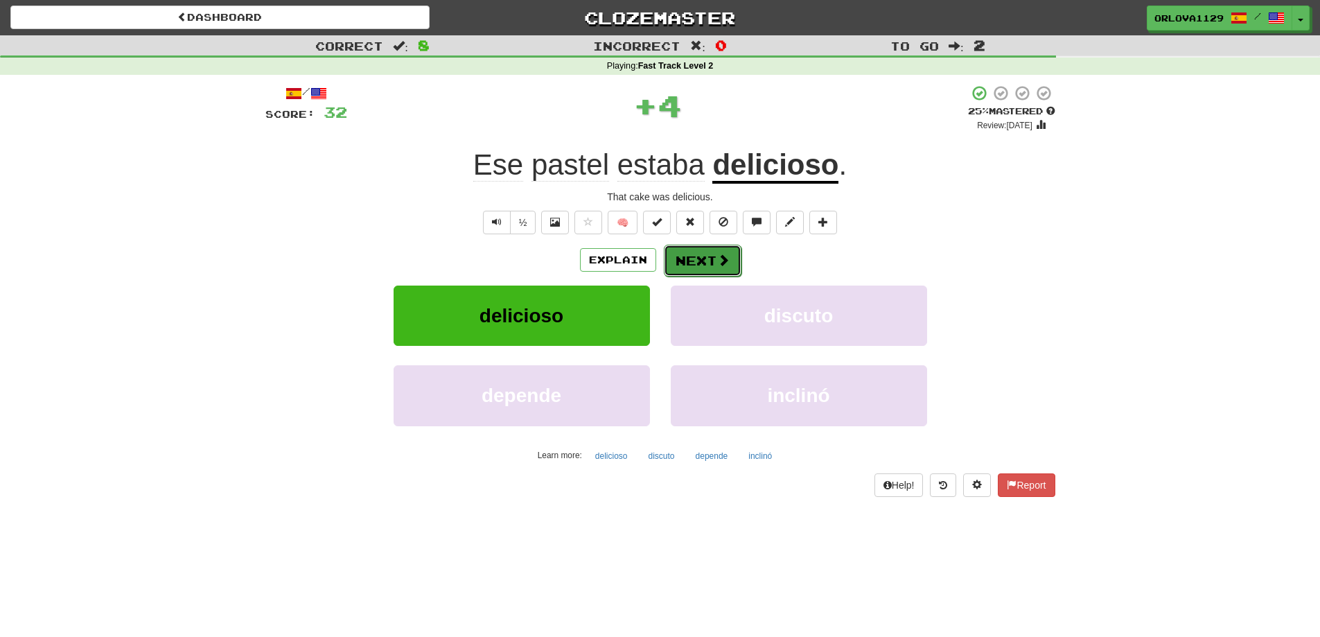
click at [726, 254] on span at bounding box center [723, 260] width 12 height 12
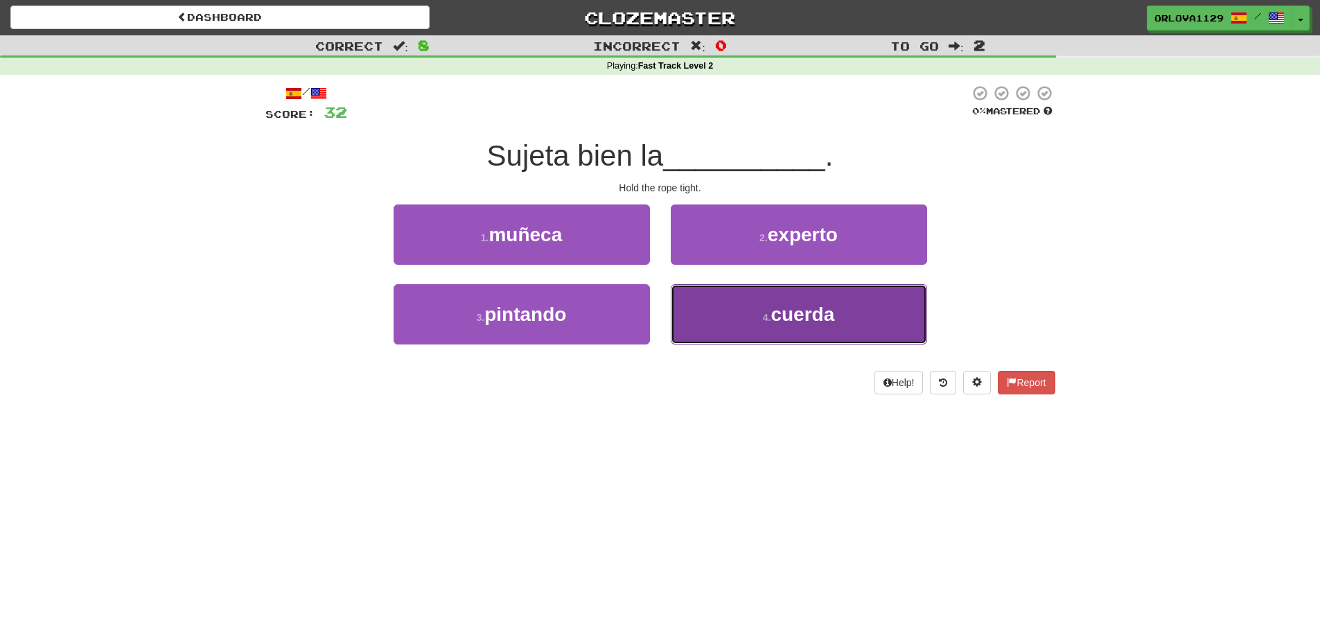
click at [763, 314] on small "4 ." at bounding box center [767, 317] width 8 height 11
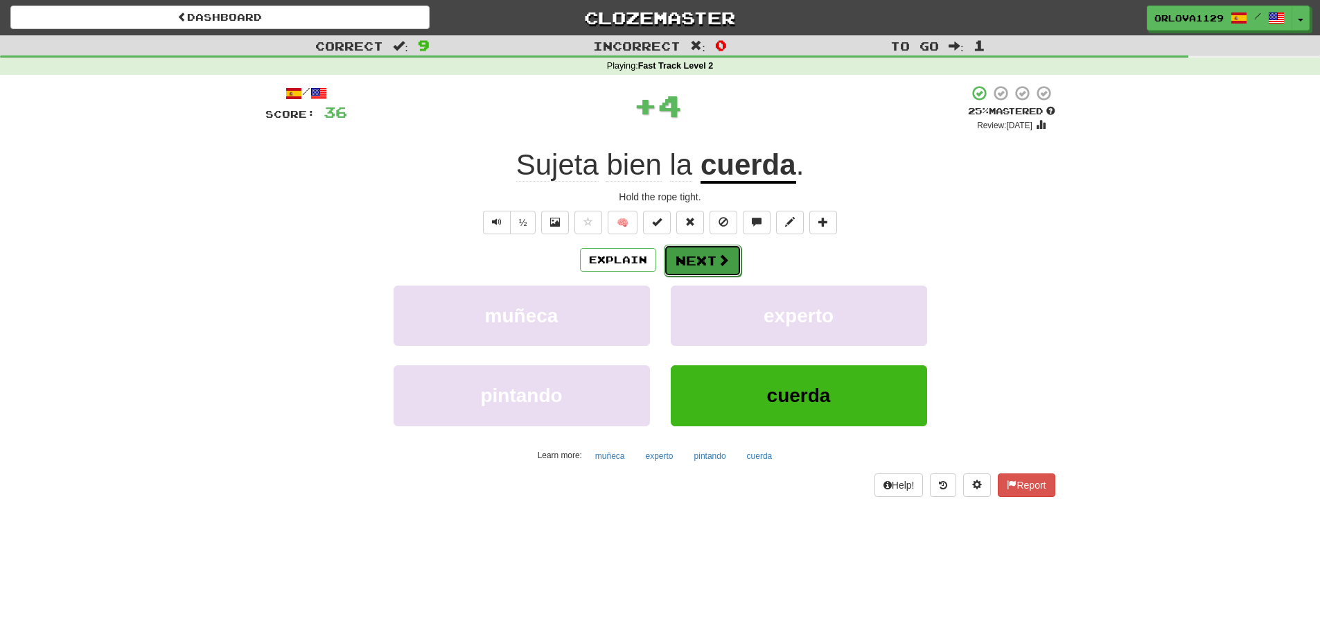
click at [714, 263] on button "Next" at bounding box center [703, 261] width 78 height 32
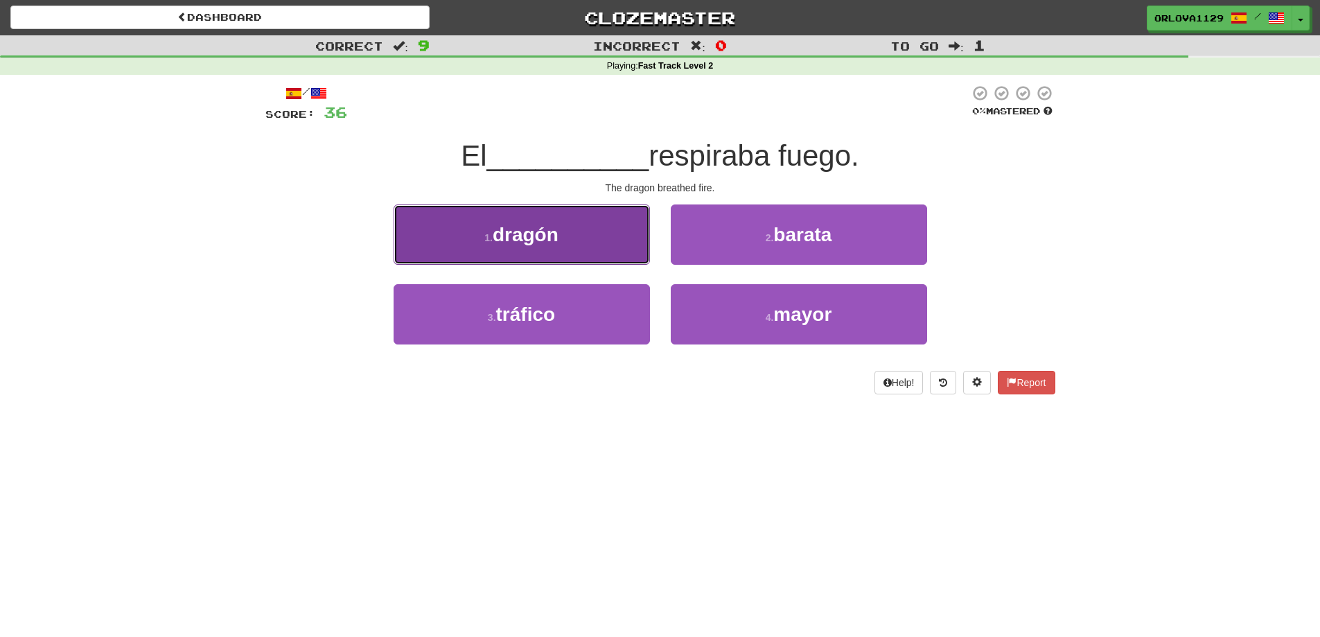
click at [554, 248] on button "1 . dragón" at bounding box center [522, 234] width 256 height 60
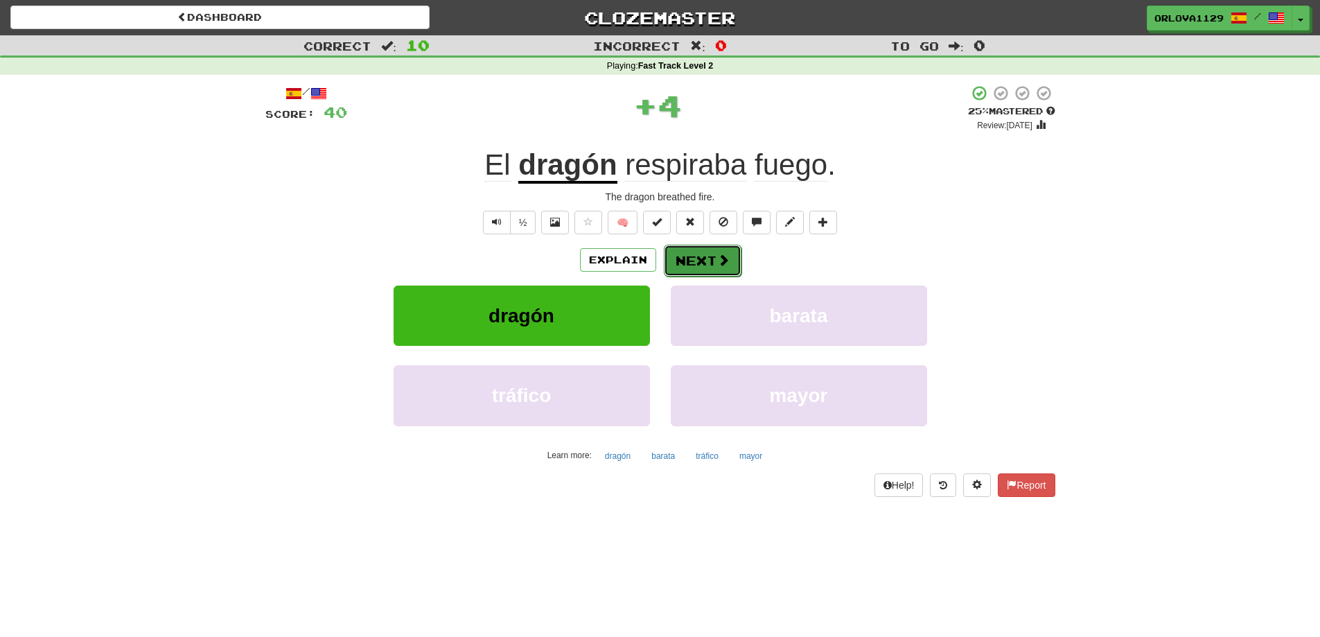
click at [710, 255] on button "Next" at bounding box center [703, 261] width 78 height 32
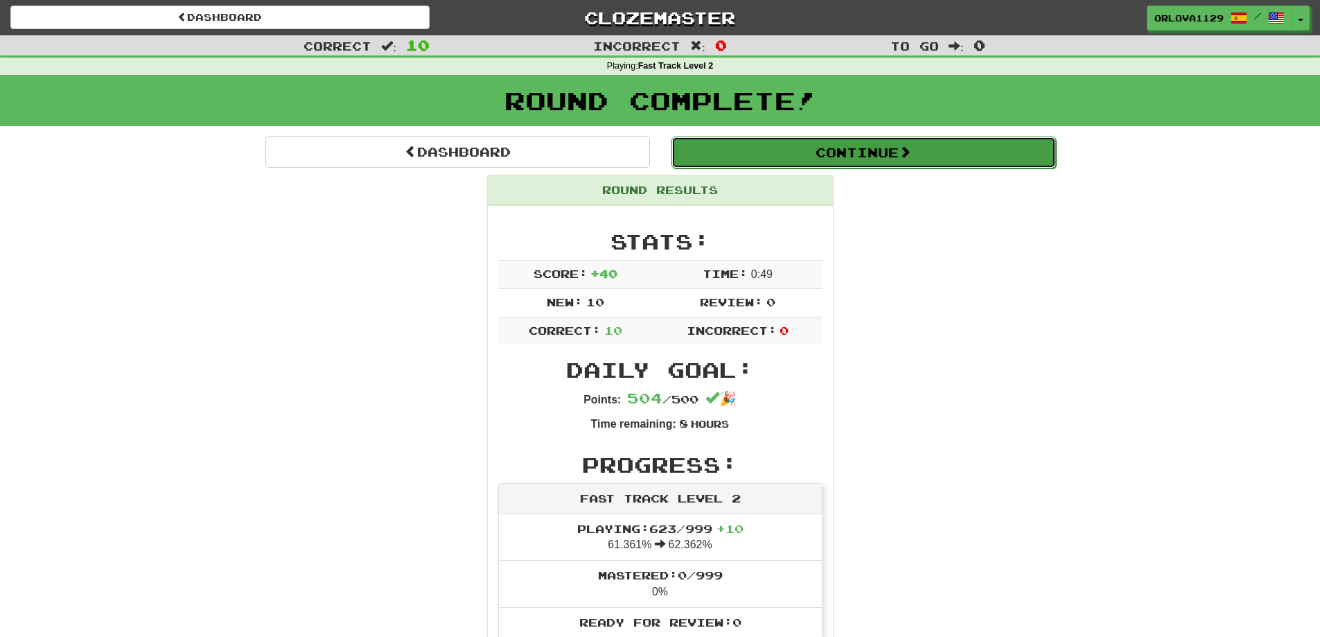
click at [898, 151] on button "Continue" at bounding box center [864, 153] width 385 height 32
